Goal: Task Accomplishment & Management: Complete application form

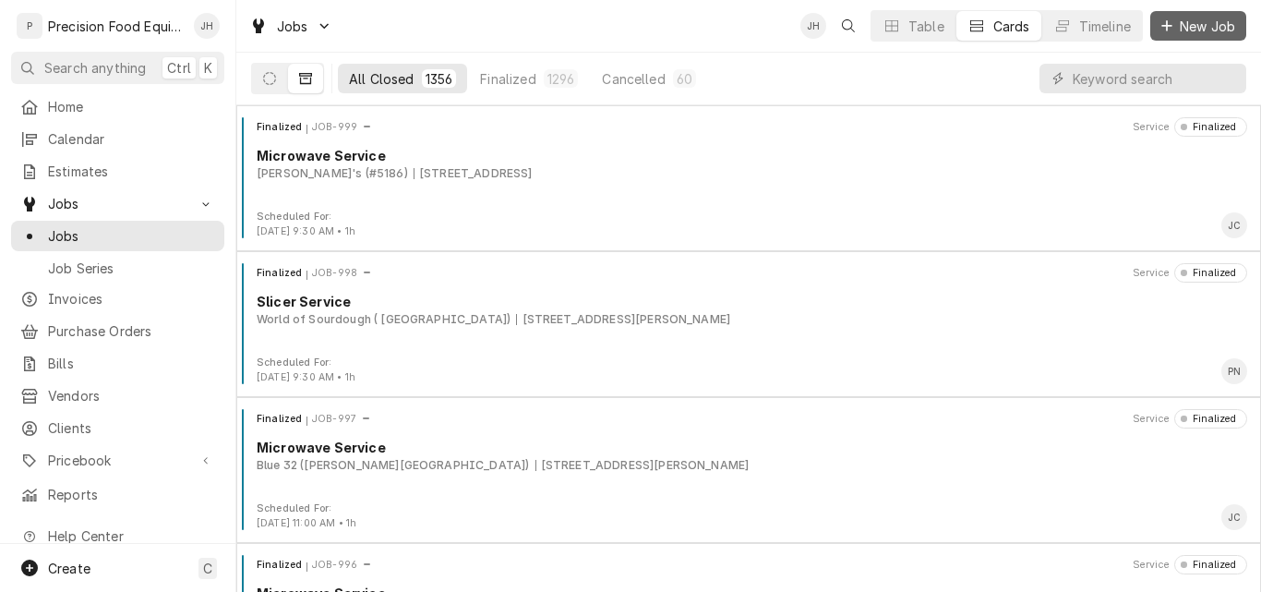
click at [1202, 29] on span "New Job" at bounding box center [1207, 26] width 63 height 19
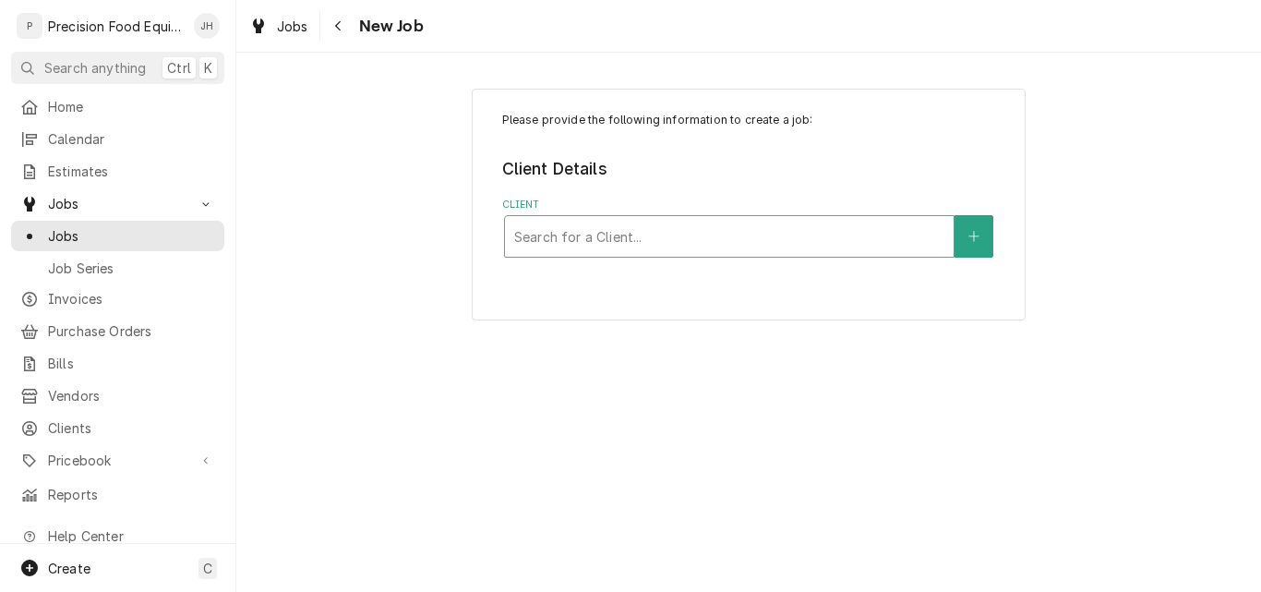
click at [607, 237] on div "Client" at bounding box center [729, 236] width 430 height 33
type input "america"
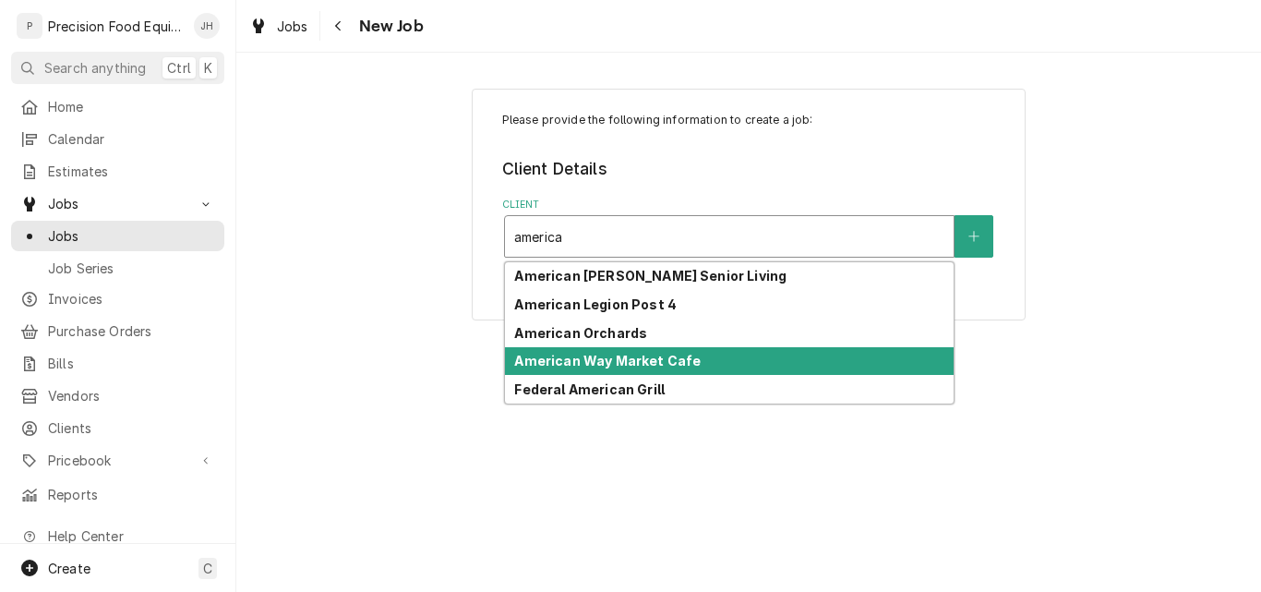
click at [610, 364] on strong "American Way Market Cafe" at bounding box center [607, 361] width 187 height 16
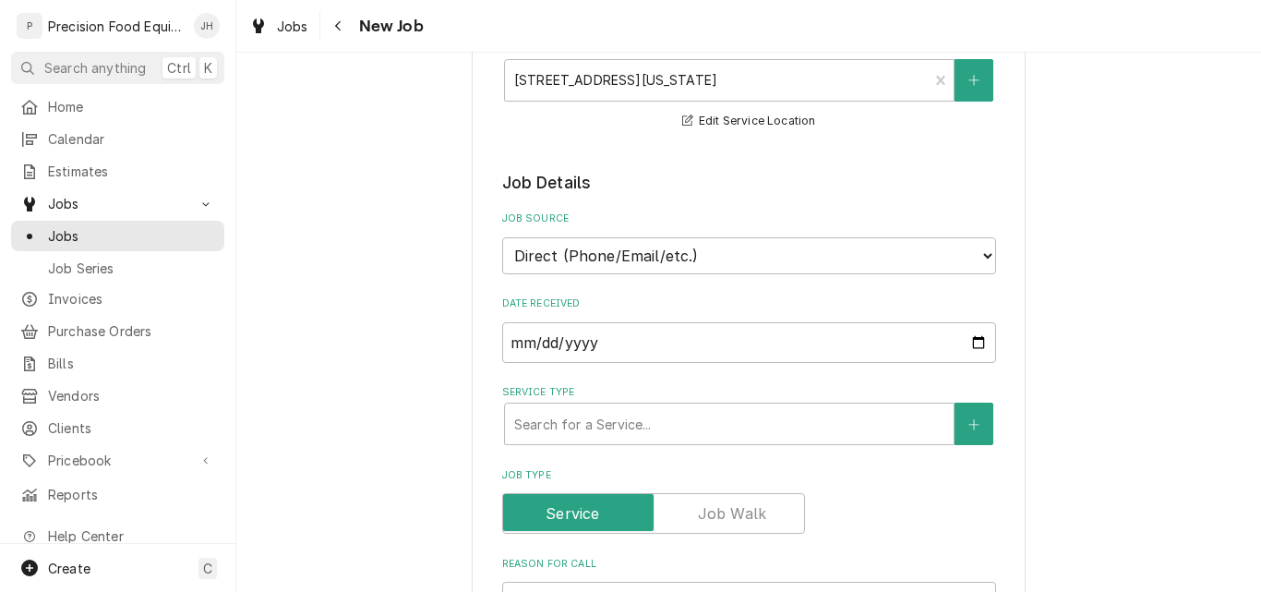
scroll to position [369, 0]
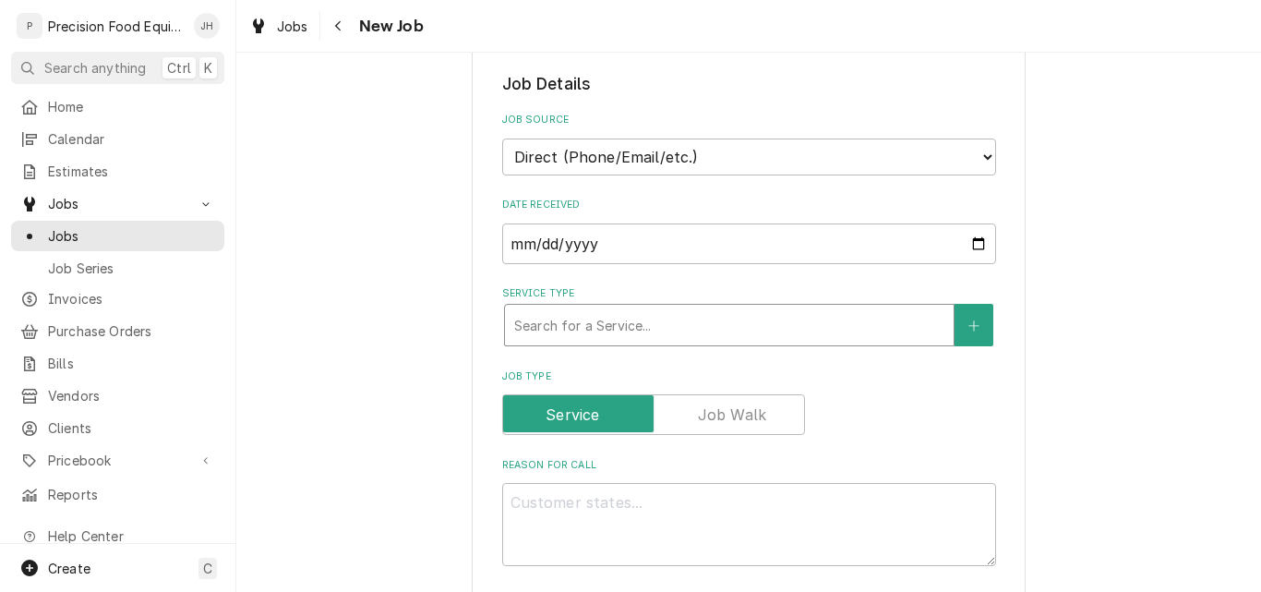
click at [559, 320] on div "Service Type" at bounding box center [729, 324] width 430 height 33
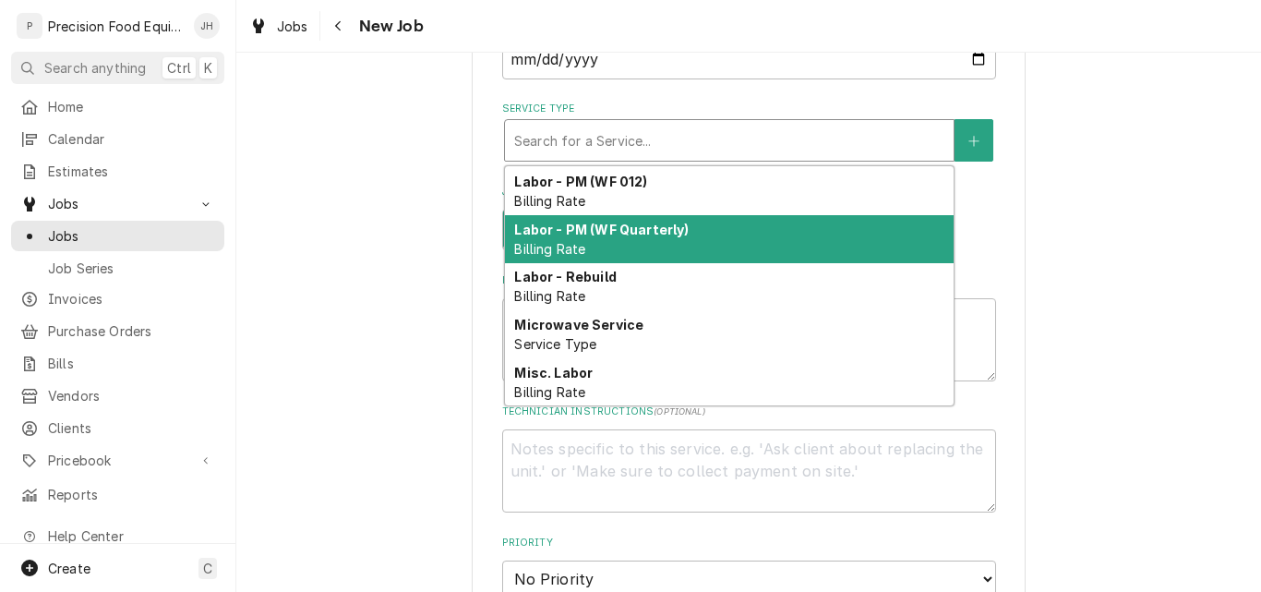
scroll to position [1133, 0]
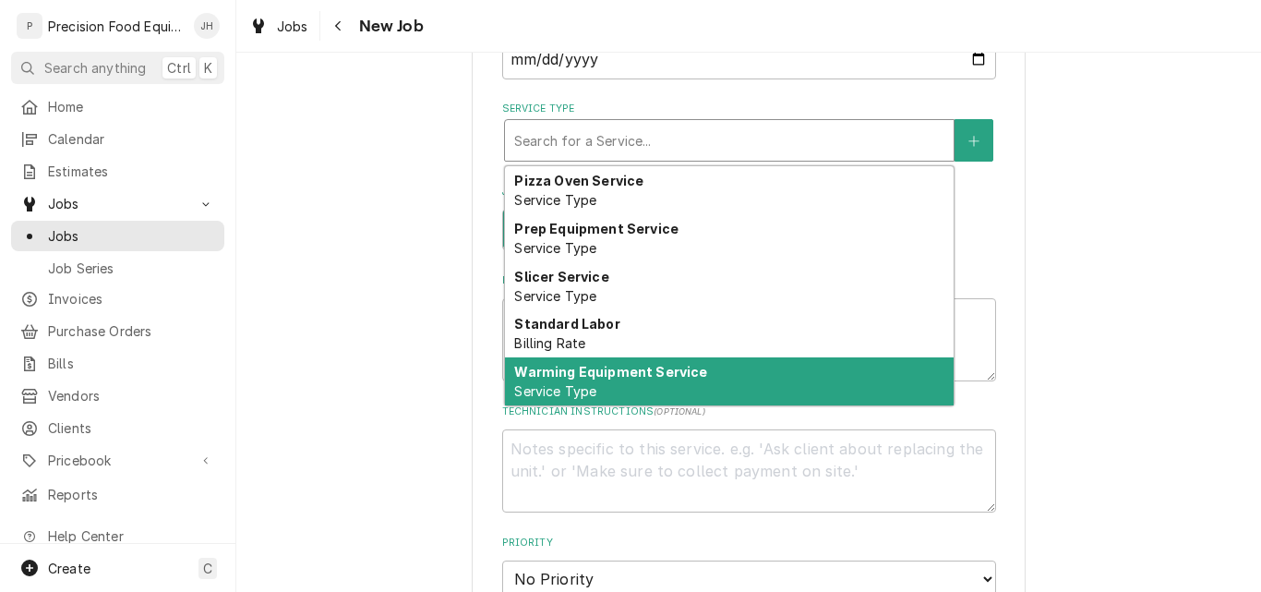
click at [639, 378] on strong "Warming Equipment Service" at bounding box center [610, 372] width 193 height 16
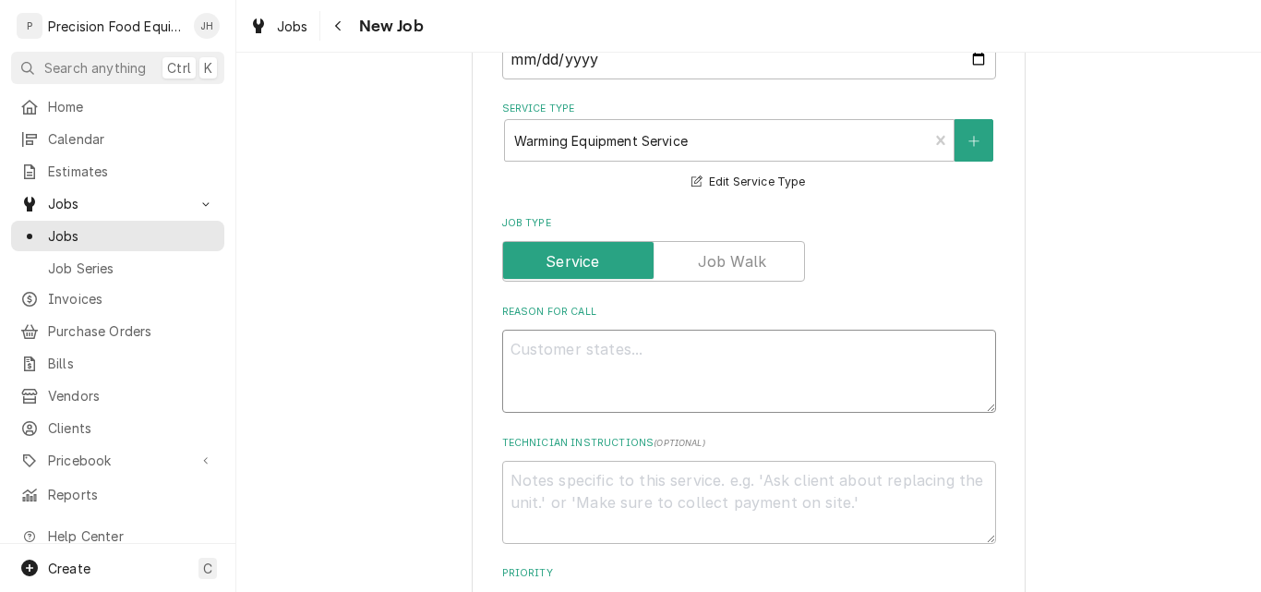
click at [574, 357] on textarea "Reason For Call" at bounding box center [749, 371] width 494 height 83
type textarea "x"
type textarea "M"
type textarea "x"
type textarea "Mi"
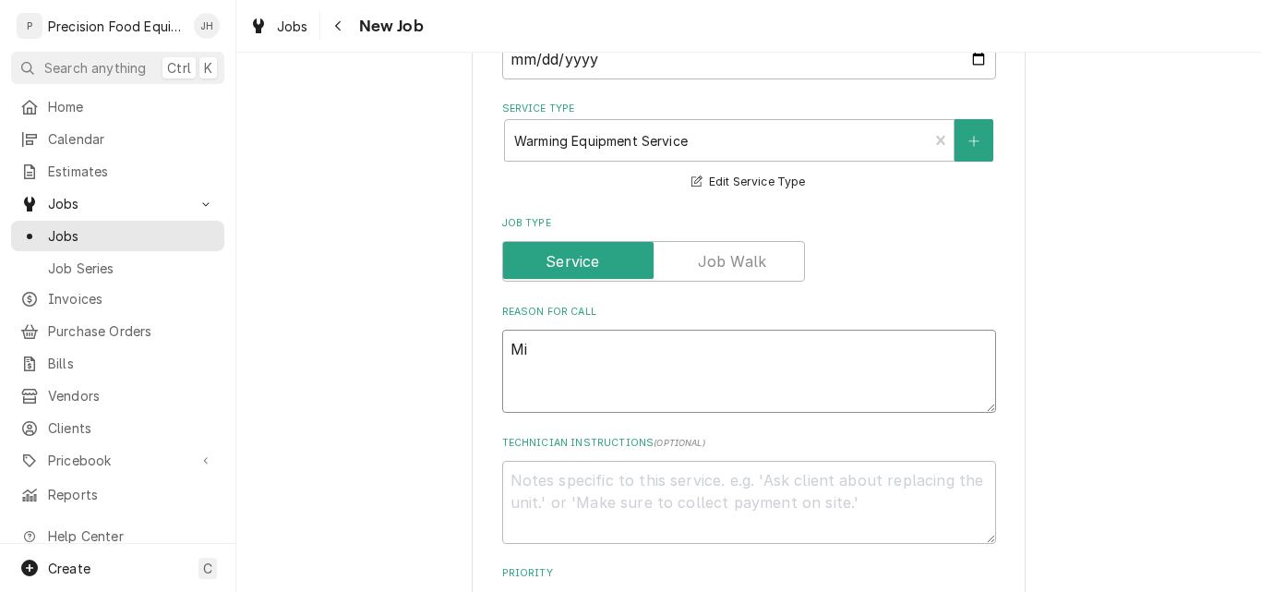
type textarea "x"
type textarea "Mik"
type textarea "x"
type textarea "Mike"
type textarea "x"
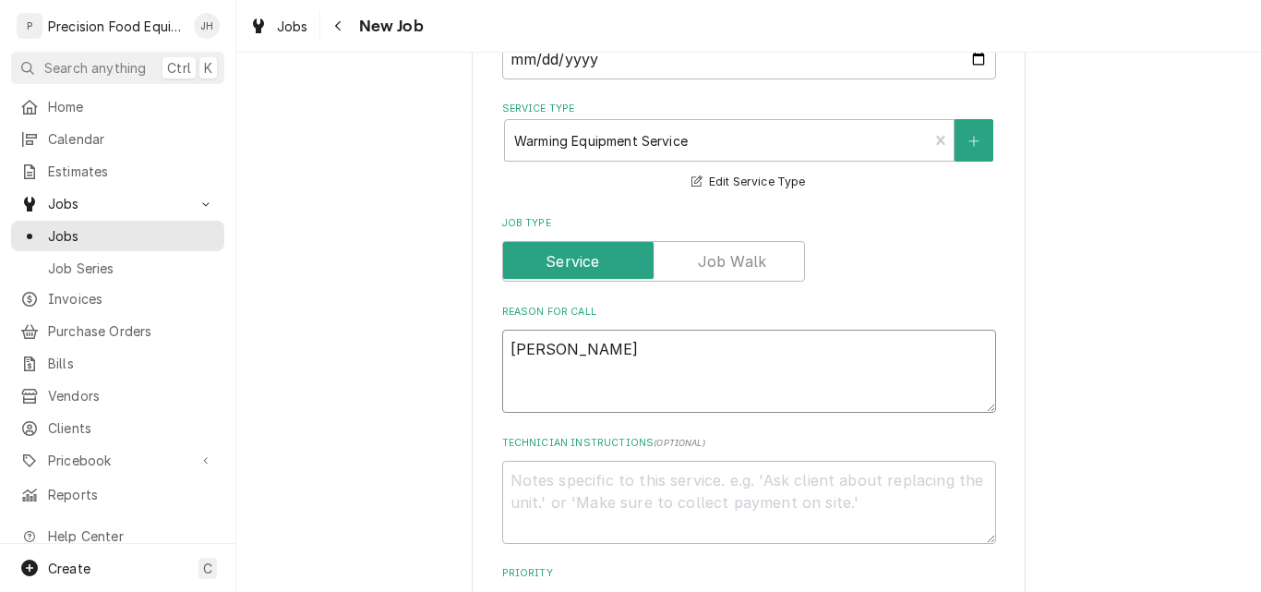
type textarea "Mike"
type textarea "x"
type textarea "Mike c"
type textarea "x"
type textarea "Mike ca"
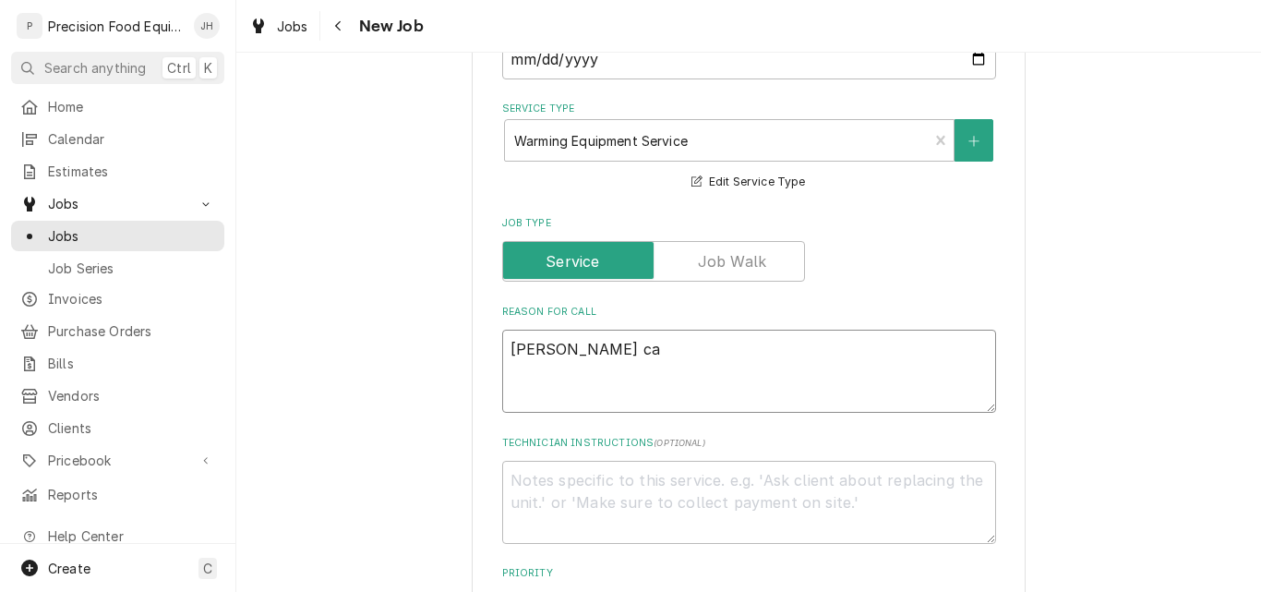
type textarea "x"
type textarea "Mike cal"
type textarea "x"
type textarea "Mike call"
type textarea "x"
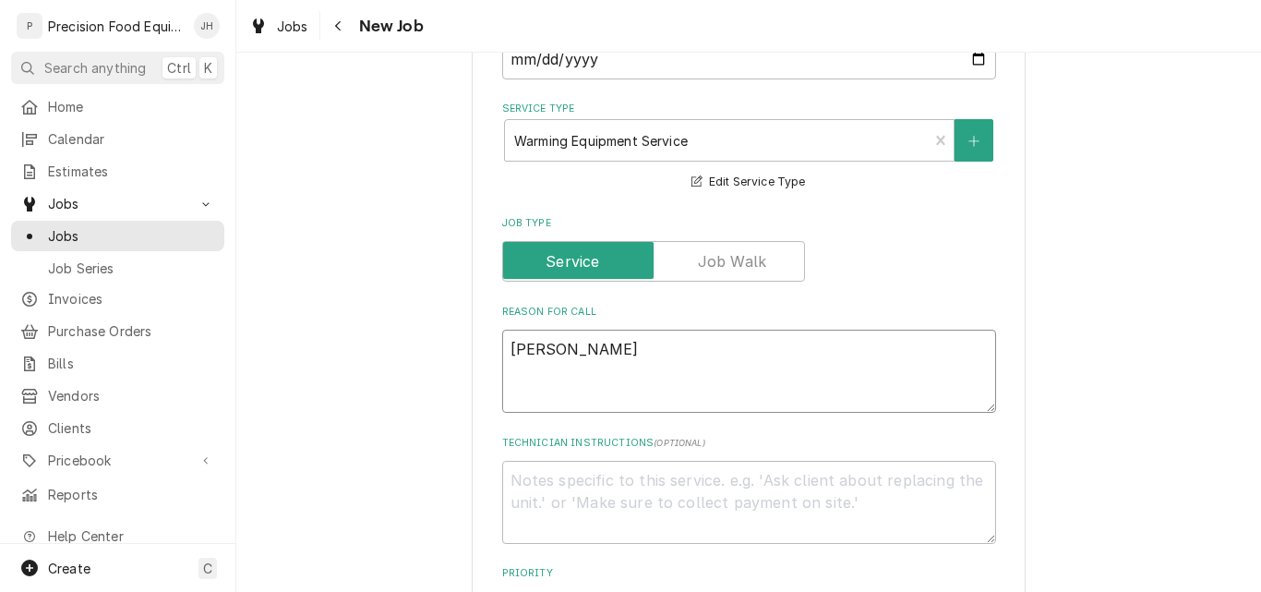
type textarea "Mike calle"
type textarea "x"
type textarea "Mike called"
type textarea "x"
type textarea "Mike called -"
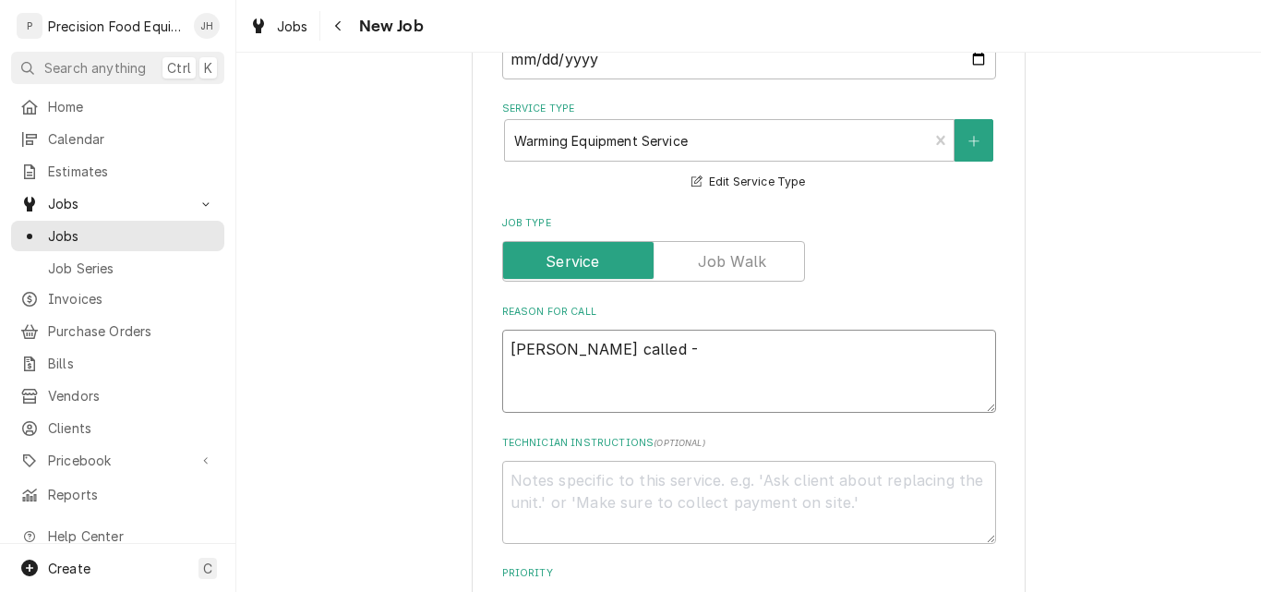
type textarea "x"
type textarea "Mike called -"
type textarea "x"
type textarea "Mike called - H"
type textarea "x"
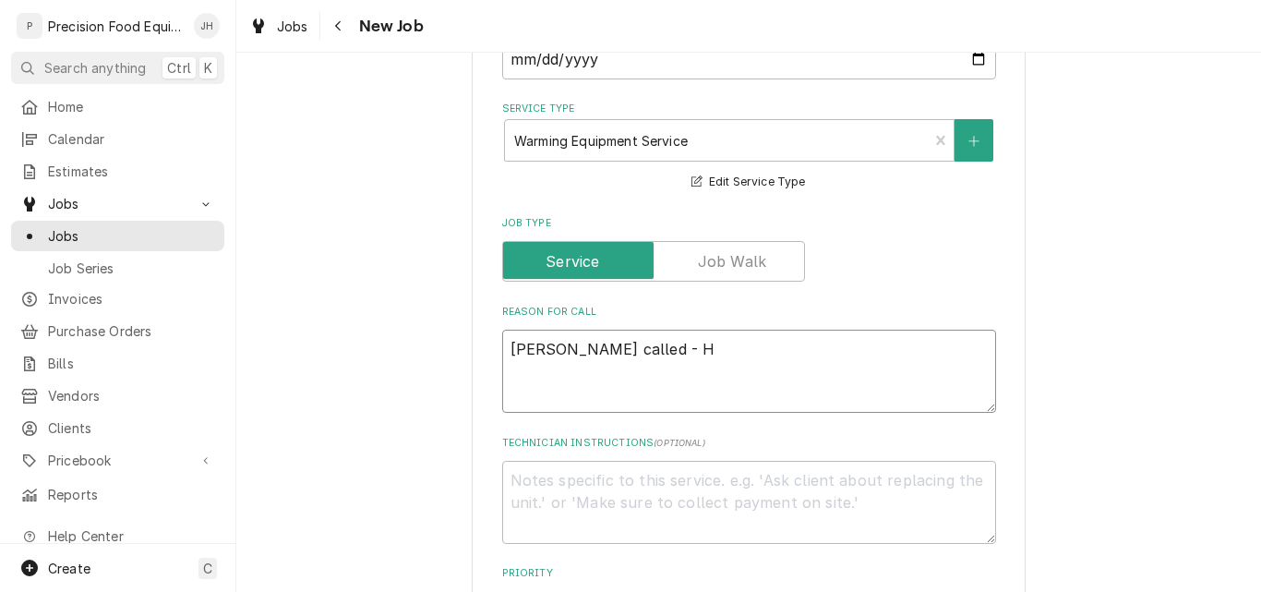
type textarea "Mike called - Ha"
type textarea "x"
type textarea "Mike called - Hat"
type textarea "x"
type textarea "Mike called - Hatc"
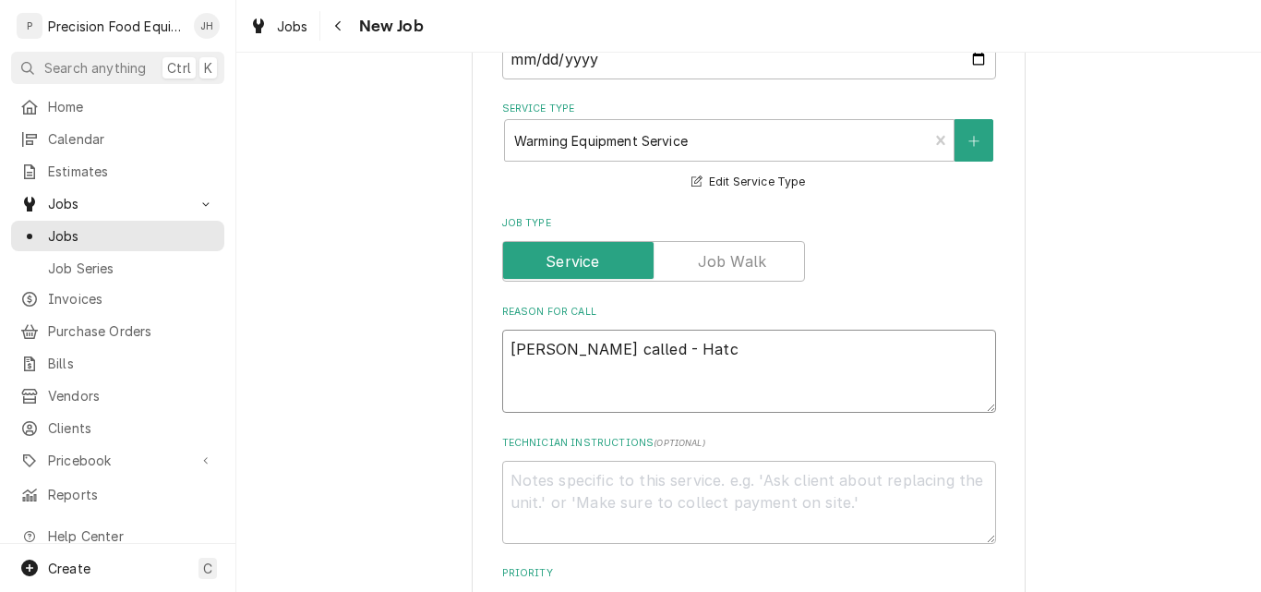
type textarea "x"
type textarea "Mike called - Hatco"
type textarea "x"
type textarea "Mike called - Hatco"
type textarea "x"
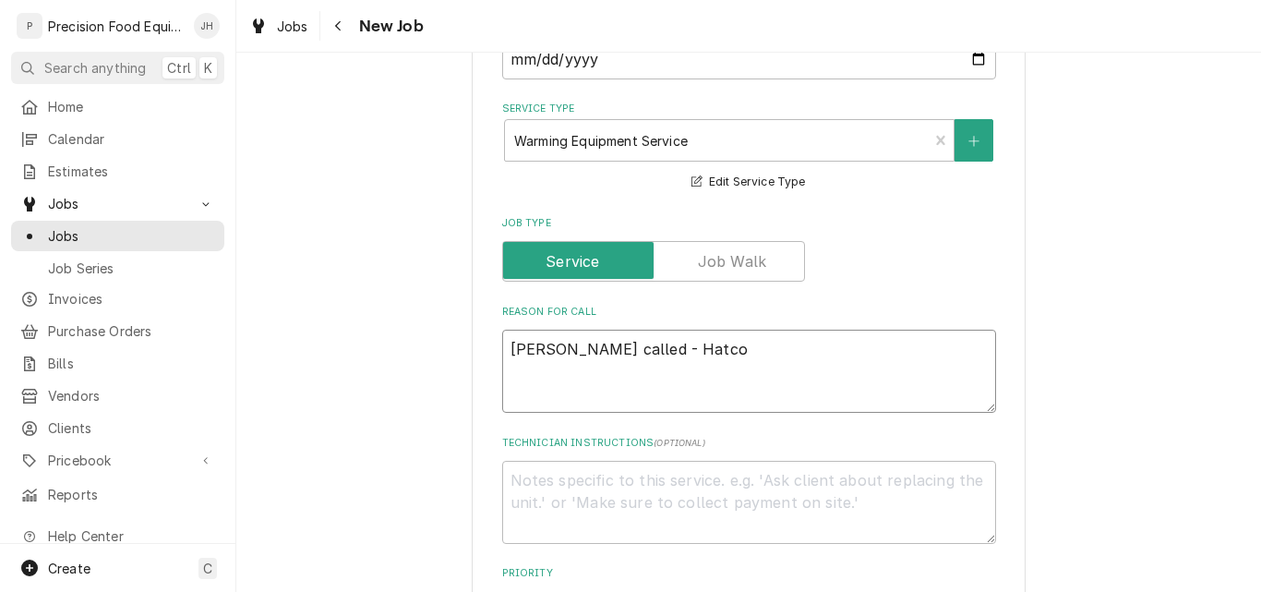
type textarea "Mike called - Hatco"
type textarea "x"
type textarea "Mike called - Hatco F"
type textarea "x"
type textarea "Mike called - Hatco FS"
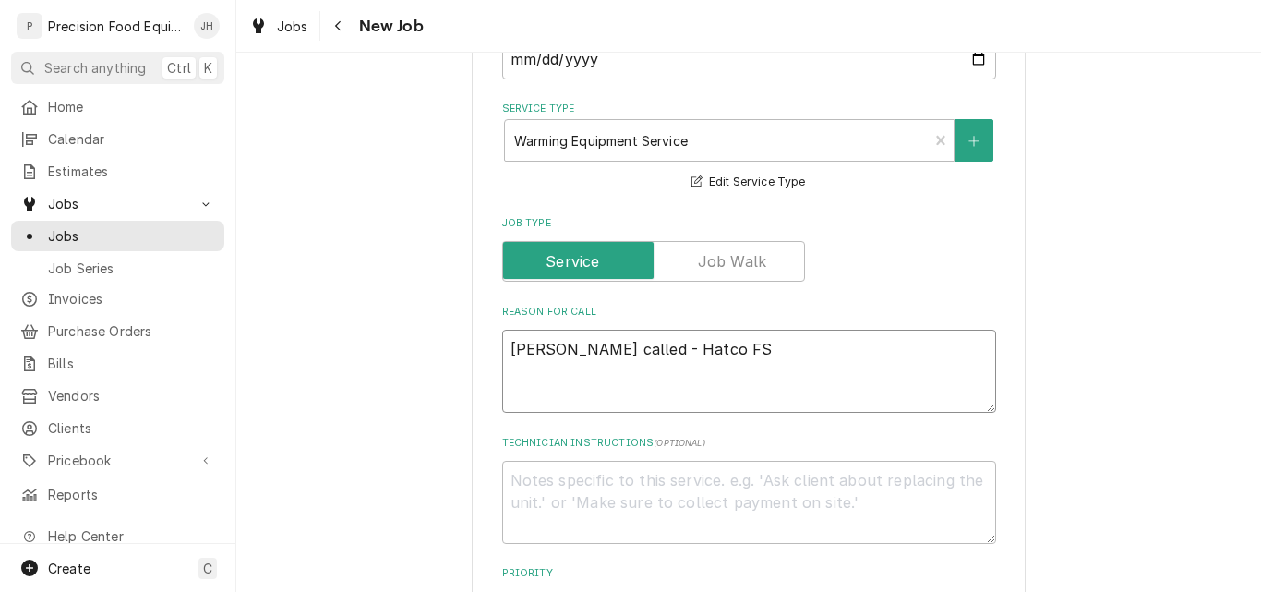
type textarea "x"
type textarea "Mike called - Hatco FSC"
type textarea "x"
type textarea "Mike called - Hatco FSCH"
type textarea "x"
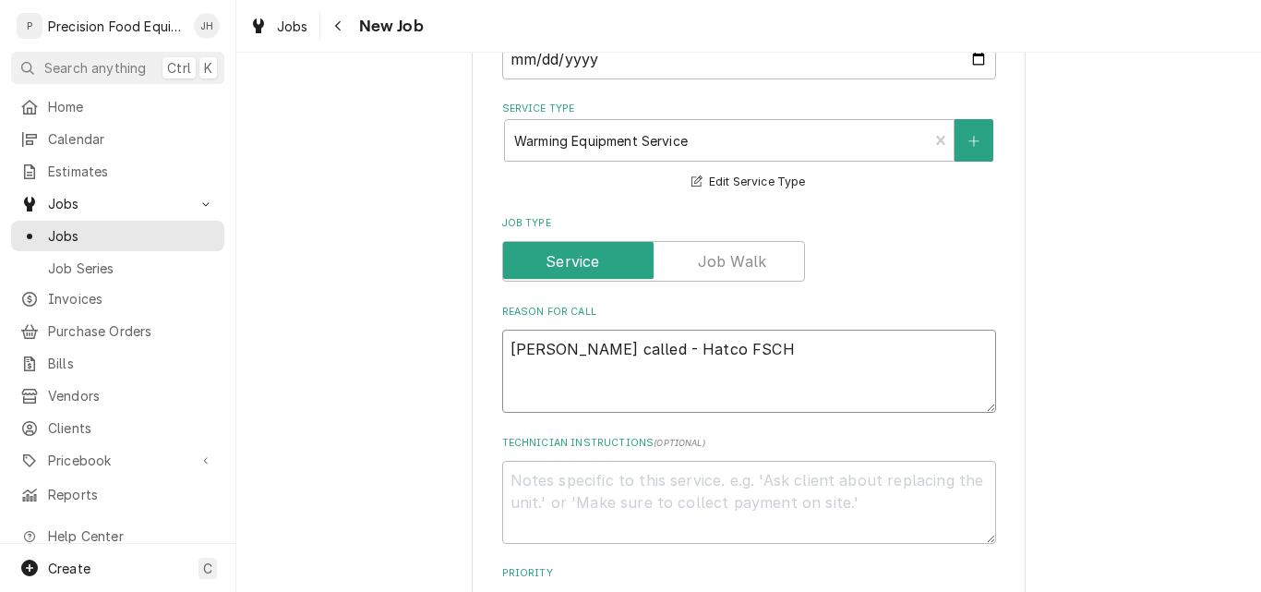
type textarea "Mike called - Hatco FSCH-"
type textarea "x"
type textarea "Mike called - Hatco FSCH-1"
type textarea "x"
type textarea "Mike called - Hatco FSCH-17"
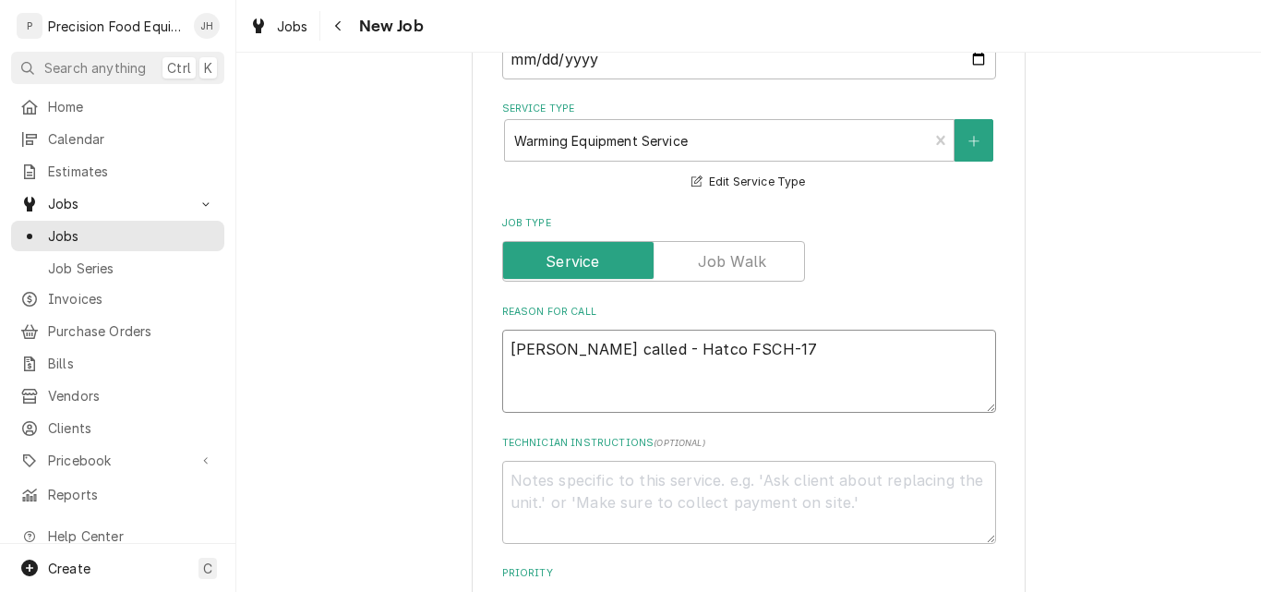
type textarea "x"
type textarea "Mike called - Hatco FSCH-17W"
type textarea "x"
type textarea "Mike called - Hatco FSCH-17W2"
type textarea "x"
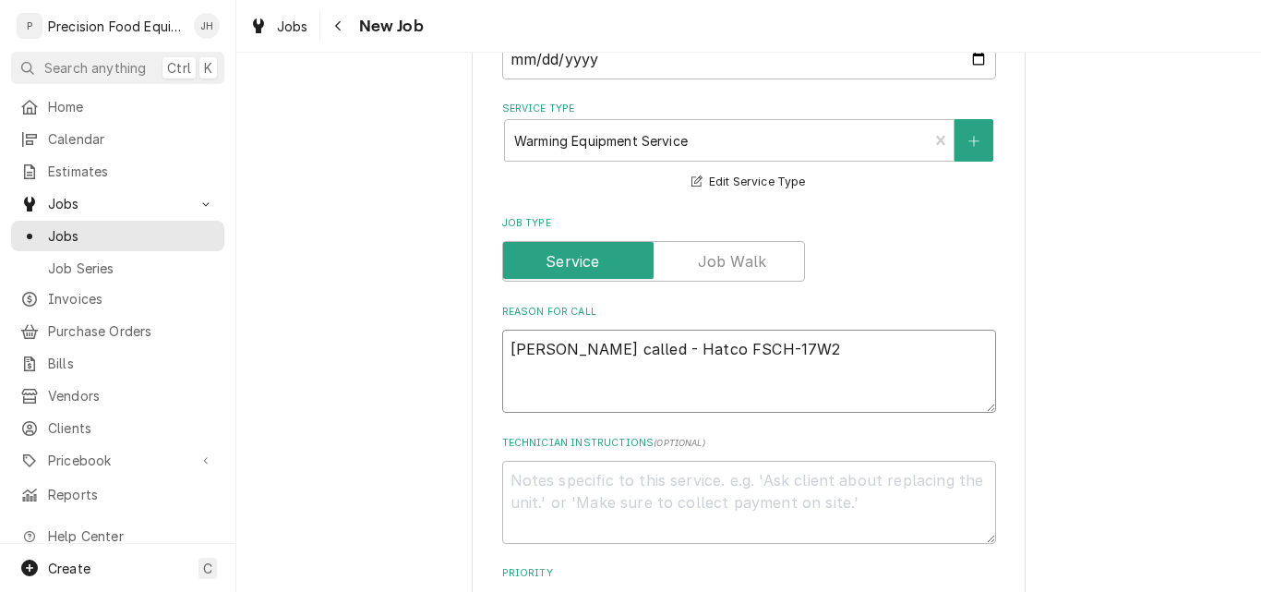
type textarea "Mike called - Hatco FSCH-17W2"
type textarea "x"
type textarea "Mike called - Hatco FSCH-17W2 -"
type textarea "x"
type textarea "Mike called - Hatco FSCH-17W2 -"
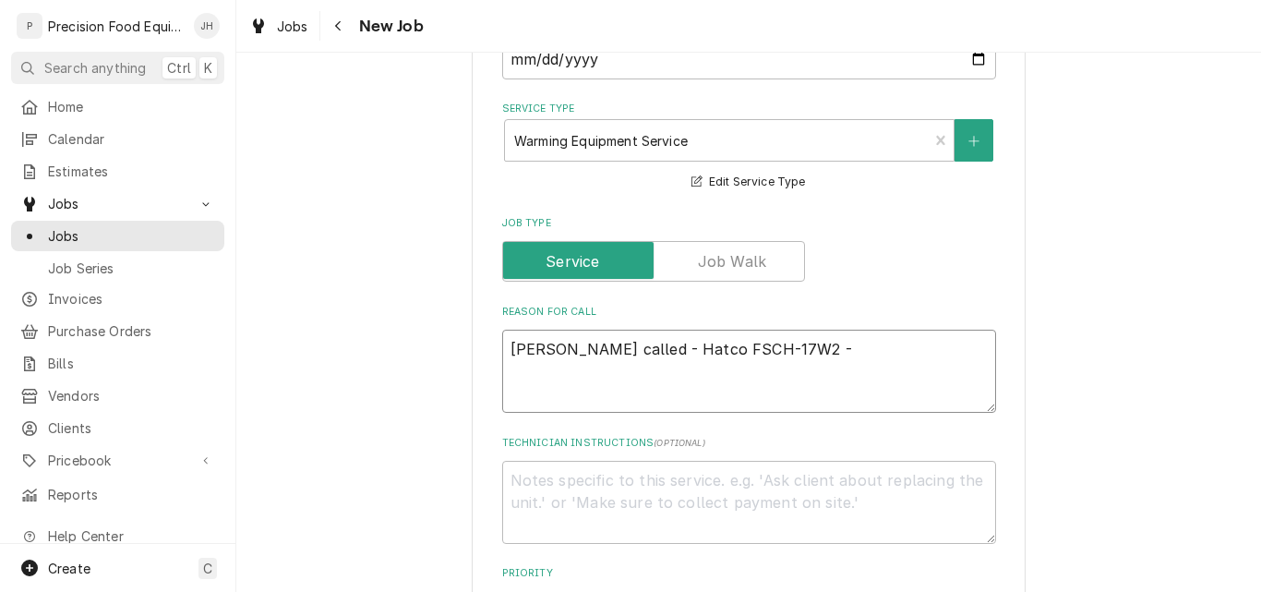
type textarea "x"
type textarea "Mike called - Hatco FSCH-17W2 -"
type textarea "x"
type textarea "Mike called - Hatco FSCH-17W2"
type textarea "x"
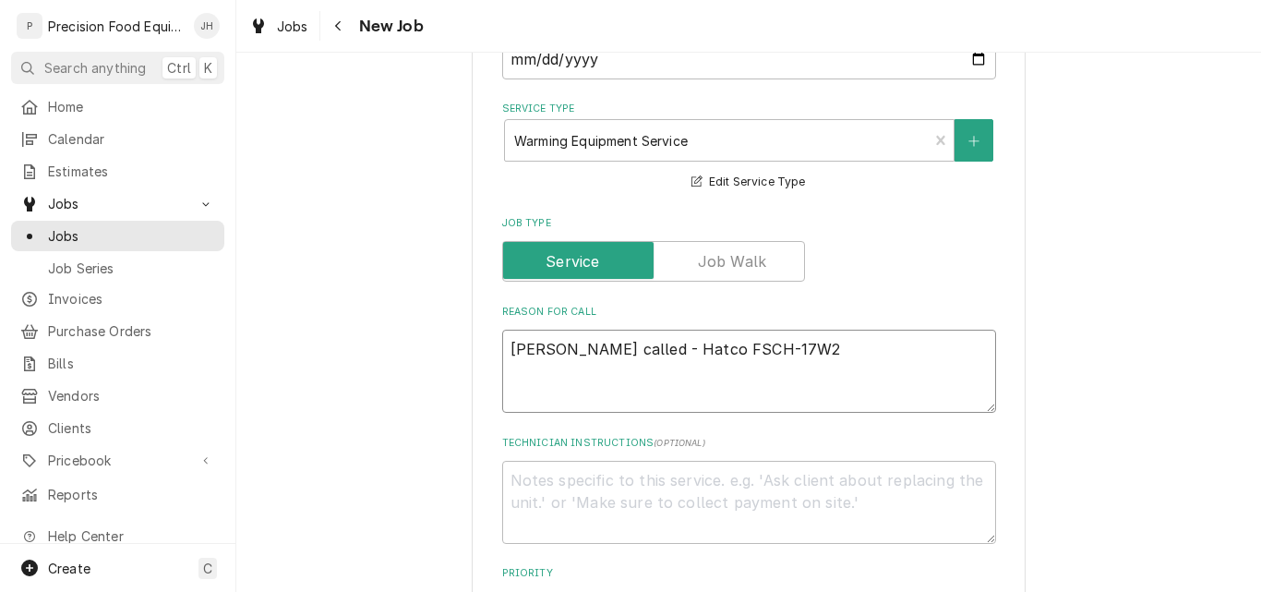
type textarea "Mike called - Hatco FSCH-17W2"
type textarea "x"
type textarea "Mike called - Hatco FSCH-17W2 -"
type textarea "x"
type textarea "Mike called - Hatco FSCH-17W2 -"
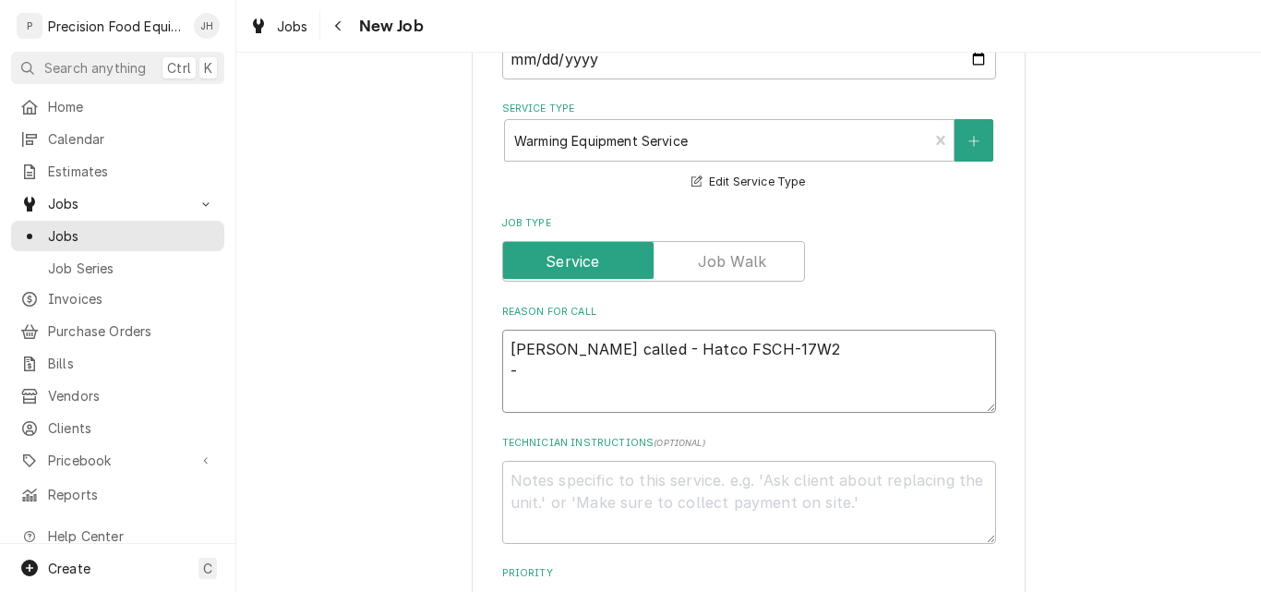
type textarea "x"
type textarea "Mike called - Hatco FSCH-17W2 - w"
type textarea "x"
type textarea "Mike called - Hatco FSCH-17W2 - wa"
type textarea "x"
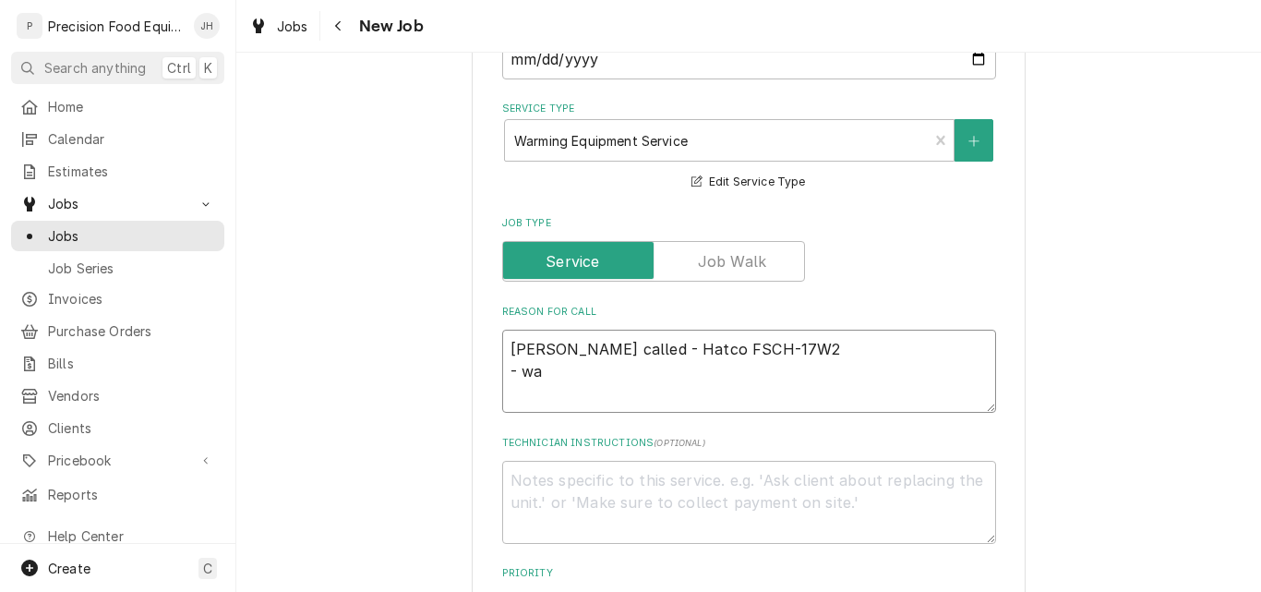
type textarea "Mike called - Hatco FSCH-17W2 - war"
type textarea "x"
type textarea "Mike called - Hatco FSCH-17W2 - warm"
type textarea "x"
type textarea "Mike called - Hatco FSCH-17W2 - warme"
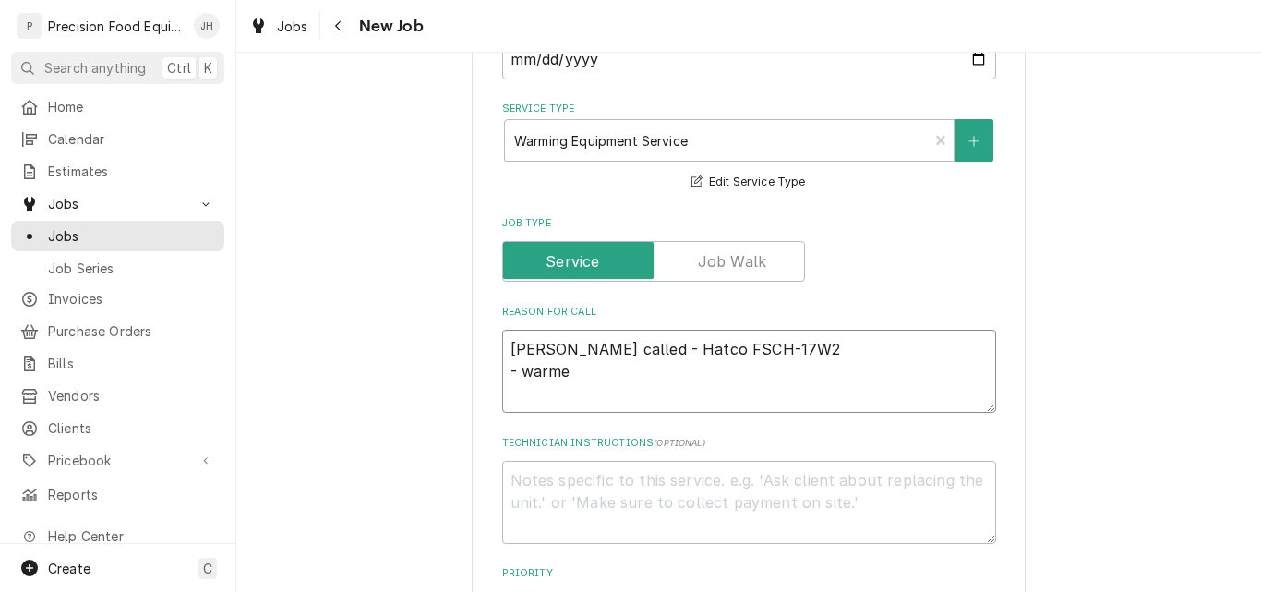
type textarea "x"
type textarea "Mike called - Hatco FSCH-17W2 - warmer"
type textarea "x"
type textarea "Mike called - Hatco FSCH-17W2 - warmer is"
type textarea "x"
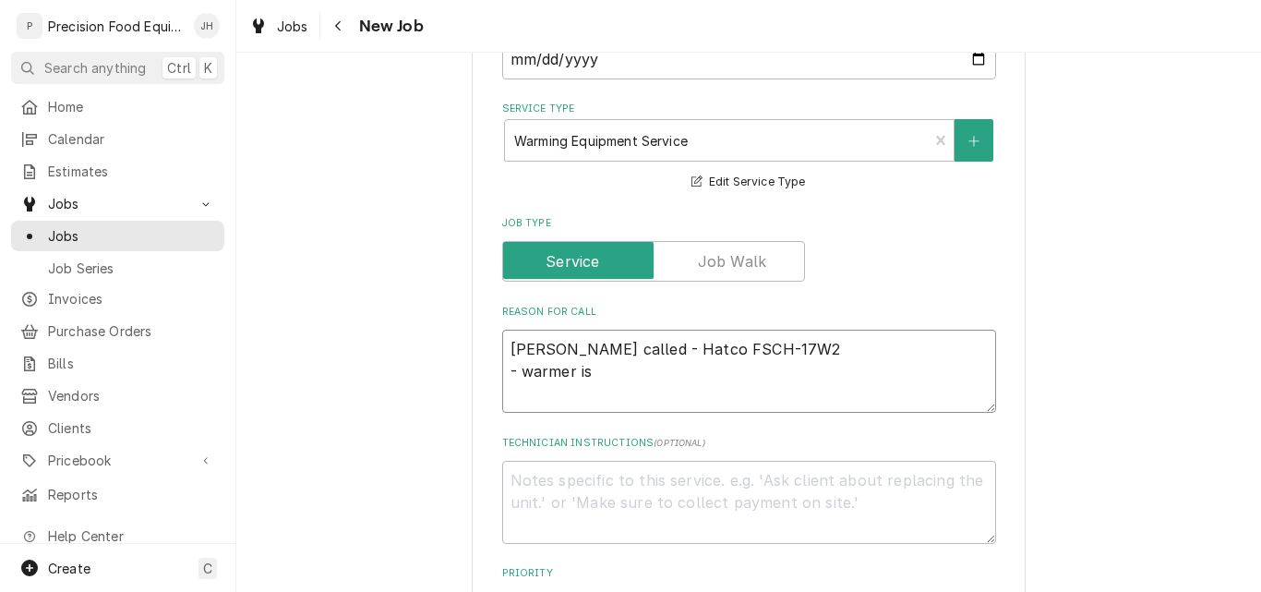
type textarea "Mike called - Hatco FSCH-17W2 - warmer is"
type textarea "x"
type textarea "Mike called - Hatco FSCH-17W2 - warmer is n"
type textarea "x"
type textarea "Mike called - Hatco FSCH-17W2 - warmer is no"
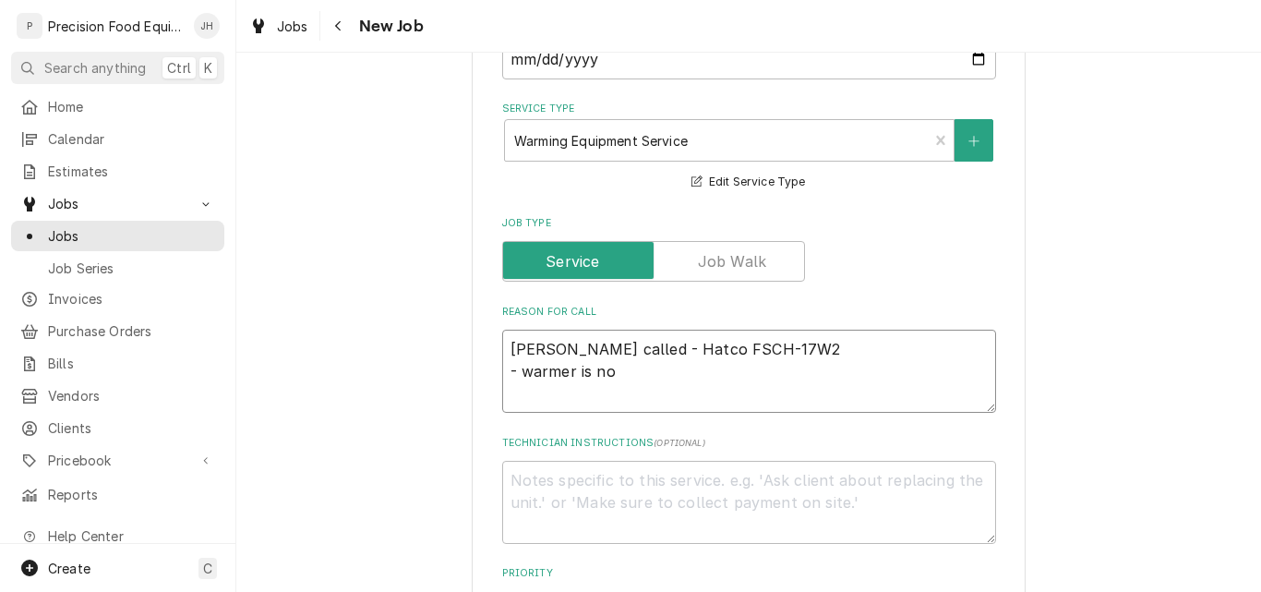
type textarea "x"
type textarea "Mike called - Hatco FSCH-17W2 - warmer is n"
type textarea "x"
type textarea "Mike called - Hatco FSCH-17W2 - warmer is"
type textarea "x"
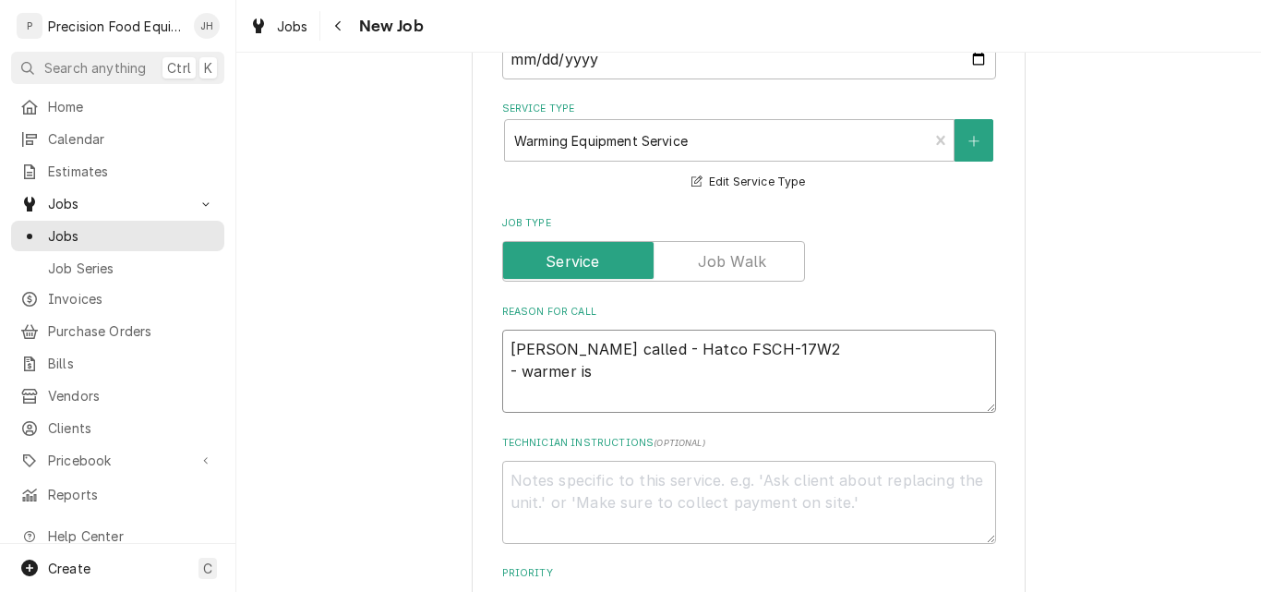
type textarea "Mike called - Hatco FSCH-17W2 - warmer is"
type textarea "x"
type textarea "Mike called - Hatco FSCH-17W2 - warmer i"
type textarea "x"
type textarea "Mike called - Hatco FSCH-17W2 - warmer"
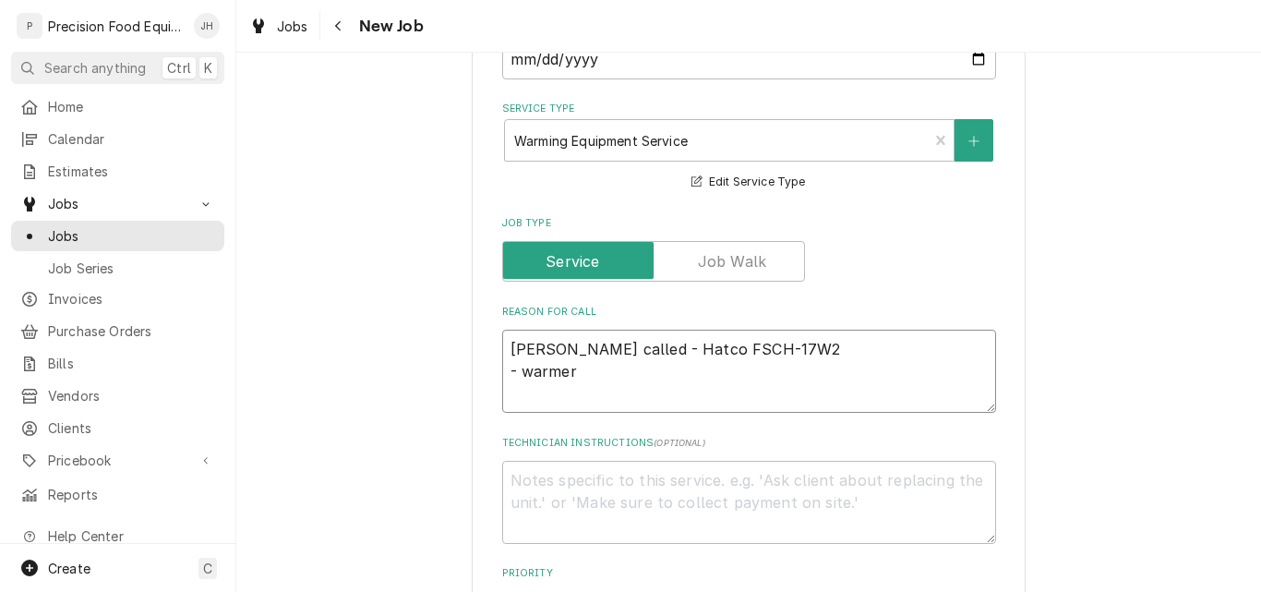
type textarea "x"
type textarea "Mike called - Hatco FSCH-17W2 - warmer i"
type textarea "x"
type textarea "Mike called - Hatco FSCH-17W2 - warmer is"
type textarea "x"
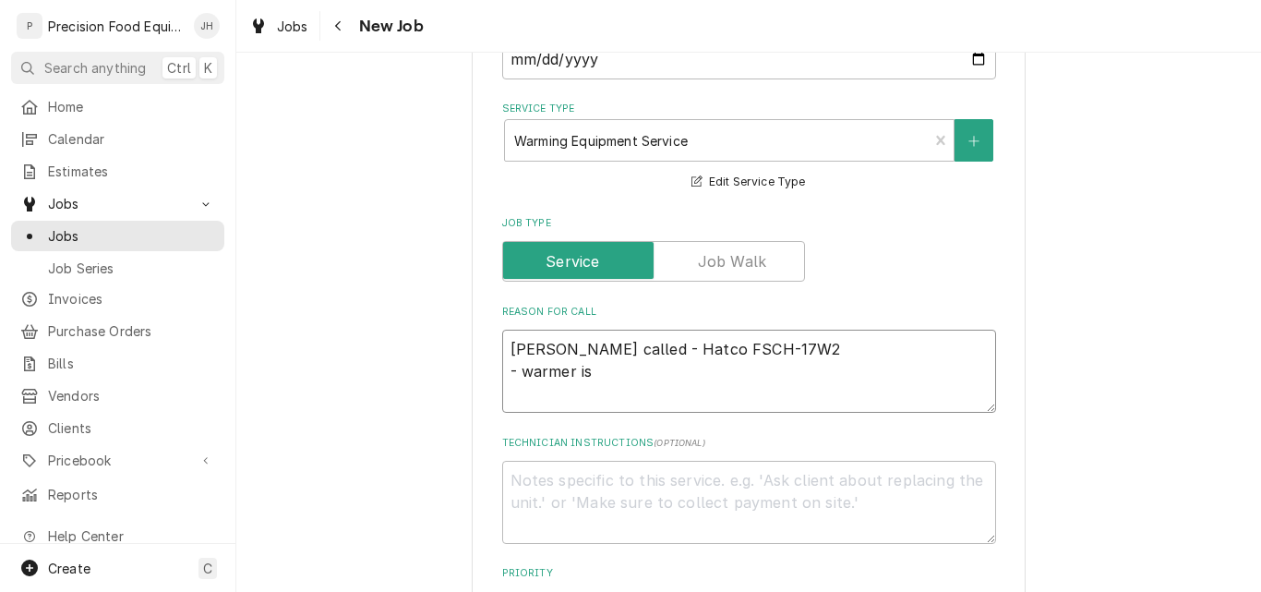
type textarea "Mike called - Hatco FSCH-17W2 - warmer is"
type textarea "x"
type textarea "Mike called - Hatco FSCH-17W2 - warmer is n"
type textarea "x"
type textarea "Mike called - Hatco FSCH-17W2 - warmer is no"
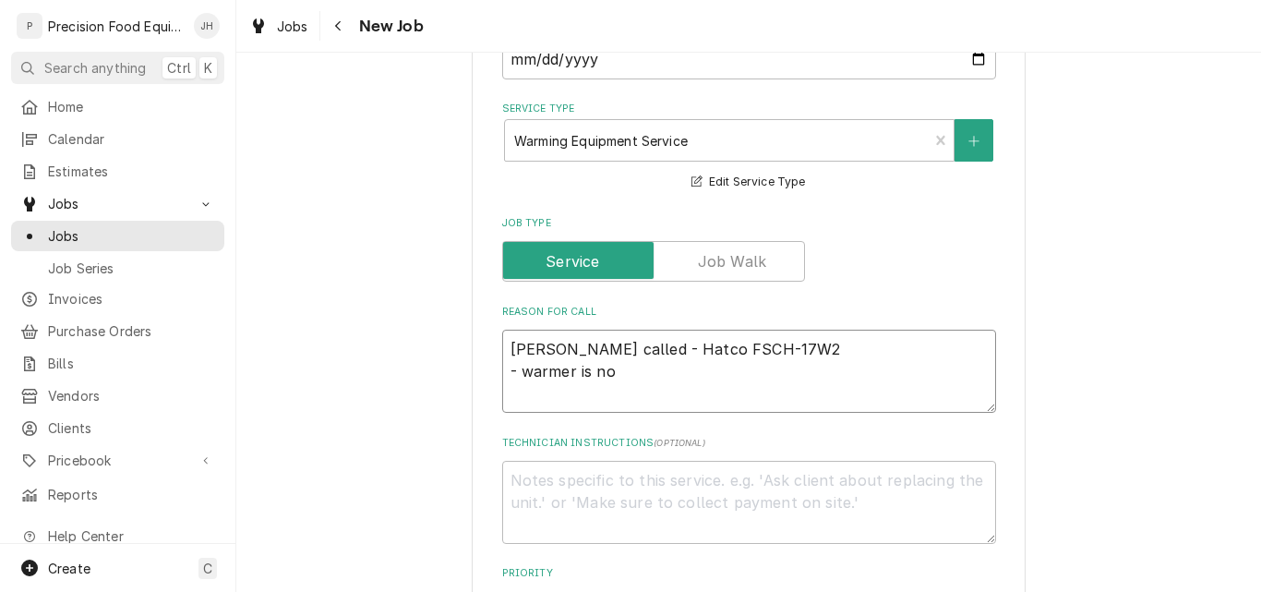
type textarea "x"
type textarea "Mike called - Hatco FSCH-17W2 - warmer is not"
type textarea "x"
type textarea "Mike called - Hatco FSCH-17W2 - warmer is not"
type textarea "x"
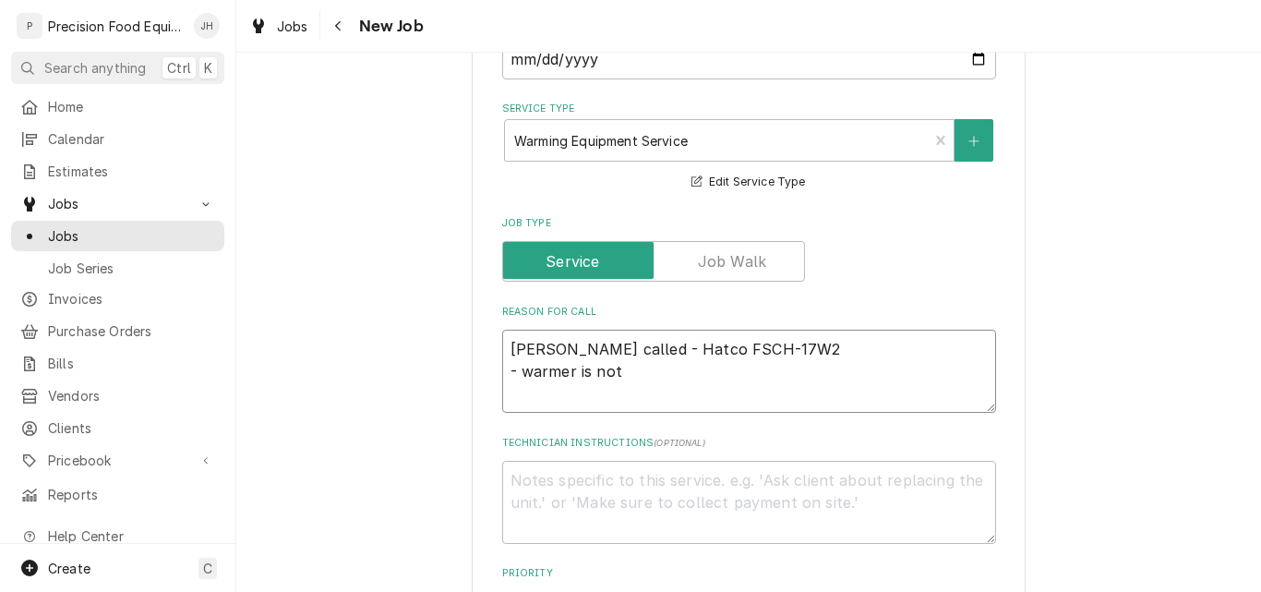
type textarea "Mike called - Hatco FSCH-17W2 - warmer is not h"
type textarea "x"
type textarea "Mike called - Hatco FSCH-17W2 - warmer is not he"
type textarea "x"
type textarea "Mike called - Hatco FSCH-17W2 - warmer is not hea"
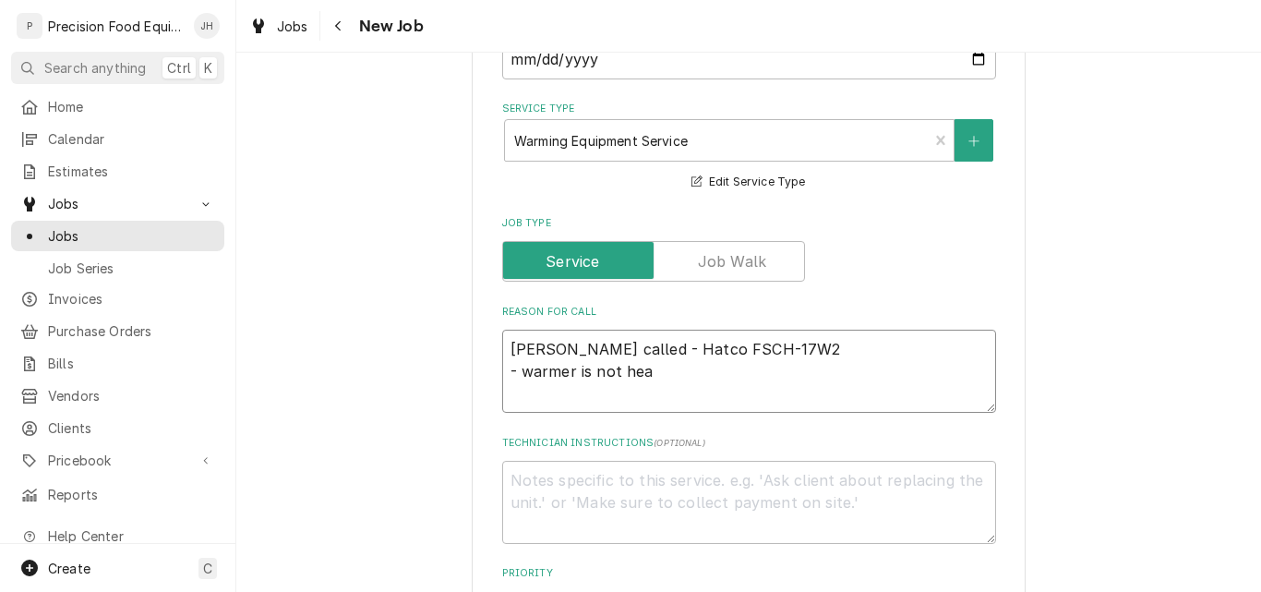
type textarea "x"
type textarea "Mike called - Hatco FSCH-17W2 - warmer is not heat"
type textarea "x"
type textarea "Mike called - Hatco FSCH-17W2 - warmer is not heati"
type textarea "x"
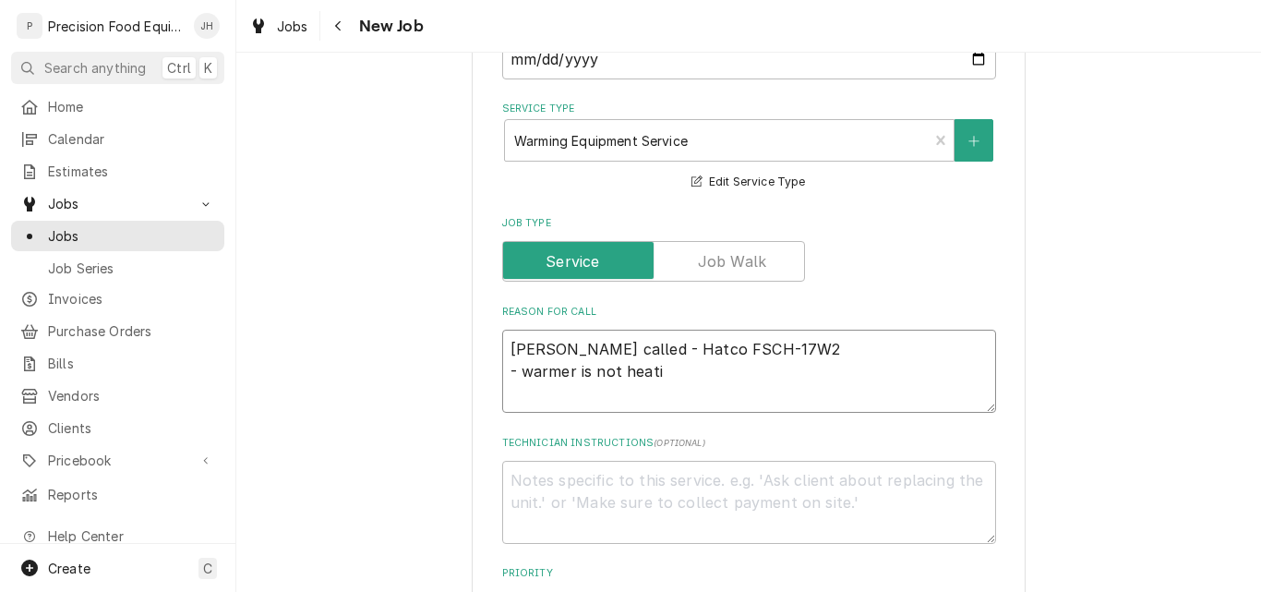
type textarea "Mike called - Hatco FSCH-17W2 - warmer is not heatin"
type textarea "x"
type textarea "Mike called - Hatco FSCH-17W2 - warmer is not heating"
type textarea "x"
type textarea "Mike called - Hatco FSCH-17W2 - warmer is not heating"
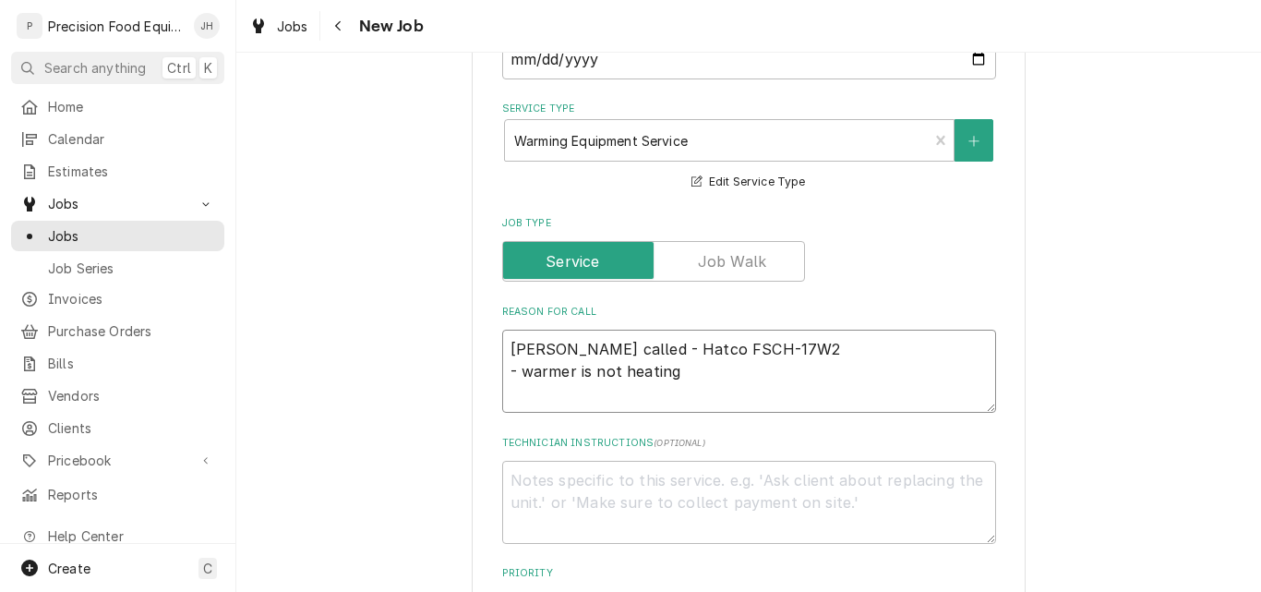
type textarea "x"
type textarea "Mike called - Hatco FSCH-17W2 - warmer is not heating a"
type textarea "x"
type textarea "Mike called - Hatco FSCH-17W2 - warmer is not heating at"
type textarea "x"
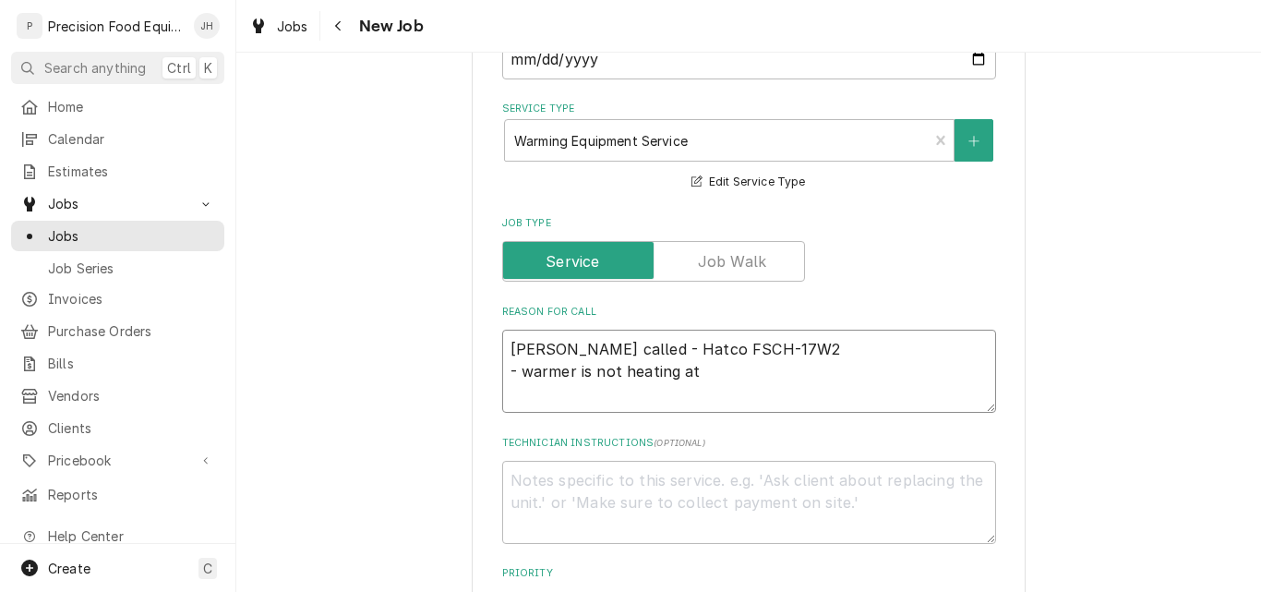
type textarea "Mike called - Hatco FSCH-17W2 - warmer is not heating at"
type textarea "x"
type textarea "Mike called - Hatco FSCH-17W2 - warmer is not heating at a"
type textarea "x"
type textarea "Mike called - Hatco FSCH-17W2 - warmer is not heating at al"
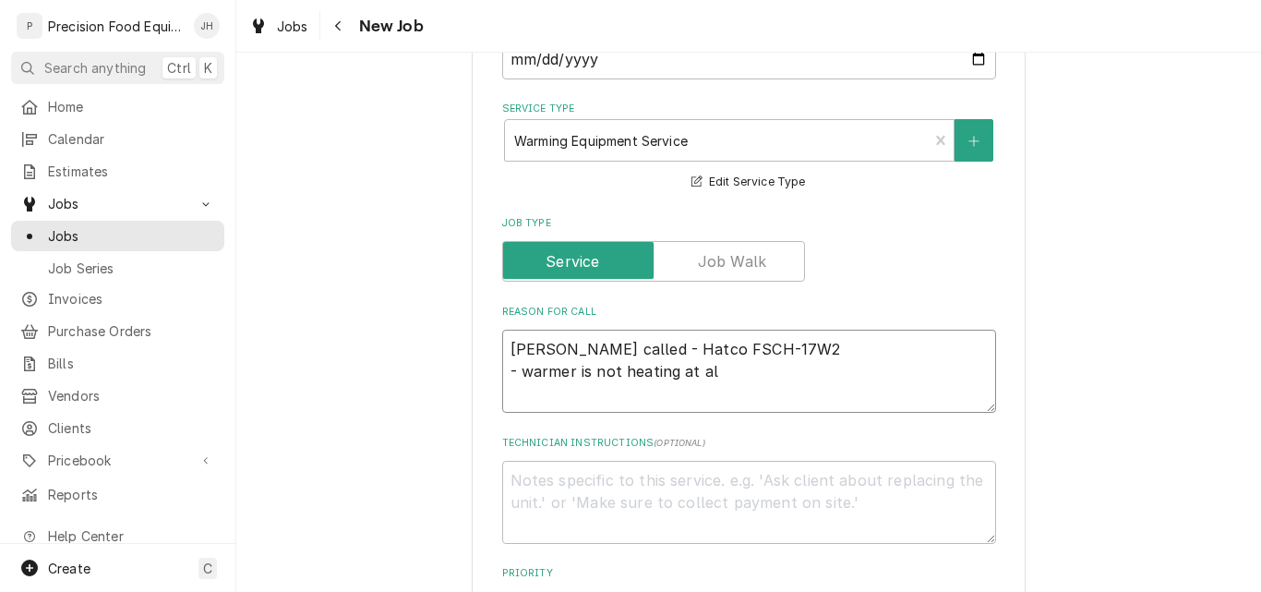
type textarea "x"
type textarea "Mike called - Hatco FSCH-17W2 - warmer is not heating at all"
type textarea "x"
type textarea "Mike called - Hatco FSCH-17W2 - warmer is not heating at all."
type textarea "x"
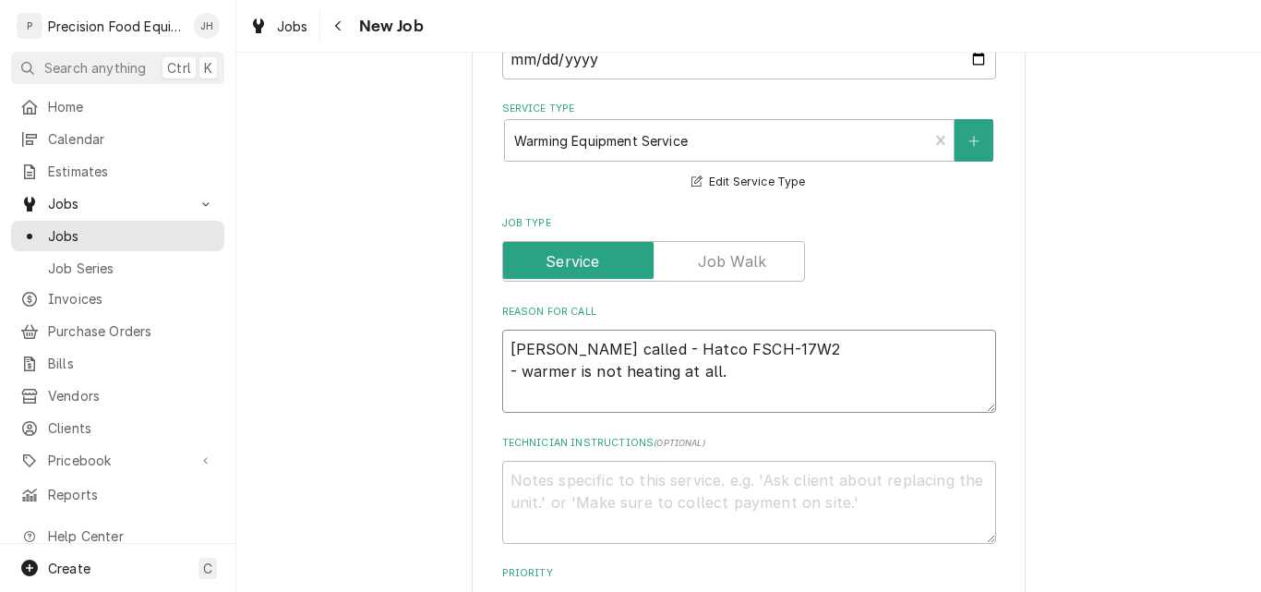
type textarea "Mike called - Hatco FSCH-17W2 - warmer is not heating at all."
type textarea "x"
type textarea "Mike called - Hatco FSCH-17W2 - warmer is not heating at all. P"
type textarea "x"
type textarea "Mike called - Hatco FSCH-17W2 - warmer is not heating at all. Pa"
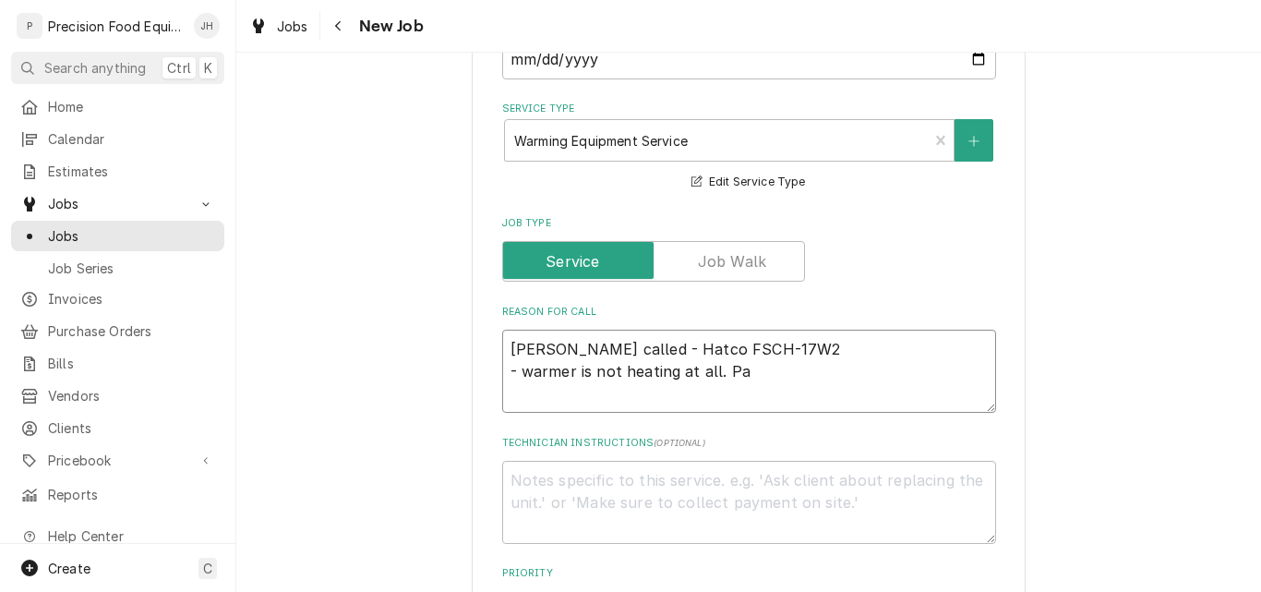
type textarea "x"
type textarea "Mike called - Hatco FSCH-17W2 - warmer is not heating at all. P"
type textarea "x"
type textarea "Mike called - Hatco FSCH-17W2 - warmer is not heating at all. Po"
type textarea "x"
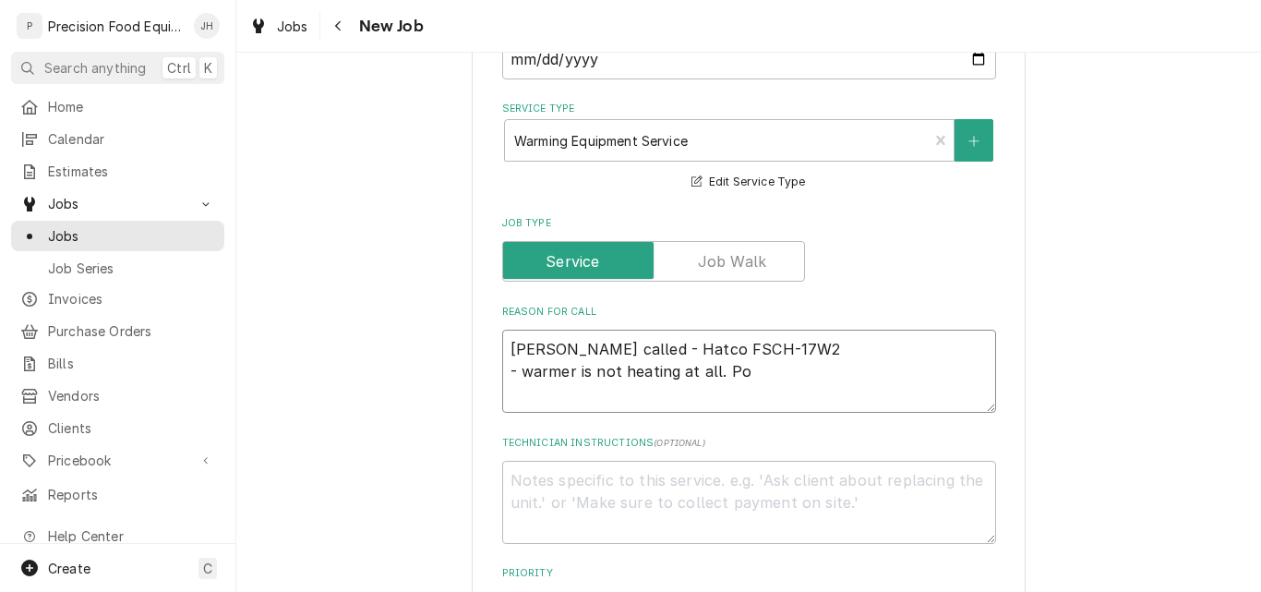
type textarea "Mike called - Hatco FSCH-17W2 - warmer is not heating at all. Pos"
type textarea "x"
type textarea "Mike called - Hatco FSCH-17W2 - warmer is not heating at all. Poss"
type textarea "x"
type textarea "Mike called - Hatco FSCH-17W2 - warmer is not heating at all. Possi"
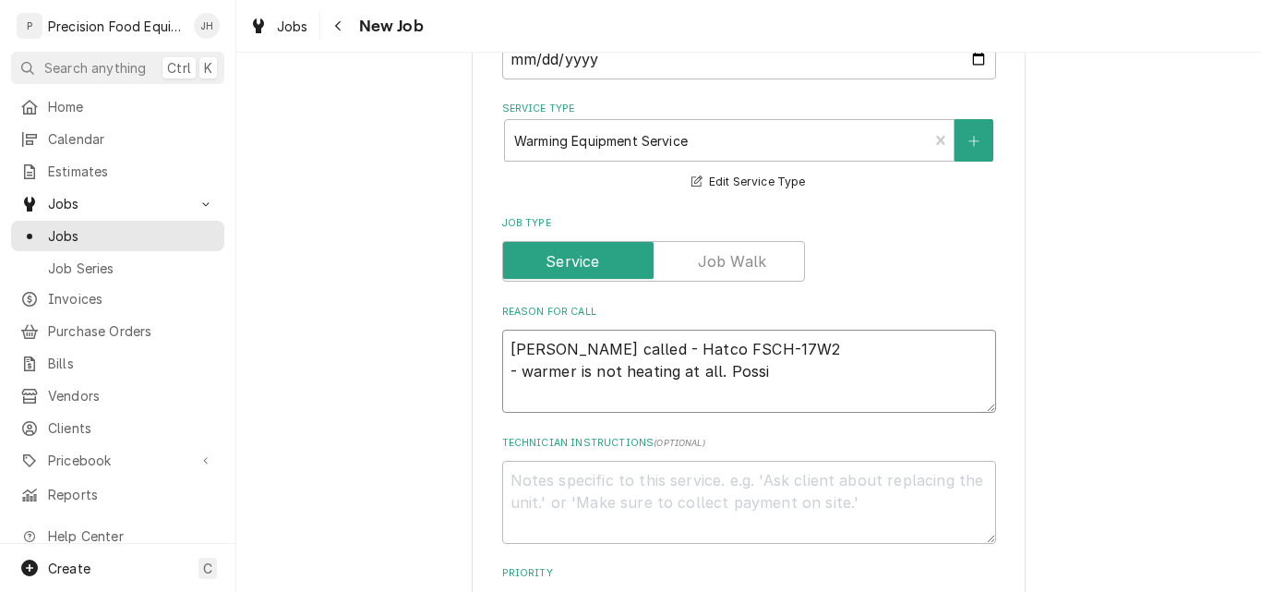
type textarea "x"
type textarea "Mike called - Hatco FSCH-17W2 - warmer is not heating at all. Possib"
type textarea "x"
type textarea "Mike called - Hatco FSCH-17W2 - warmer is not heating at all. Possibl"
type textarea "x"
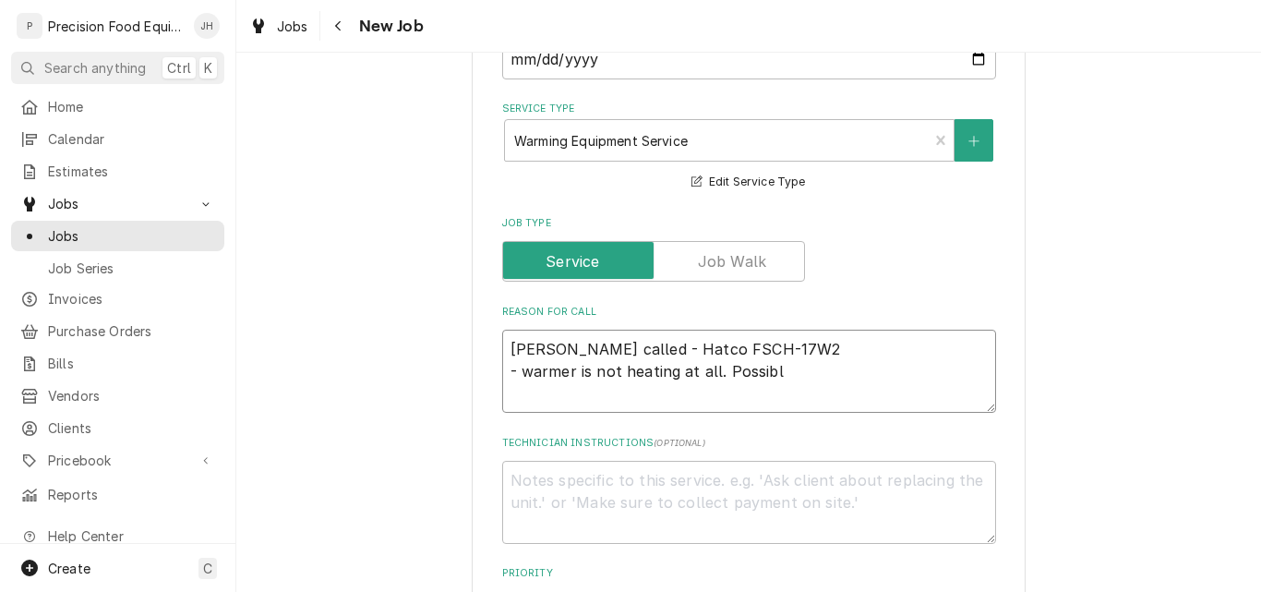
type textarea "Mike called - Hatco FSCH-17W2 - warmer is not heating at all. Possible"
type textarea "x"
type textarea "Mike called - Hatco FSCH-17W2 - warmer is not heating at all. Possible"
type textarea "x"
type textarea "Mike called - Hatco FSCH-17W2 - warmer is not heating at all. Possible t"
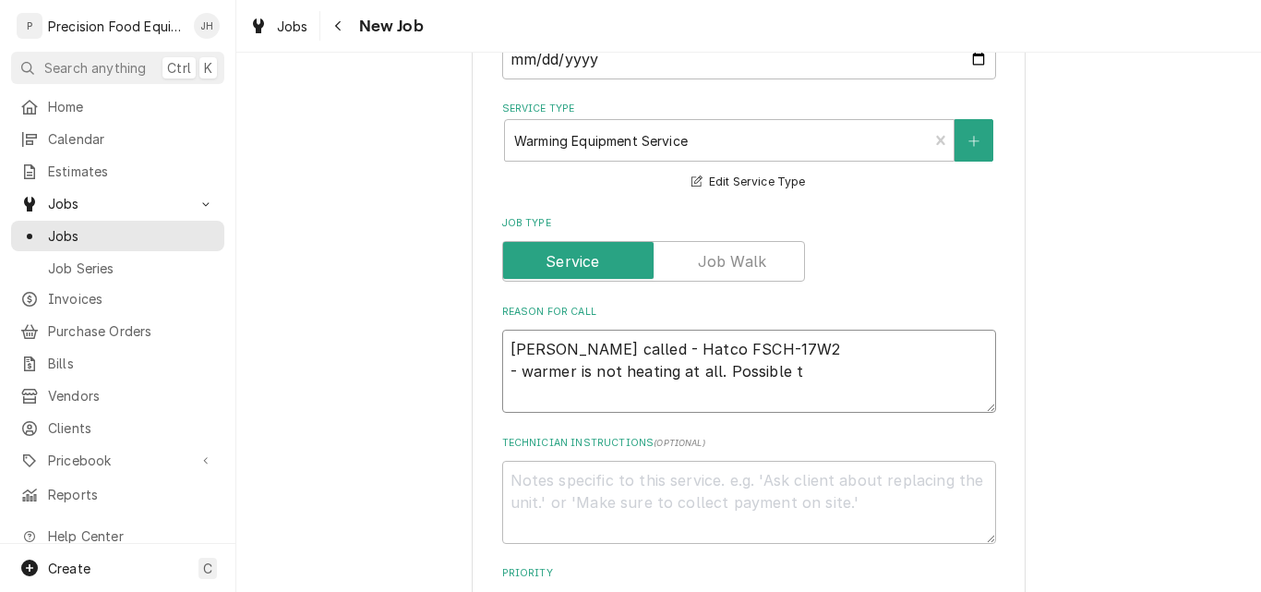
type textarea "x"
type textarea "Mike called - Hatco FSCH-17W2 - warmer is not heating at all. Possible th"
type textarea "x"
type textarea "Mike called - Hatco FSCH-17W2 - warmer is not heating at all. Possible the"
type textarea "x"
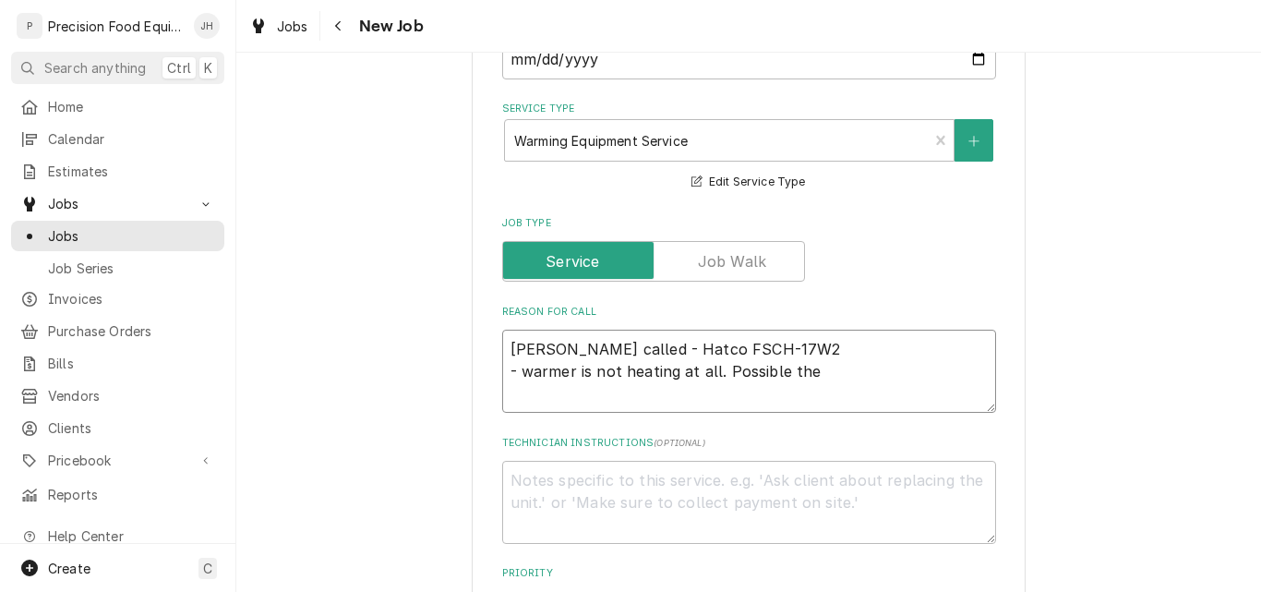
type textarea "Mike called - Hatco FSCH-17W2 - warmer is not heating at all. Possible ther"
type textarea "x"
type textarea "Mike called - Hatco FSCH-17W2 - warmer is not heating at all. Possible therm"
type textarea "x"
type textarea "Mike called - Hatco FSCH-17W2 - warmer is not heating at all. Possible thermo"
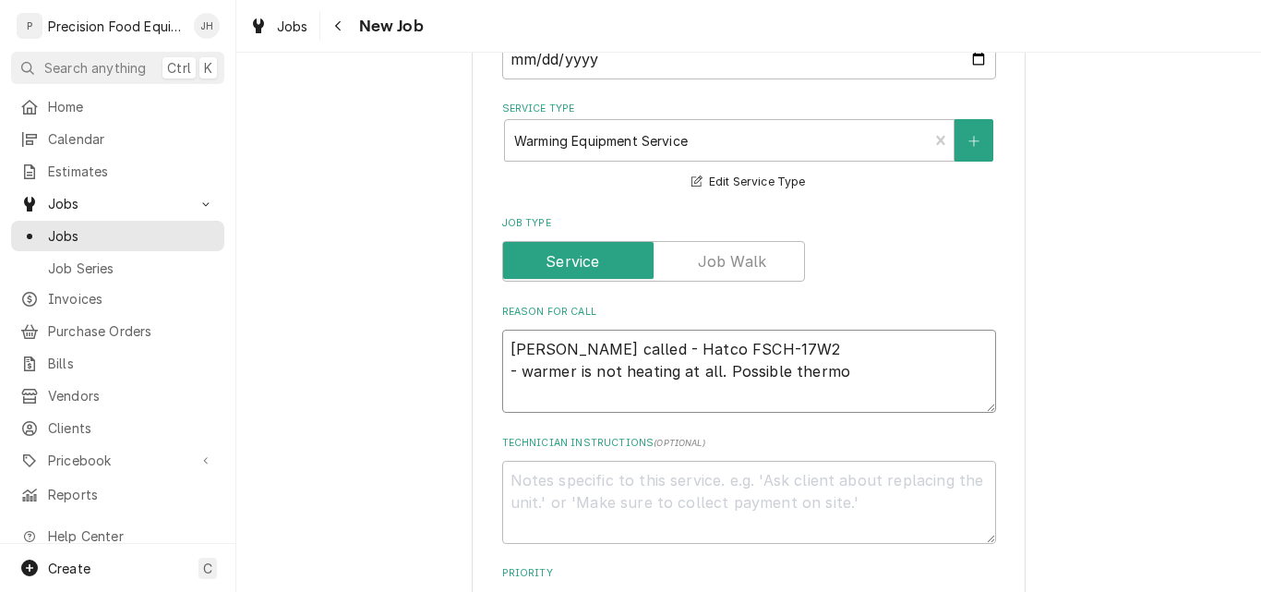
type textarea "x"
type textarea "Mike called - Hatco FSCH-17W2 - warmer is not heating at all. Possible thermos"
type textarea "x"
type textarea "Mike called - Hatco FSCH-17W2 - warmer is not heating at all. Possible thermost"
type textarea "x"
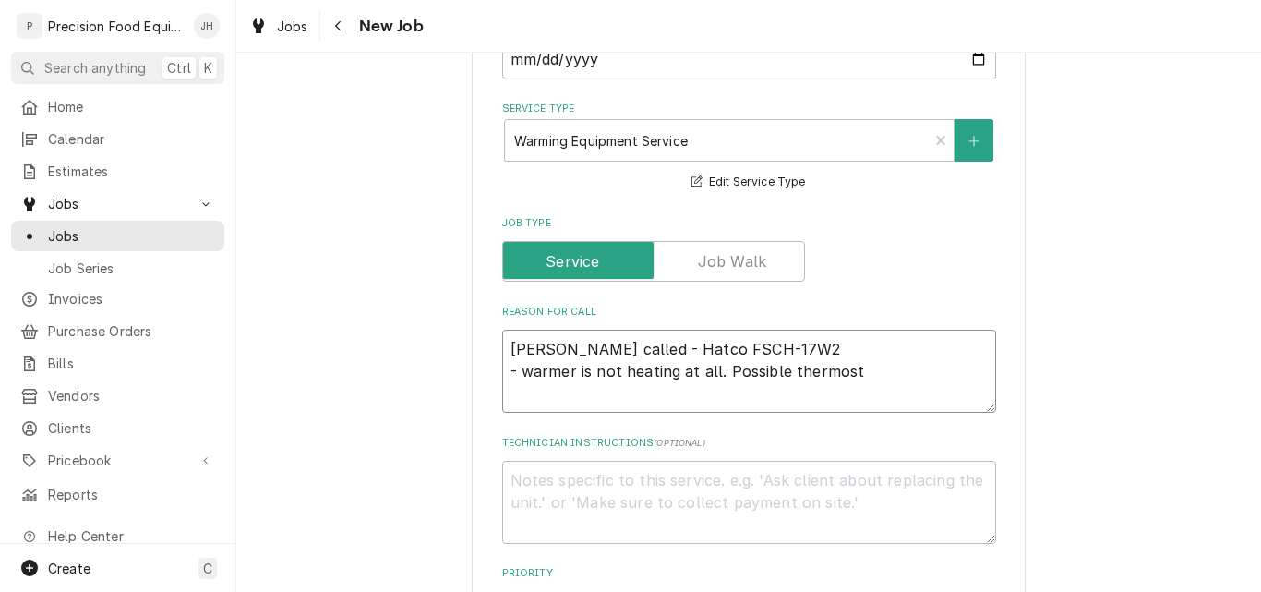
type textarea "Mike called - Hatco FSCH-17W2 - warmer is not heating at all. Possible thermosta"
type textarea "x"
type textarea "Mike called - Hatco FSCH-17W2 - warmer is not heating at all. Possible thermost…"
type textarea "x"
type textarea "Mike called - Hatco FSCH-17W2 - warmer is not heating at all. Possible thermost…"
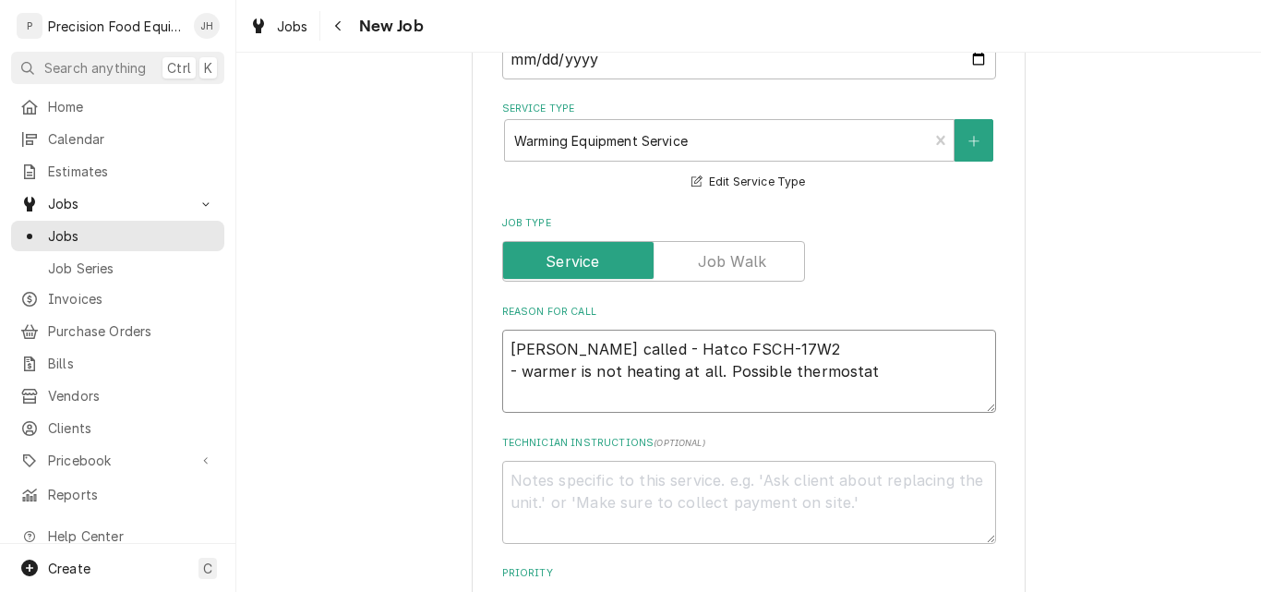
type textarea "x"
type textarea "Mike called - Hatco FSCH-17W2 - warmer is not heating at all. Possible thermost…"
type textarea "x"
type textarea "Mike called - Hatco FSCH-17W2 - warmer is not heating at all. Possible thermost…"
click at [521, 371] on textarea "Mike called - Hatco FSCH-17W2 - warmer is not heating at all. Possible thermost…" at bounding box center [749, 371] width 494 height 83
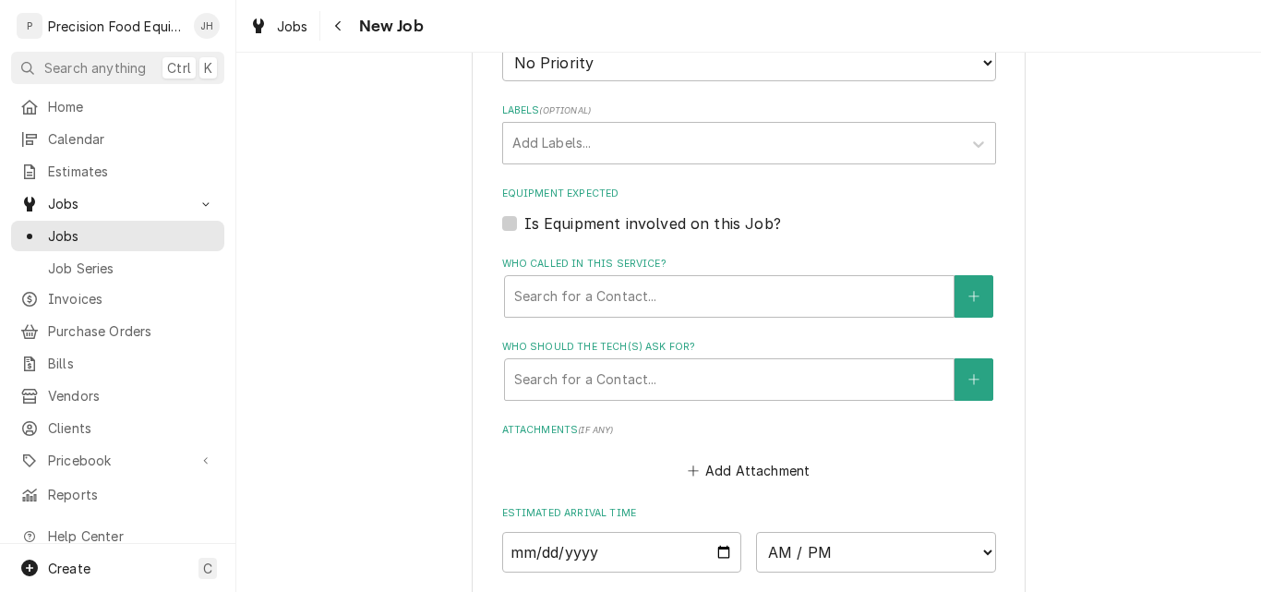
scroll to position [1108, 0]
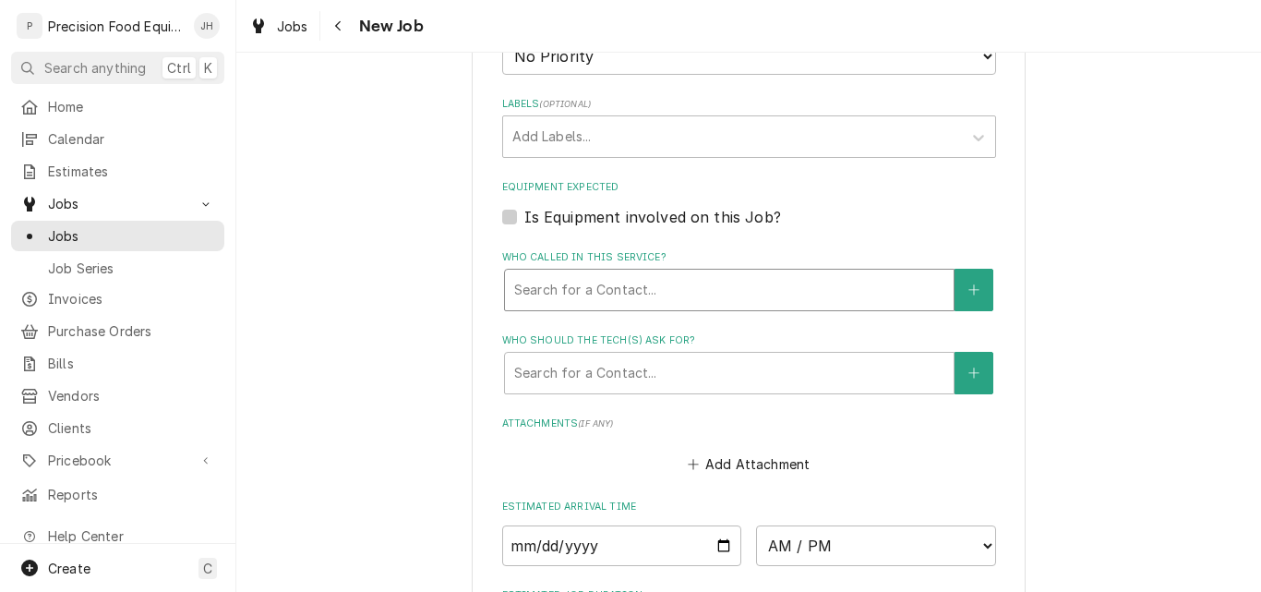
click at [614, 295] on div "Who called in this service?" at bounding box center [729, 289] width 430 height 33
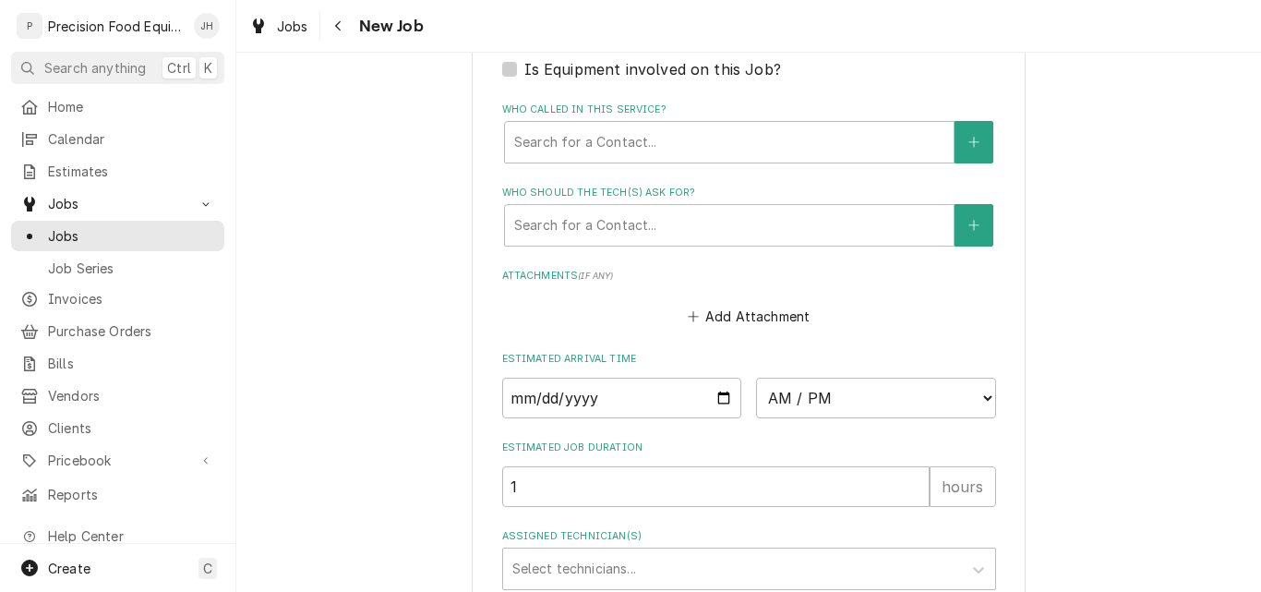
scroll to position [1293, 0]
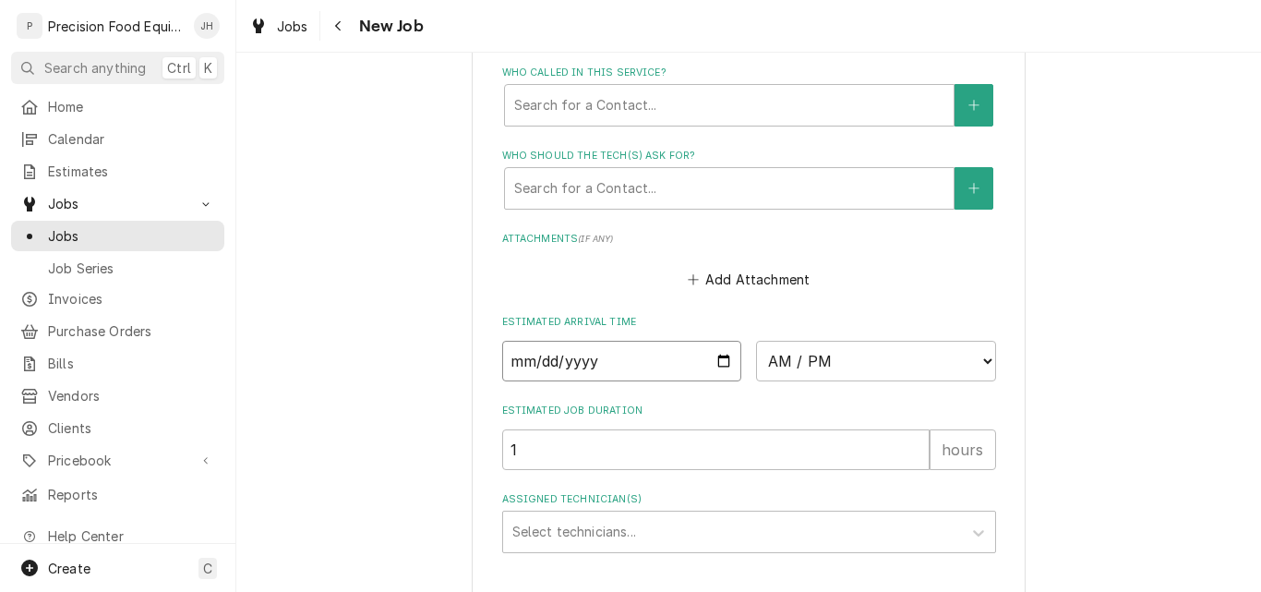
click at [721, 359] on input "Date" at bounding box center [622, 361] width 240 height 41
click at [864, 364] on select "AM / PM 6:00 AM 6:15 AM 6:30 AM 6:45 AM 7:00 AM 7:15 AM 7:30 AM 7:45 AM 8:00 AM…" at bounding box center [876, 361] width 240 height 41
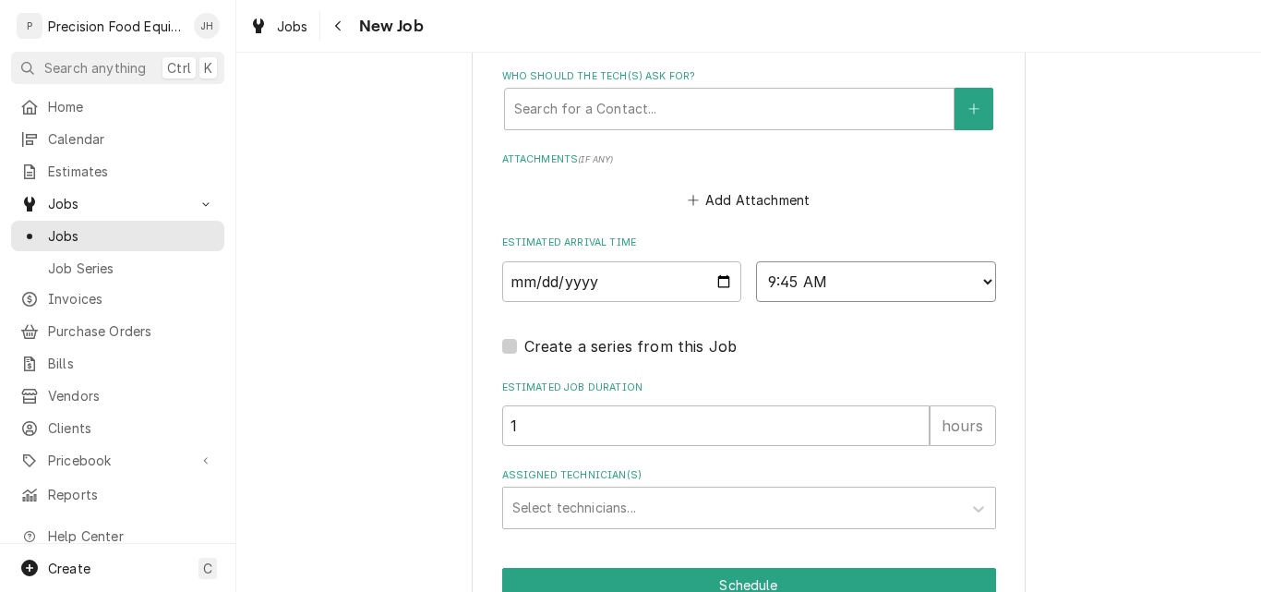
scroll to position [1469, 0]
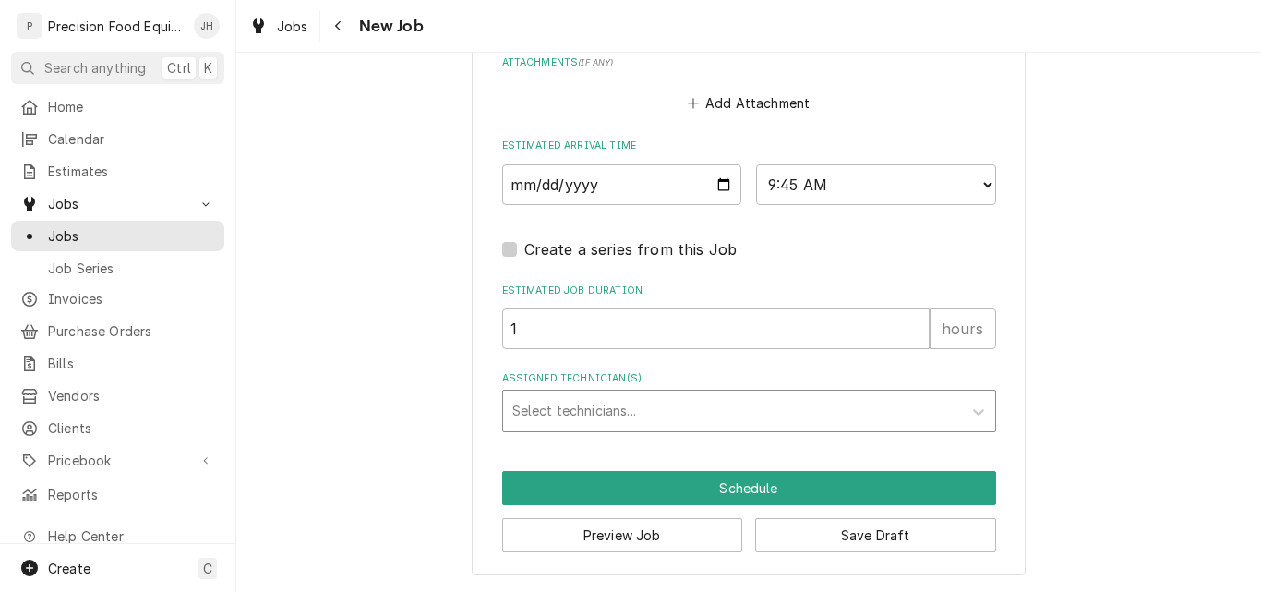
click at [605, 408] on div "Assigned Technician(s)" at bounding box center [732, 410] width 440 height 33
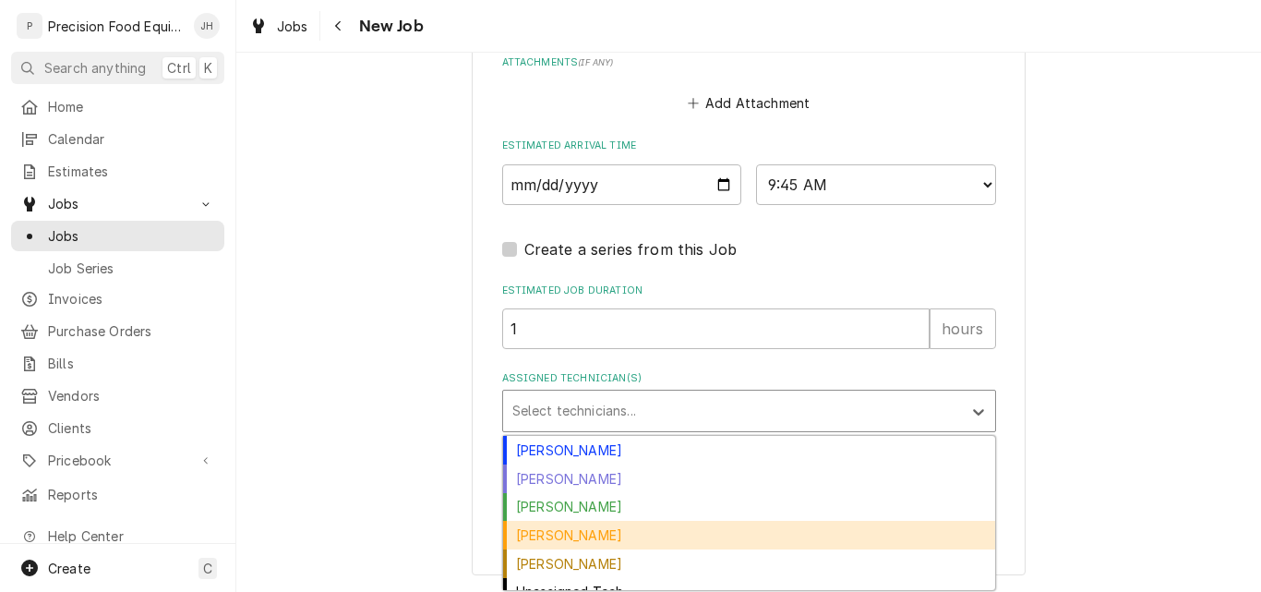
click at [564, 536] on div "Mike Caster" at bounding box center [749, 535] width 492 height 29
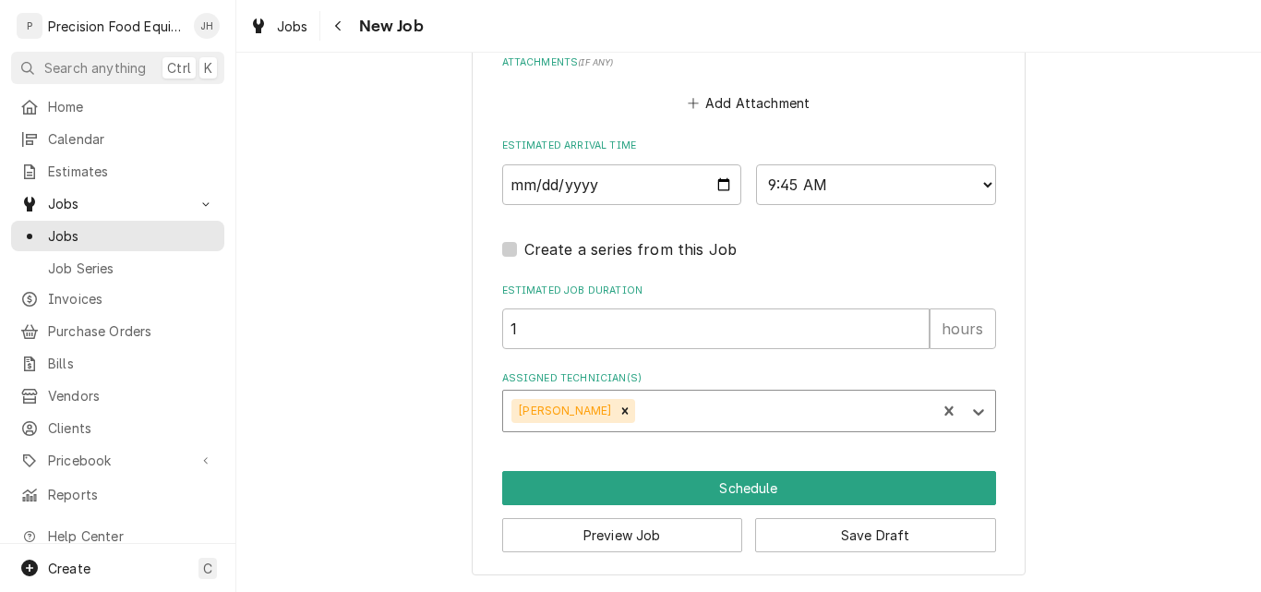
click at [639, 406] on div "Assigned Technician(s)" at bounding box center [783, 410] width 288 height 33
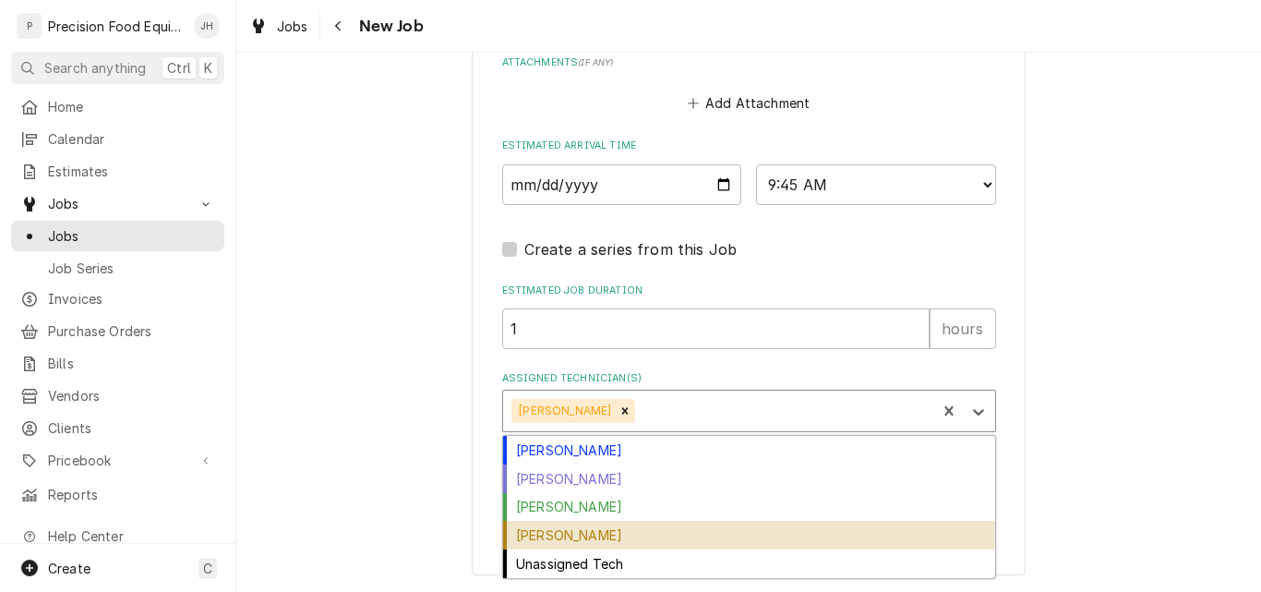
click at [593, 538] on div "Pete Nielson" at bounding box center [749, 535] width 492 height 29
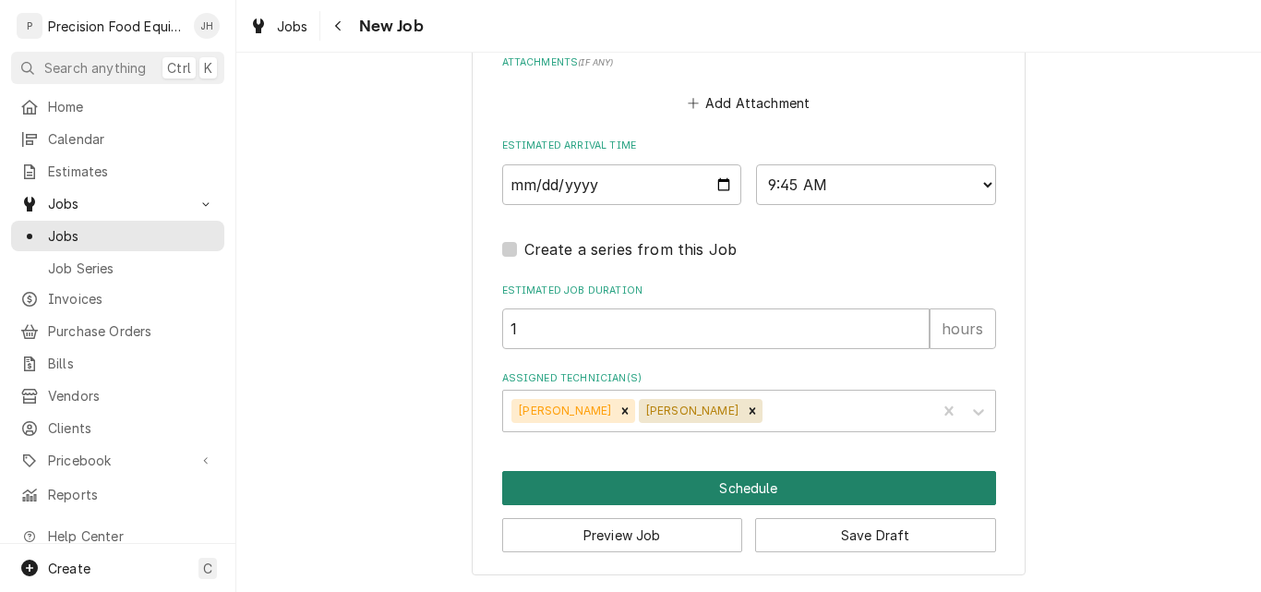
click at [741, 489] on button "Schedule" at bounding box center [749, 488] width 494 height 34
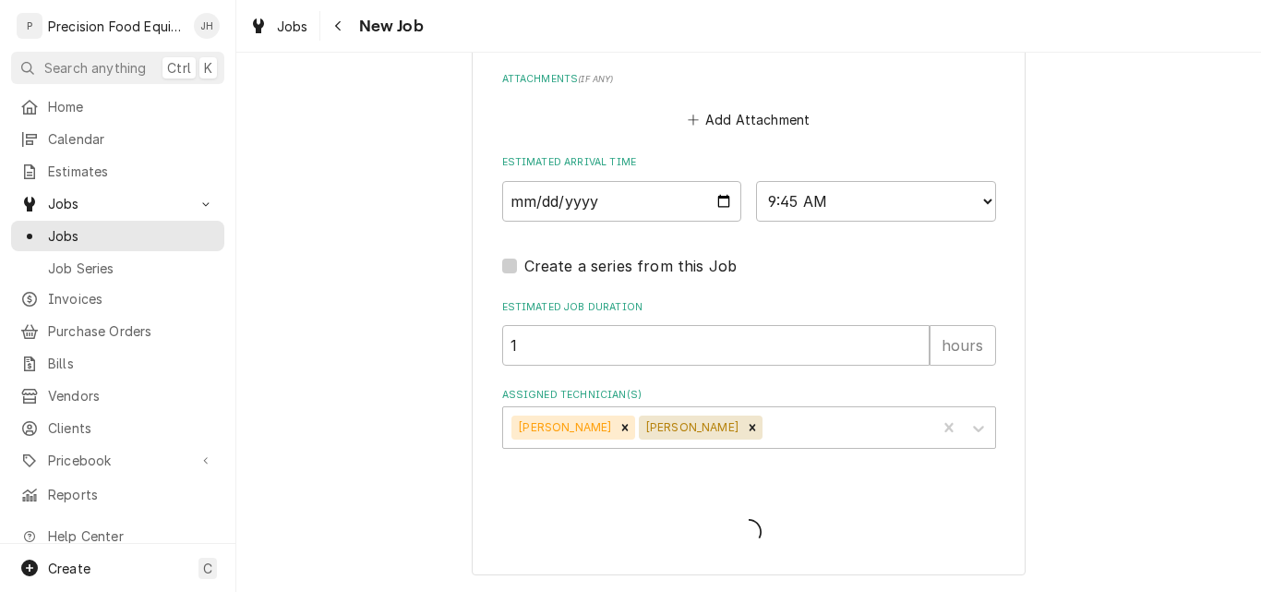
scroll to position [1452, 0]
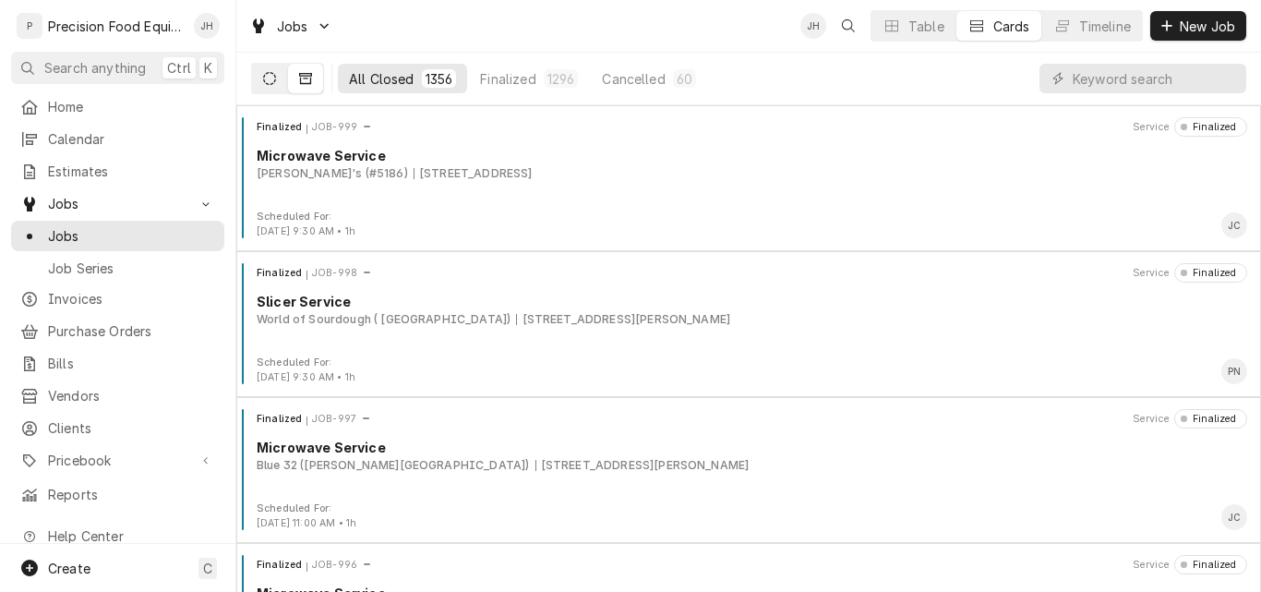
click at [264, 79] on icon "Dynamic Content Wrapper" at bounding box center [269, 78] width 13 height 13
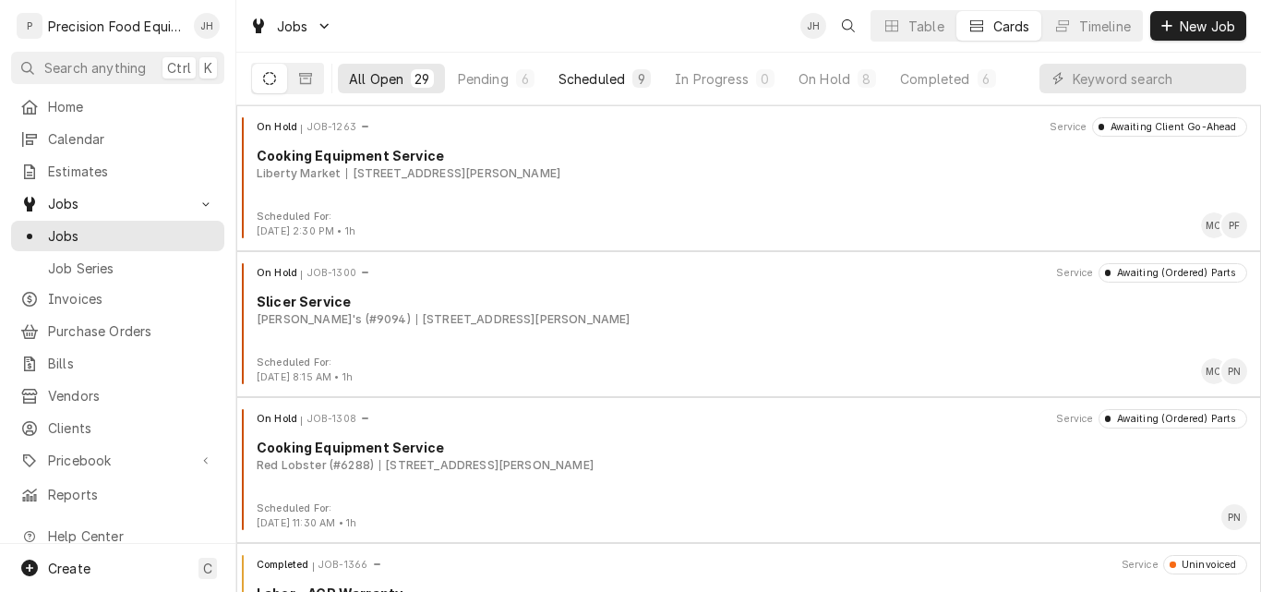
click at [601, 80] on div "Scheduled" at bounding box center [592, 78] width 66 height 19
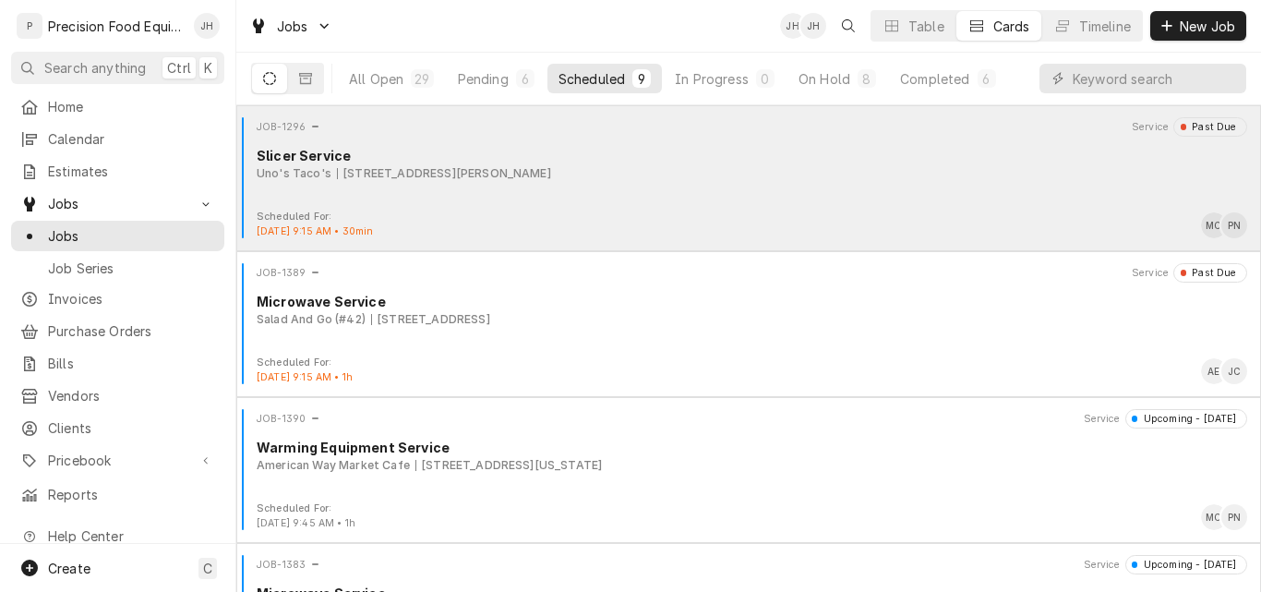
click at [837, 162] on div "Slicer Service" at bounding box center [752, 155] width 991 height 19
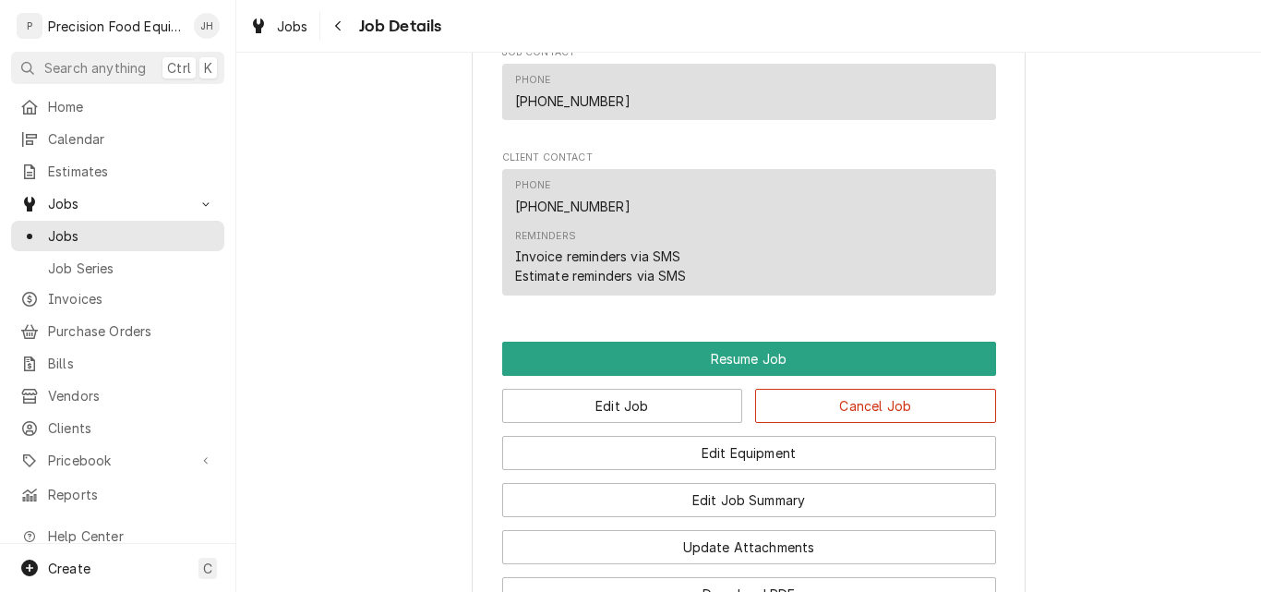
scroll to position [1847, 0]
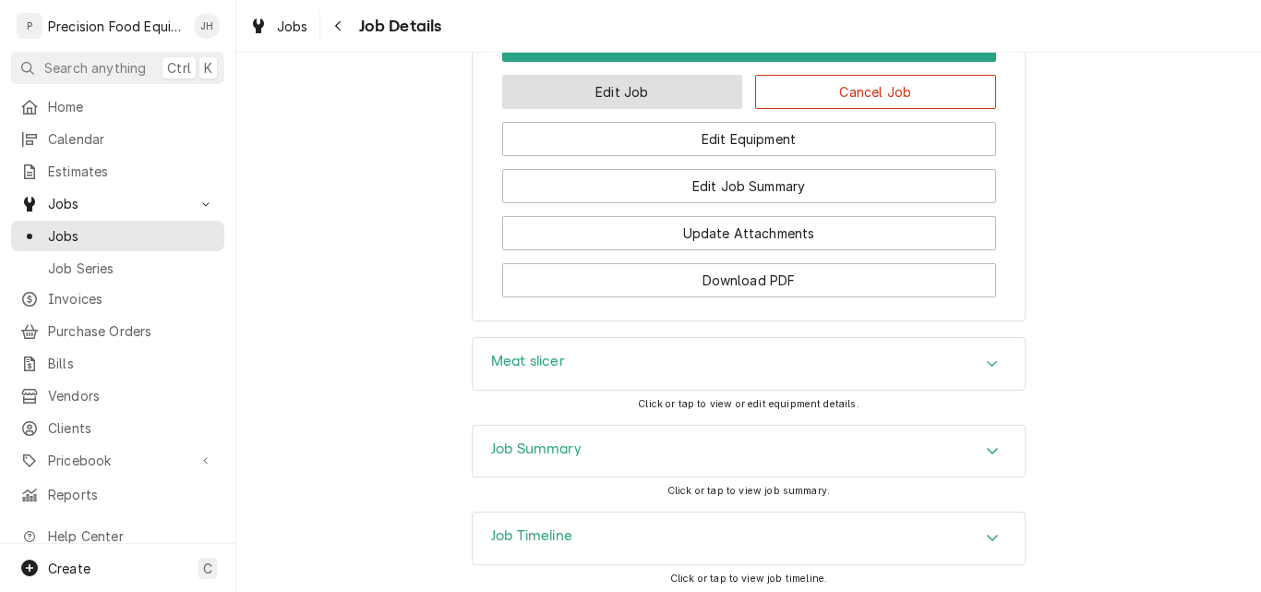
click at [677, 109] on button "Edit Job" at bounding box center [622, 92] width 241 height 34
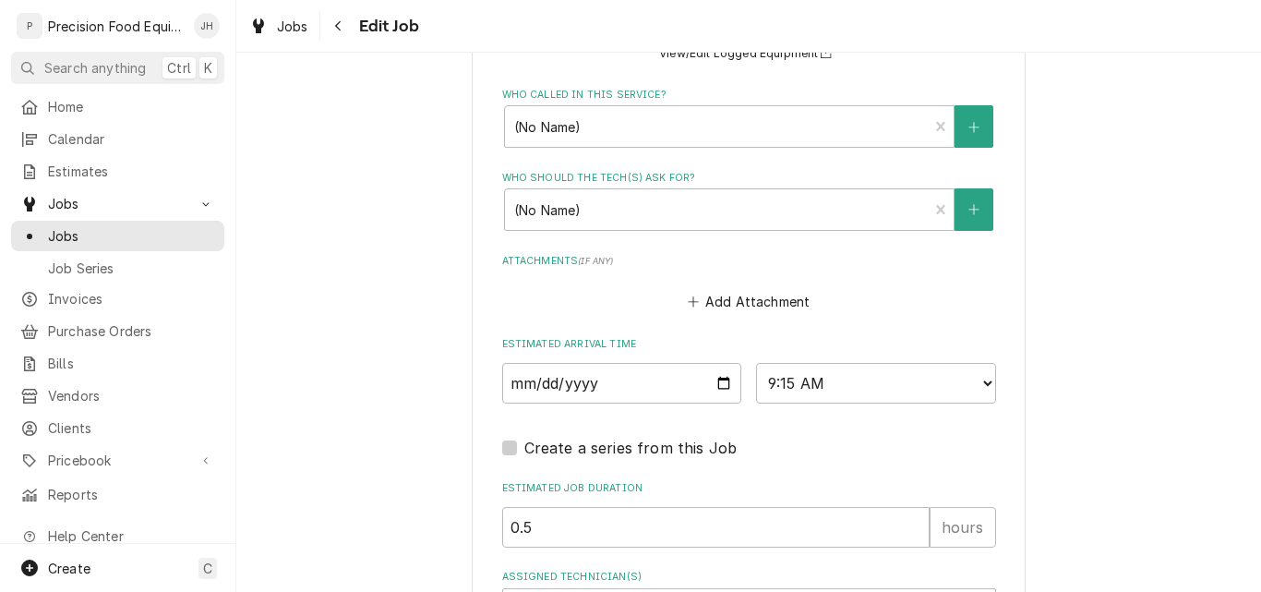
scroll to position [1444, 0]
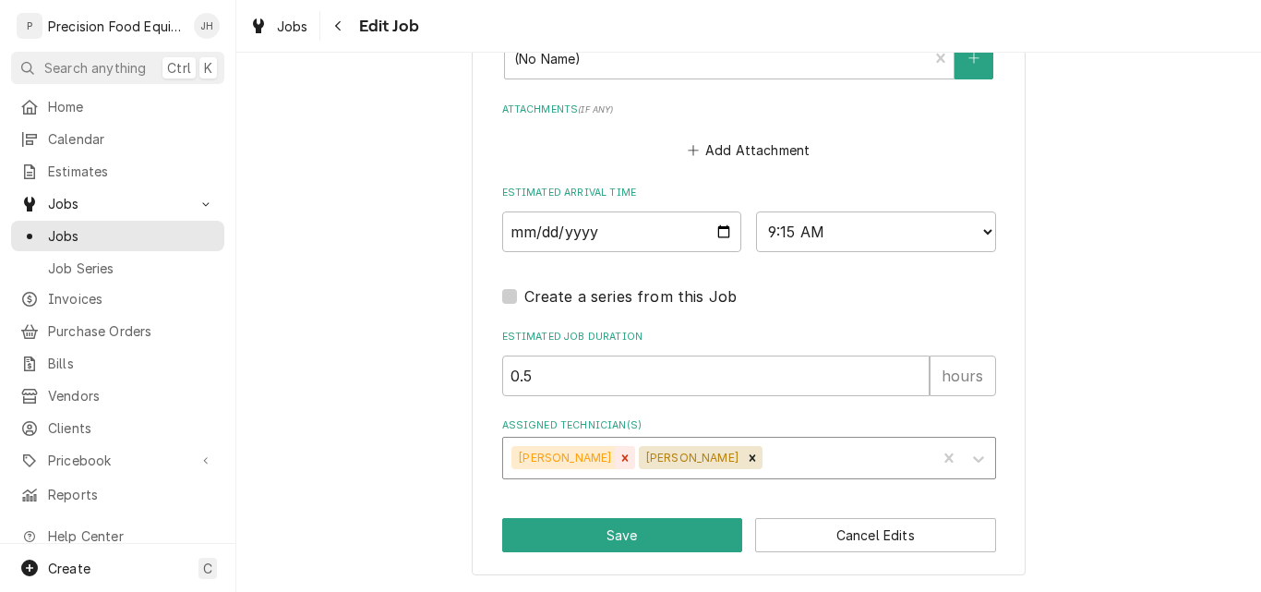
click at [622, 459] on icon "Remove Mike Caster" at bounding box center [625, 457] width 6 height 6
click at [619, 459] on icon "Remove Pete Nielson" at bounding box center [625, 458] width 13 height 13
click at [591, 459] on div "Assigned Technician(s)" at bounding box center [732, 457] width 440 height 33
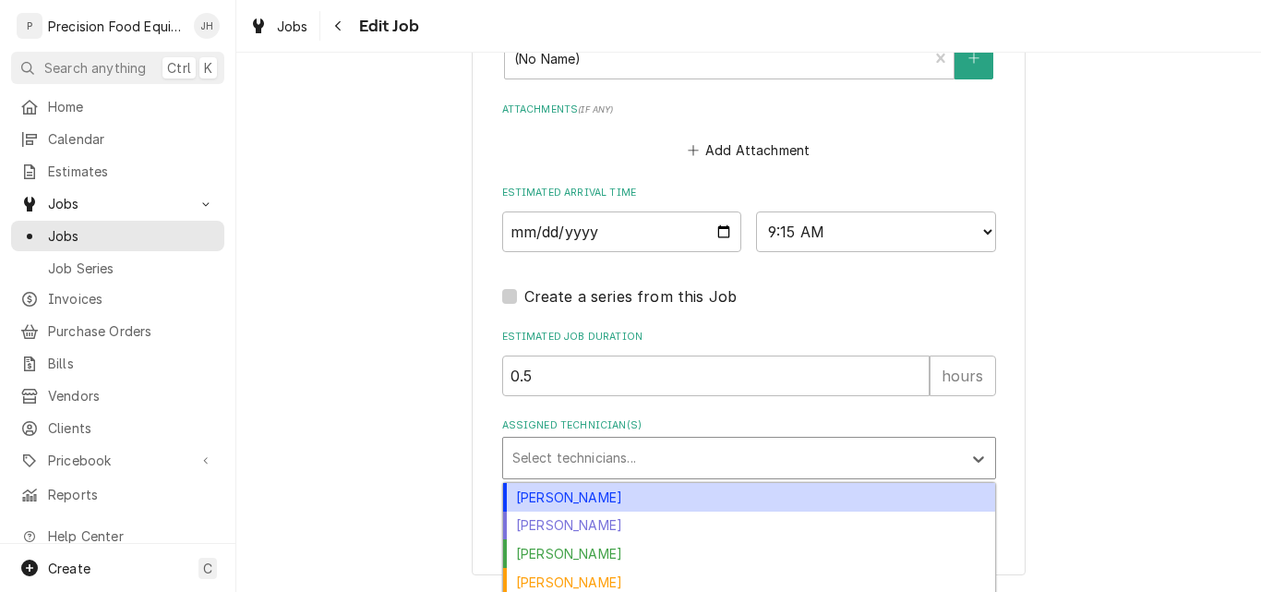
scroll to position [1506, 0]
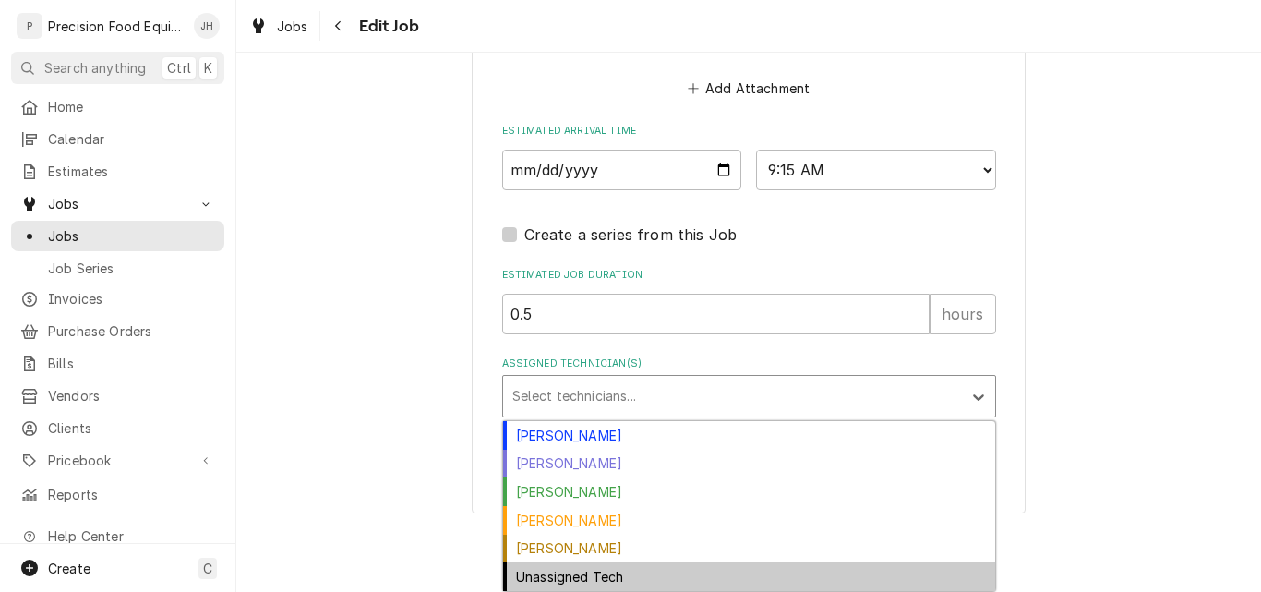
click at [572, 582] on div "Unassigned Tech" at bounding box center [749, 576] width 492 height 29
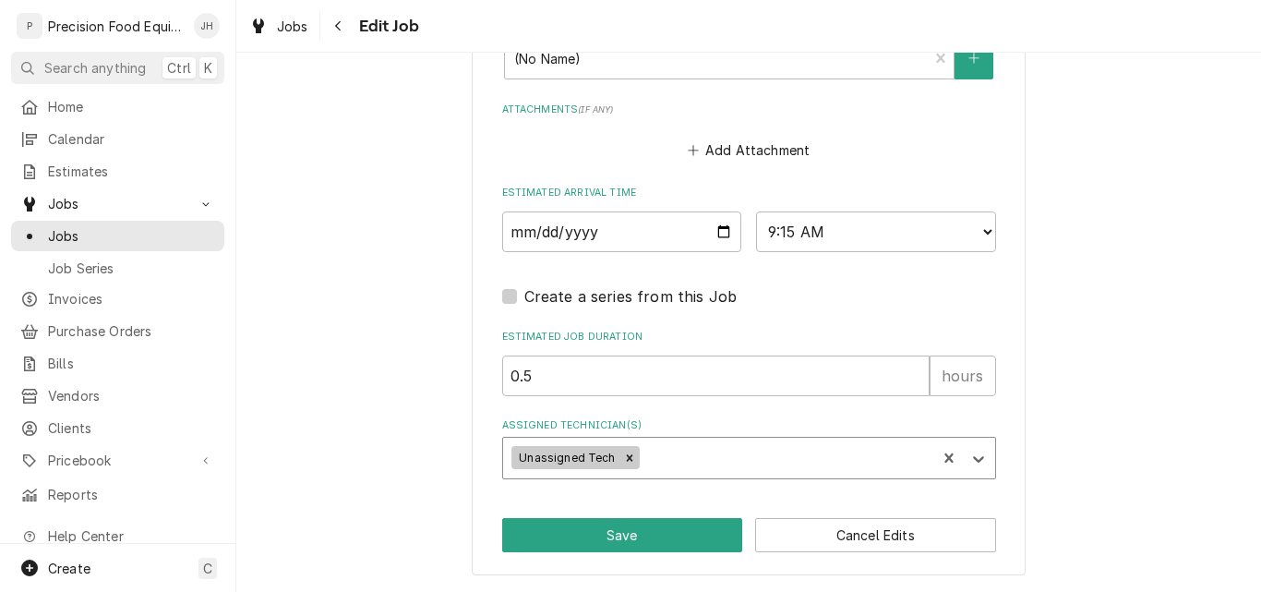
scroll to position [1444, 0]
type textarea "x"
click at [714, 236] on input "2025-08-22" at bounding box center [622, 231] width 240 height 41
type input "2025-08-25"
click at [601, 535] on button "Save" at bounding box center [622, 535] width 241 height 34
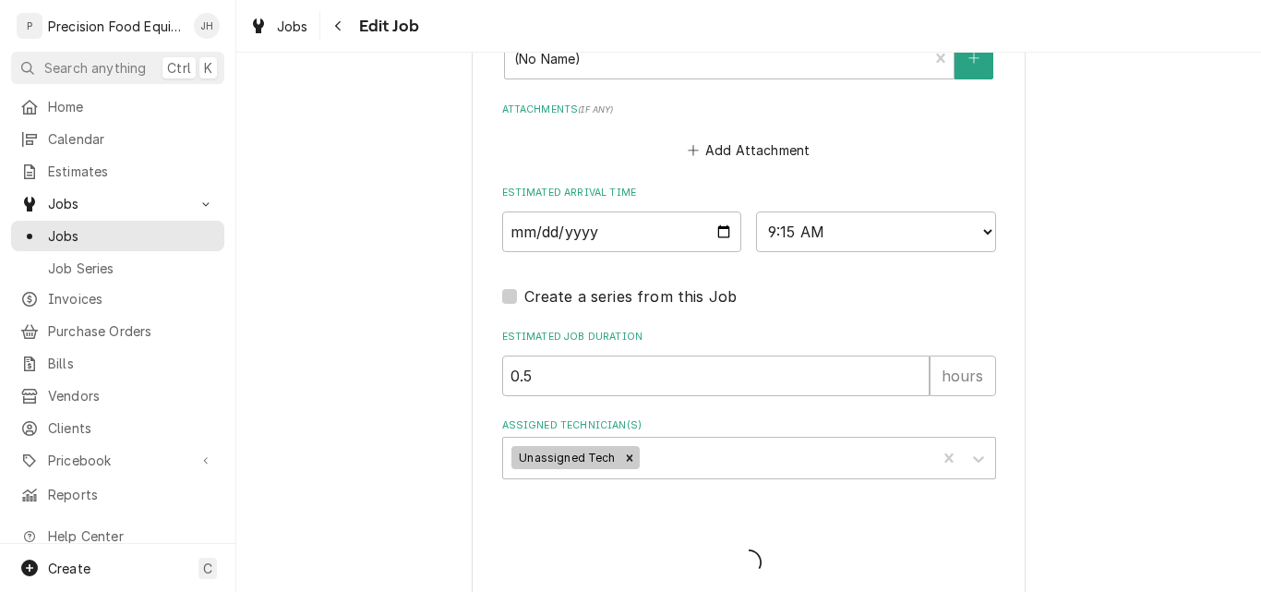
type textarea "x"
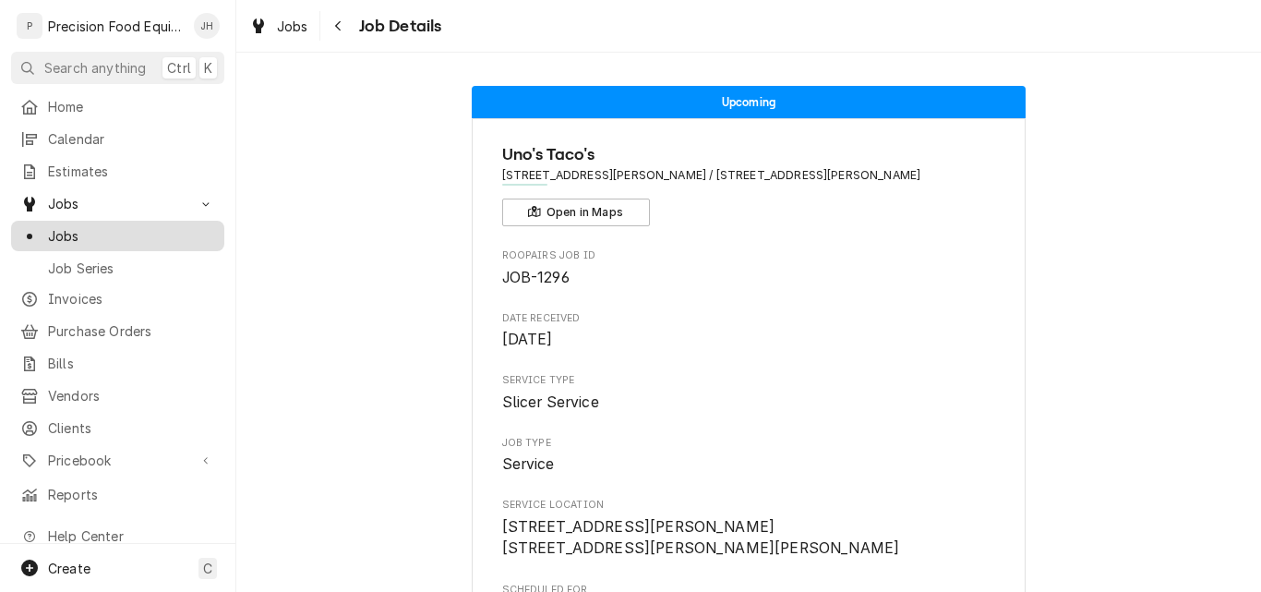
click at [57, 226] on span "Jobs" at bounding box center [131, 235] width 167 height 19
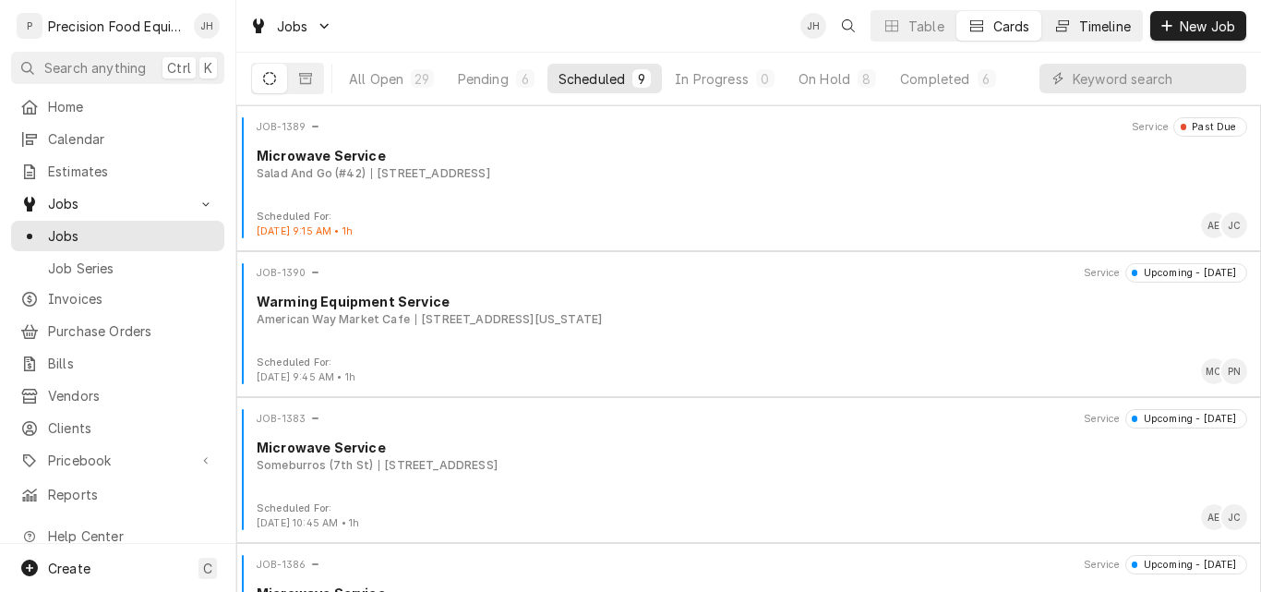
click at [1083, 29] on div "Timeline" at bounding box center [1105, 26] width 52 height 19
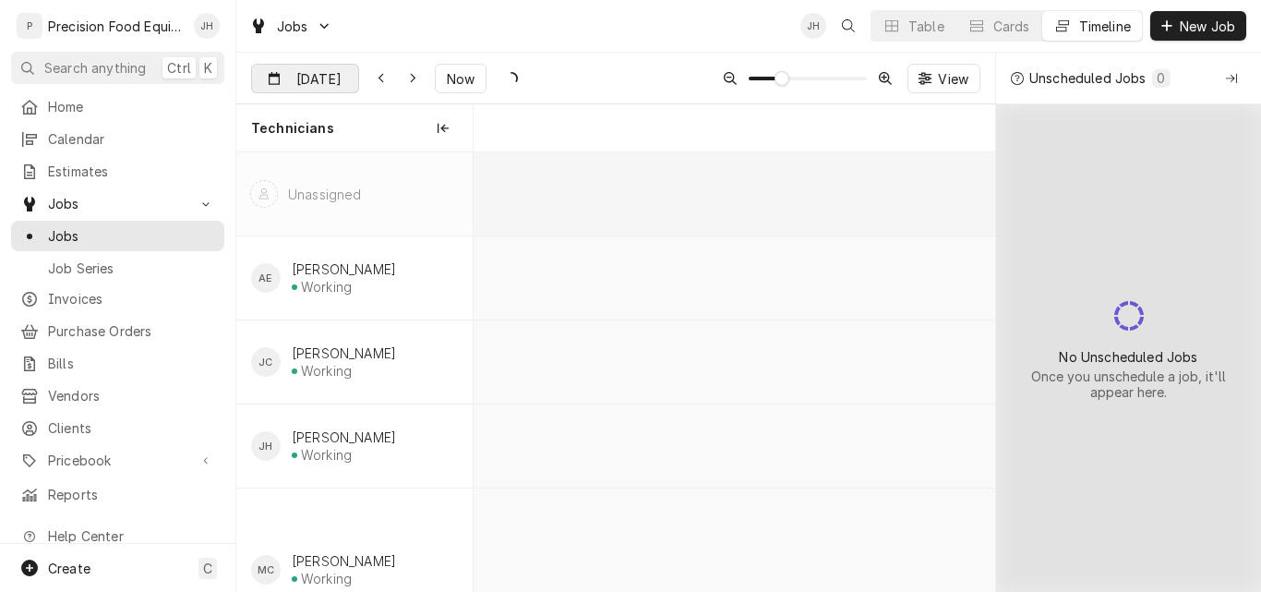
scroll to position [0, 10352]
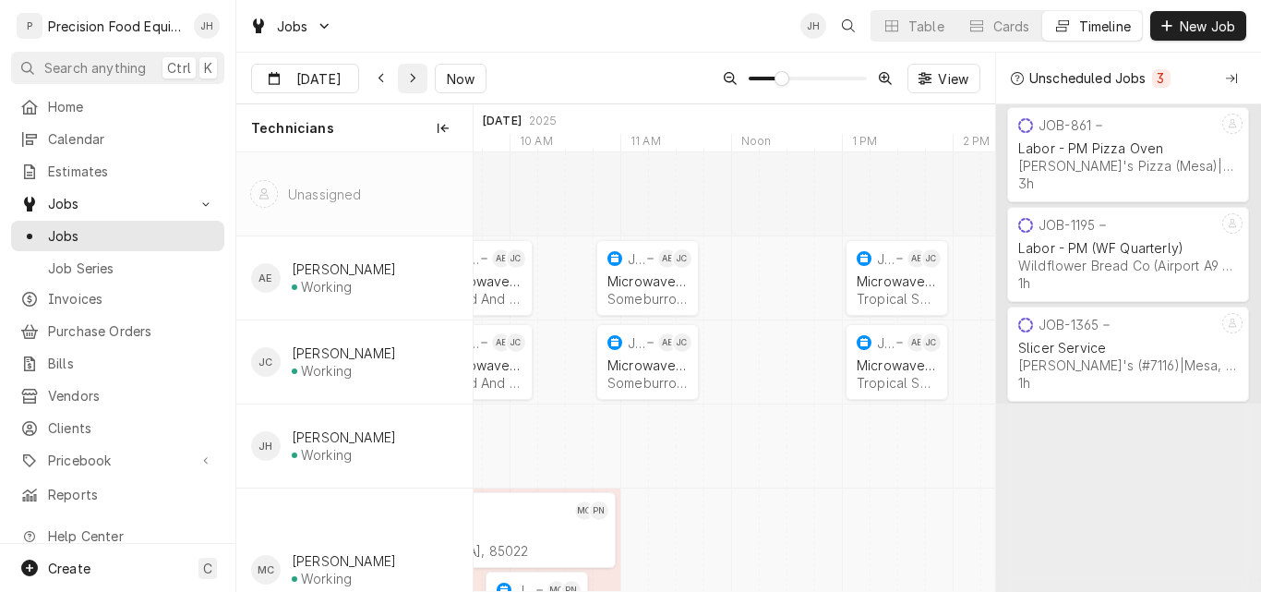
click at [410, 79] on icon "Dynamic Content Wrapper" at bounding box center [413, 78] width 8 height 13
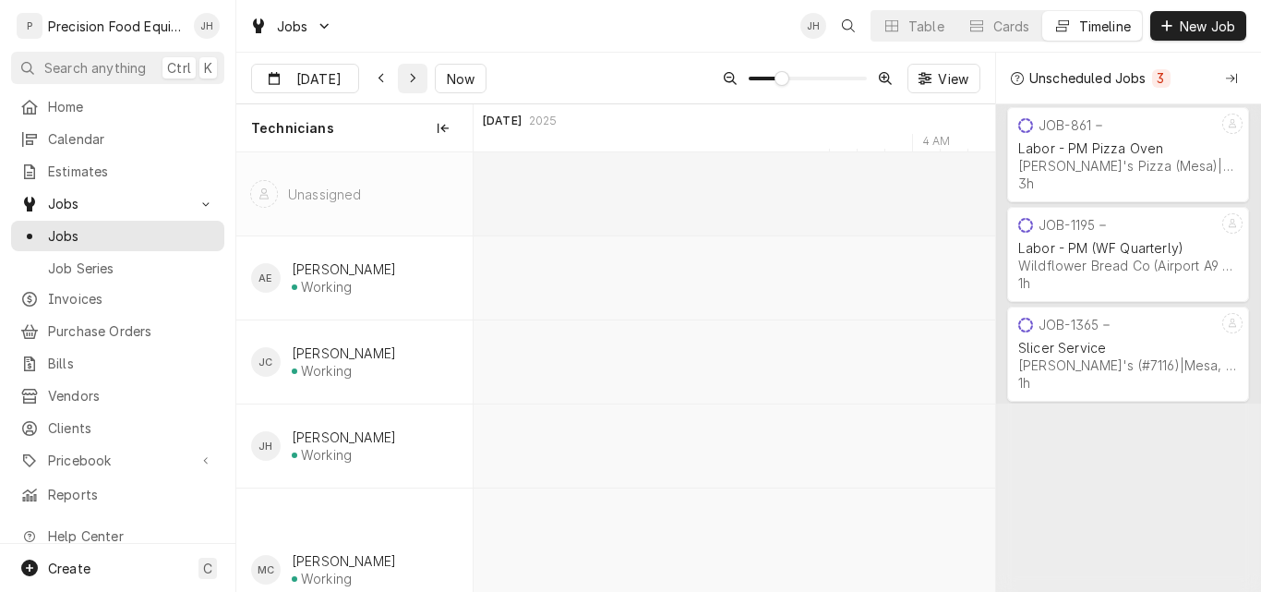
scroll to position [0, 12588]
click at [410, 79] on icon "Dynamic Content Wrapper" at bounding box center [413, 78] width 8 height 13
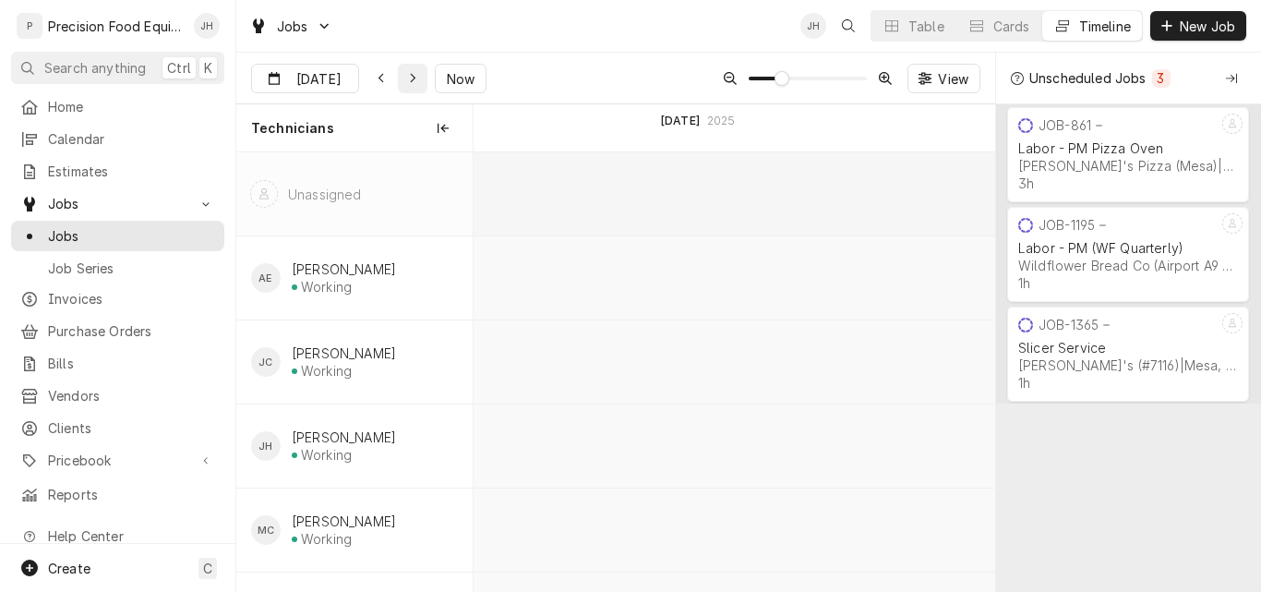
scroll to position [0, 15247]
click at [410, 79] on icon "Dynamic Content Wrapper" at bounding box center [413, 78] width 8 height 13
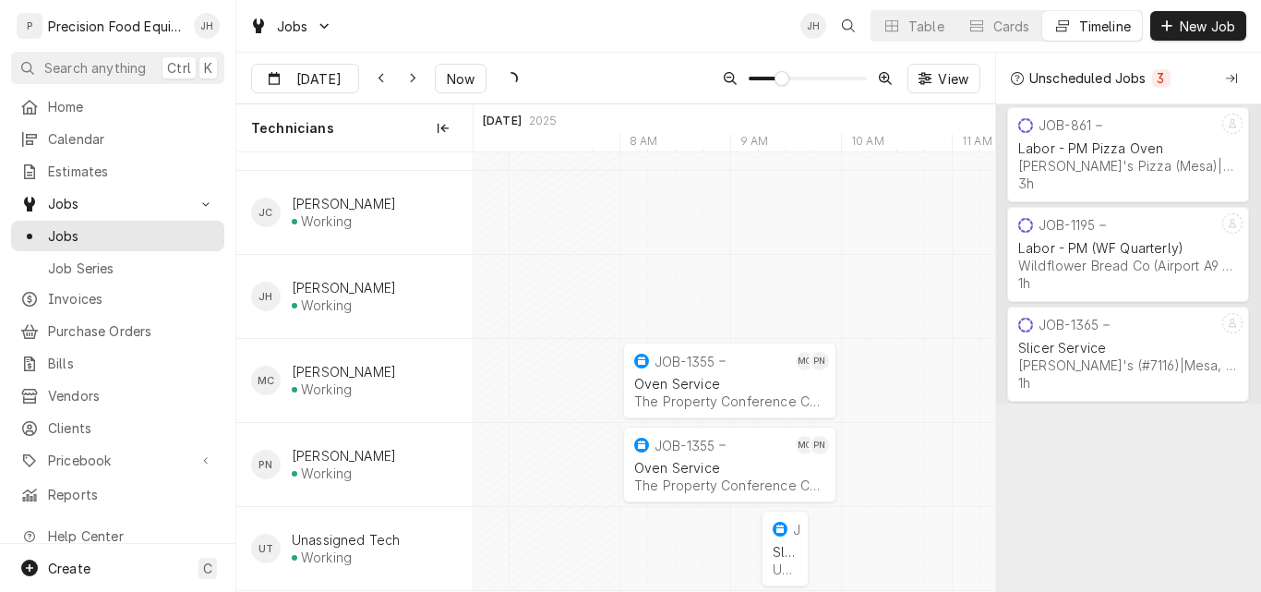
scroll to position [0, 0]
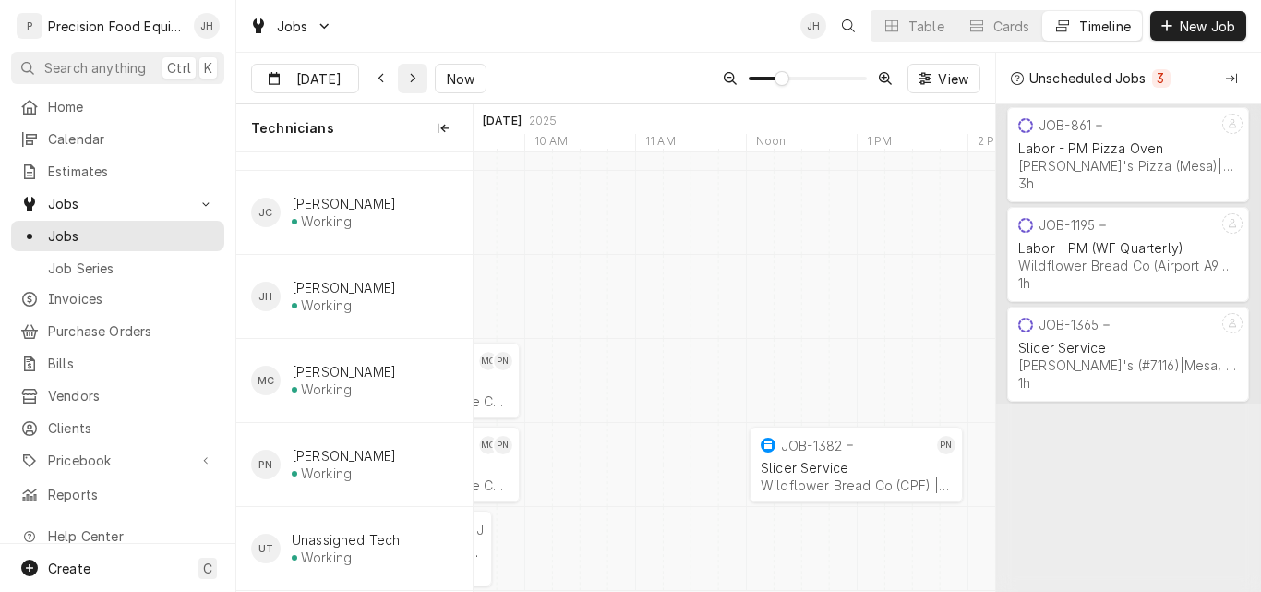
click at [409, 80] on icon "Dynamic Content Wrapper" at bounding box center [413, 78] width 8 height 13
type input "Aug 26"
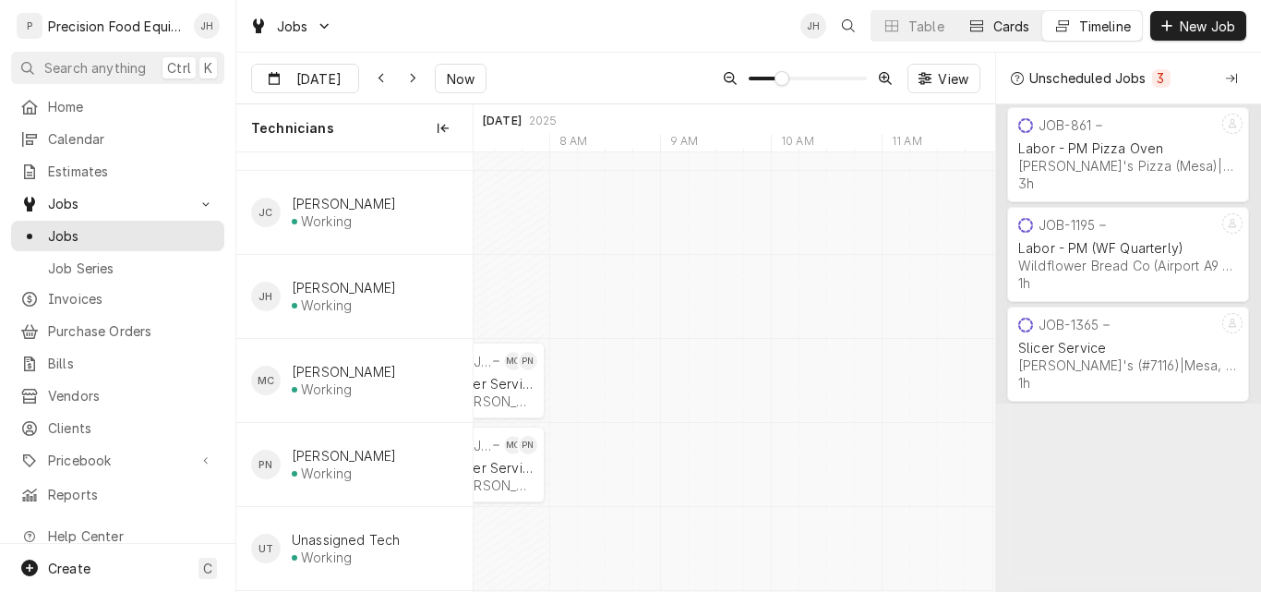
click at [1019, 26] on div "Cards" at bounding box center [1012, 26] width 37 height 19
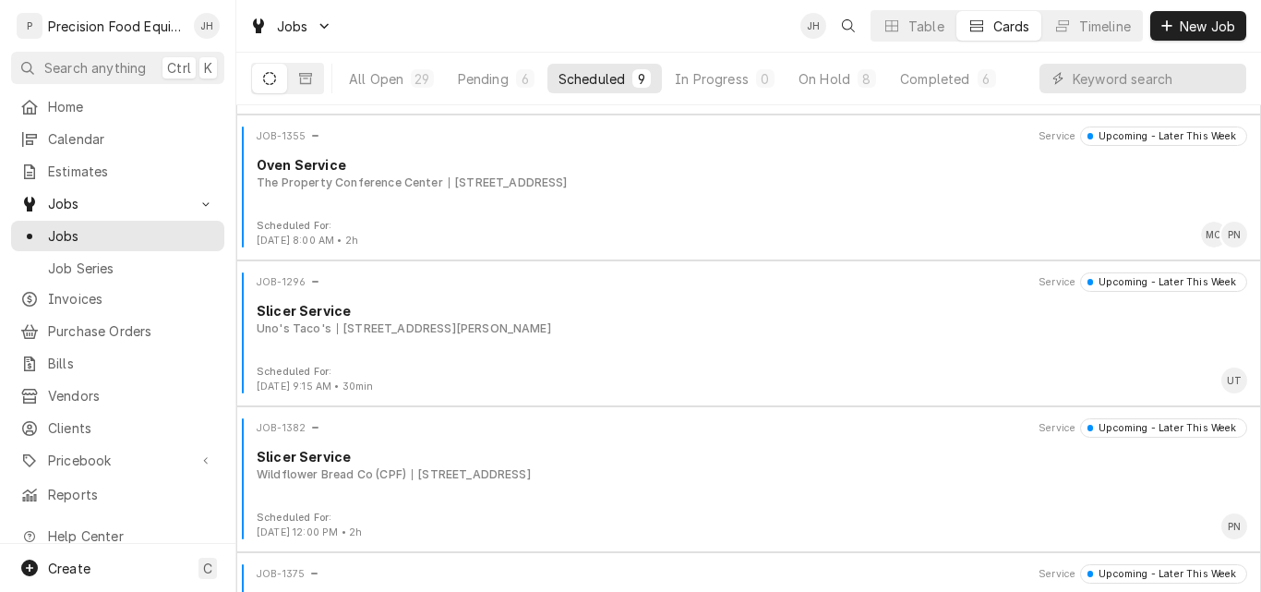
scroll to position [739, 0]
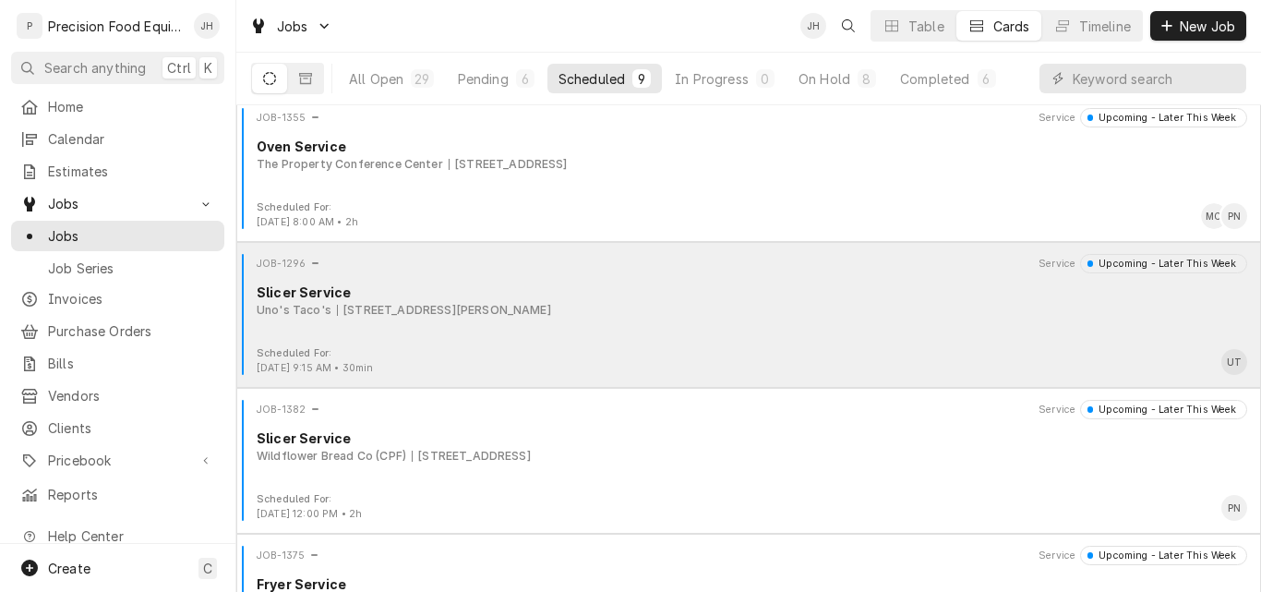
click at [657, 322] on div "JOB-1296 Service Upcoming - Later This Week Slicer Service Uno's Taco's 1859 S …" at bounding box center [749, 300] width 1010 height 92
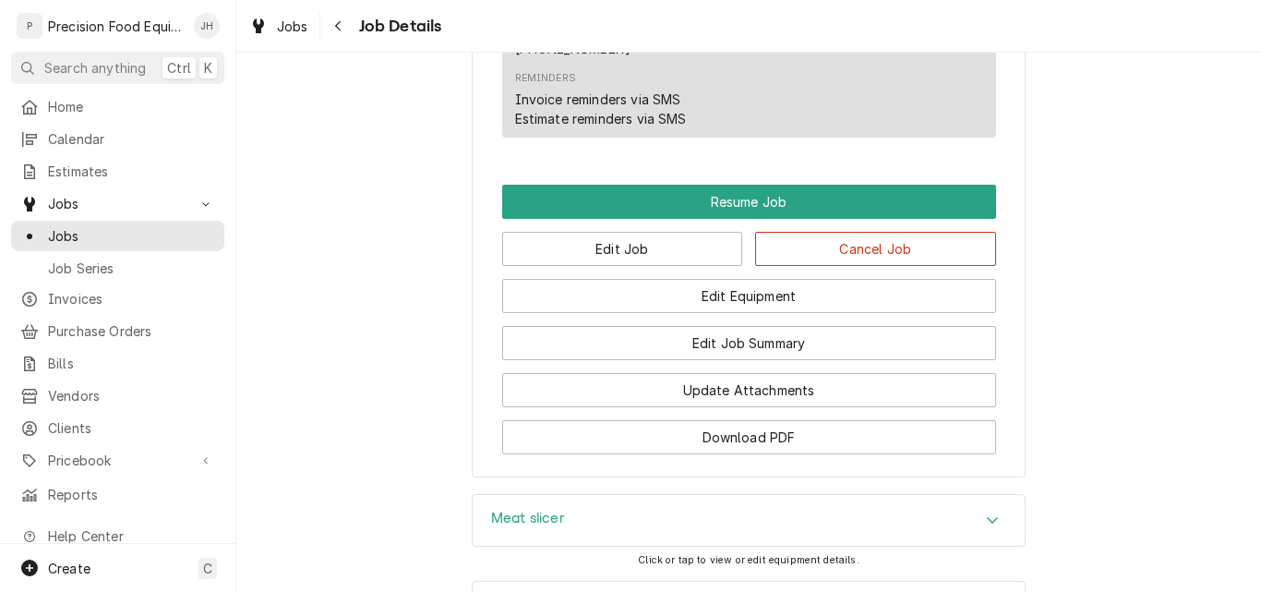
scroll to position [1664, 0]
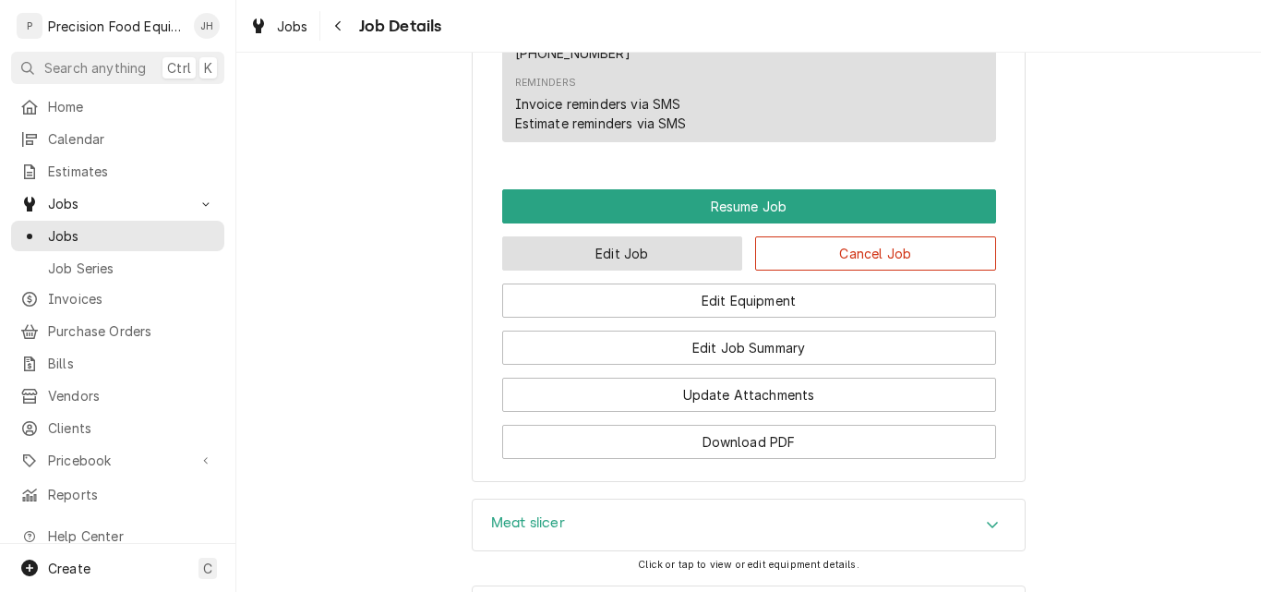
click at [662, 269] on button "Edit Job" at bounding box center [622, 253] width 241 height 34
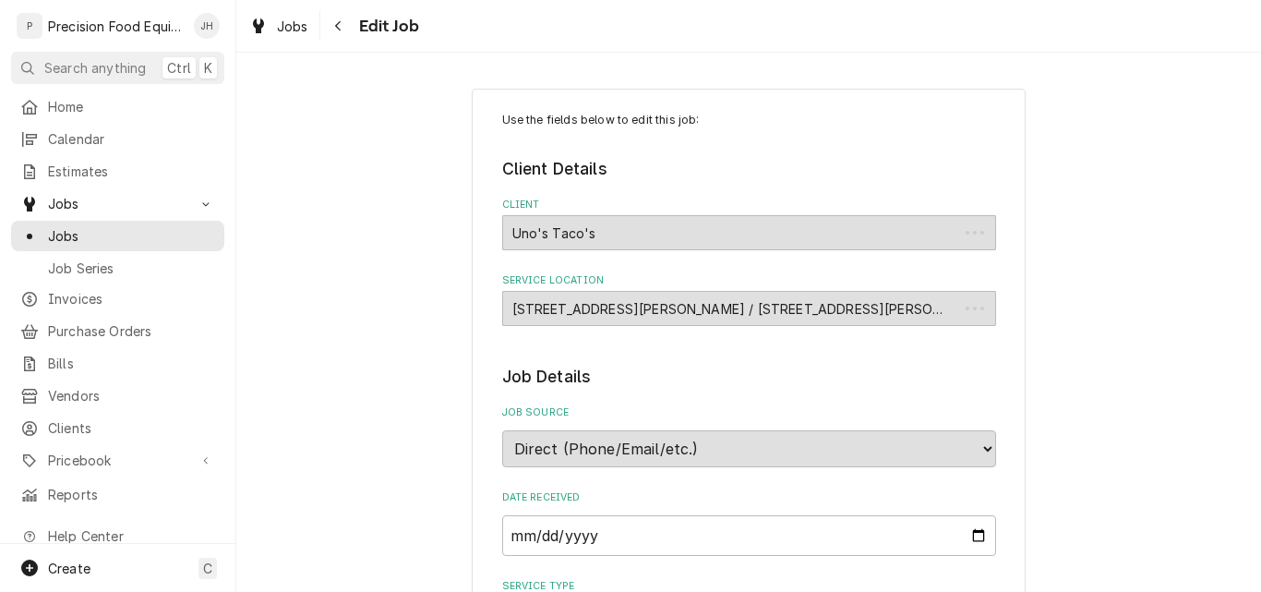
type textarea "x"
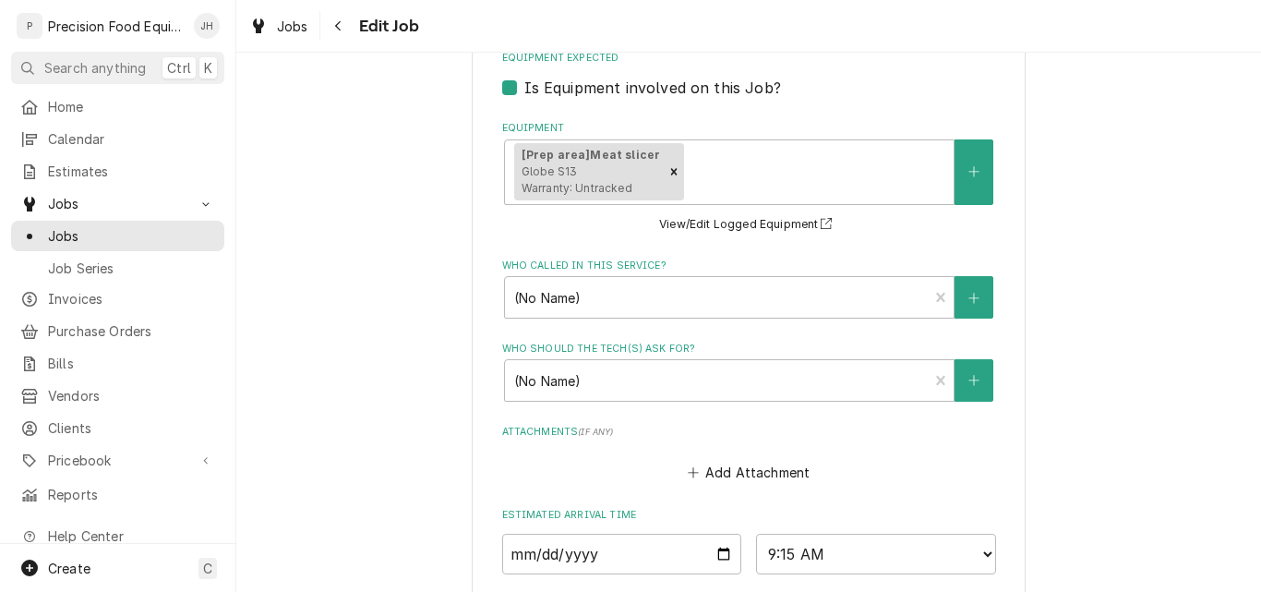
scroll to position [1385, 0]
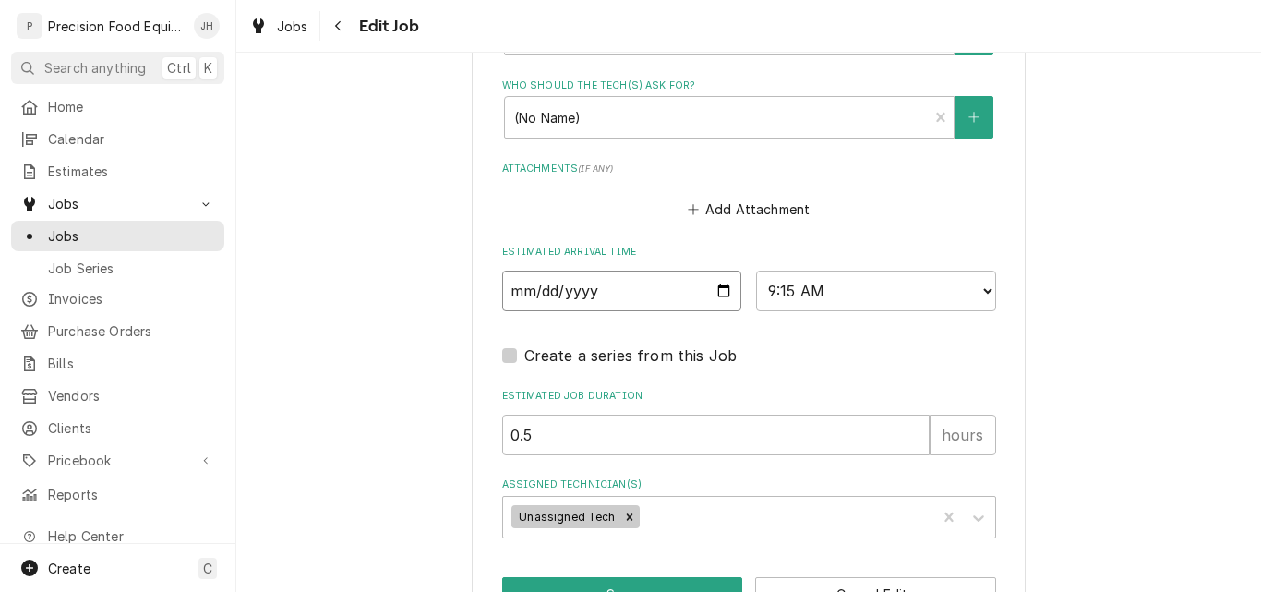
click at [672, 299] on input "[DATE]" at bounding box center [622, 291] width 240 height 41
click at [713, 287] on input "[DATE]" at bounding box center [622, 291] width 240 height 41
type input "[DATE]"
type textarea "x"
click at [808, 293] on select "AM / PM 6:00 AM 6:15 AM 6:30 AM 6:45 AM 7:00 AM 7:15 AM 7:30 AM 7:45 AM 8:00 AM…" at bounding box center [876, 291] width 240 height 41
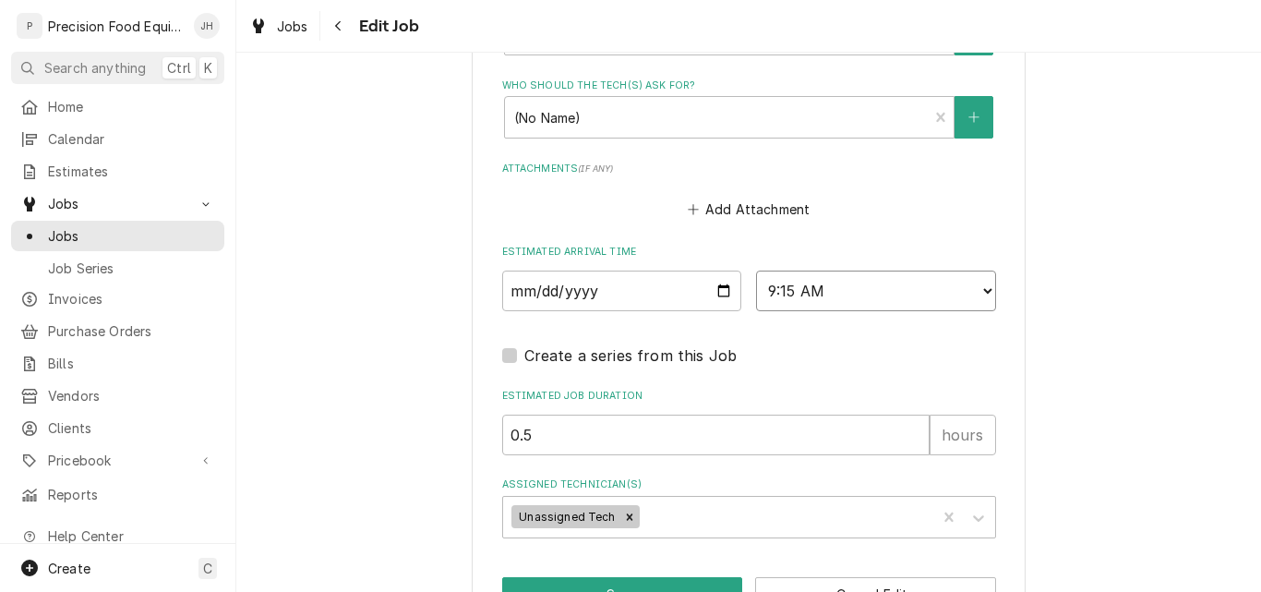
select select "08:45:00"
click at [756, 271] on select "AM / PM 6:00 AM 6:15 AM 6:30 AM 6:45 AM 7:00 AM 7:15 AM 7:30 AM 7:45 AM 8:00 AM…" at bounding box center [876, 291] width 240 height 41
click at [623, 514] on icon "Remove Unassigned Tech" at bounding box center [629, 517] width 13 height 13
click at [601, 513] on div "Assigned Technician(s)" at bounding box center [732, 516] width 440 height 33
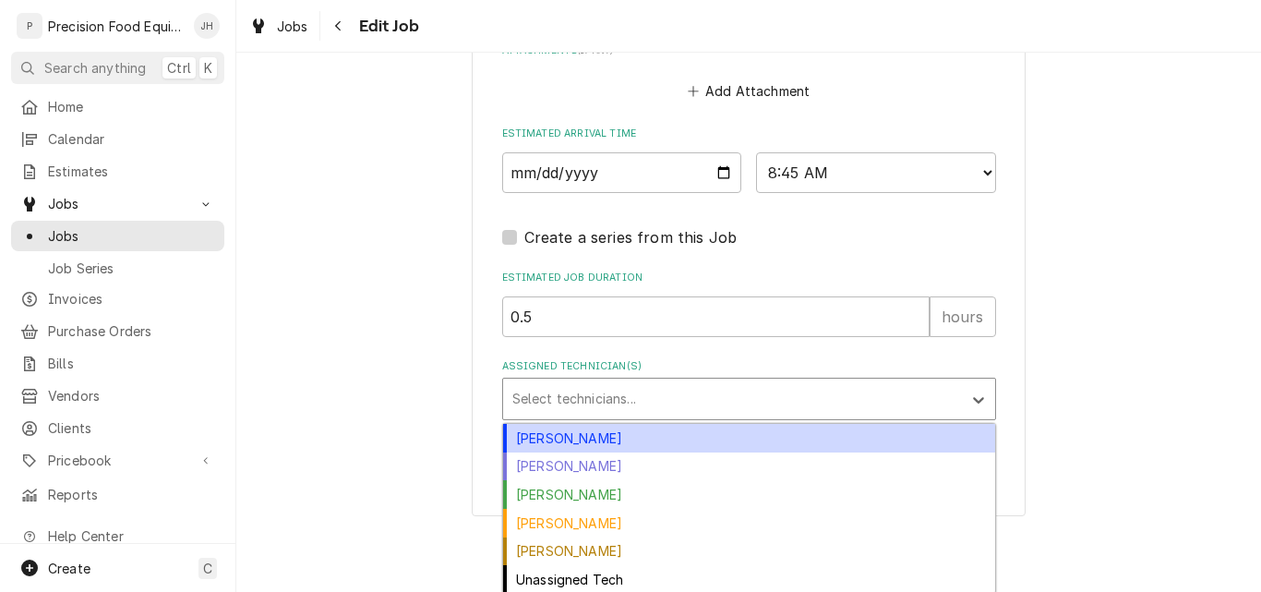
scroll to position [1506, 0]
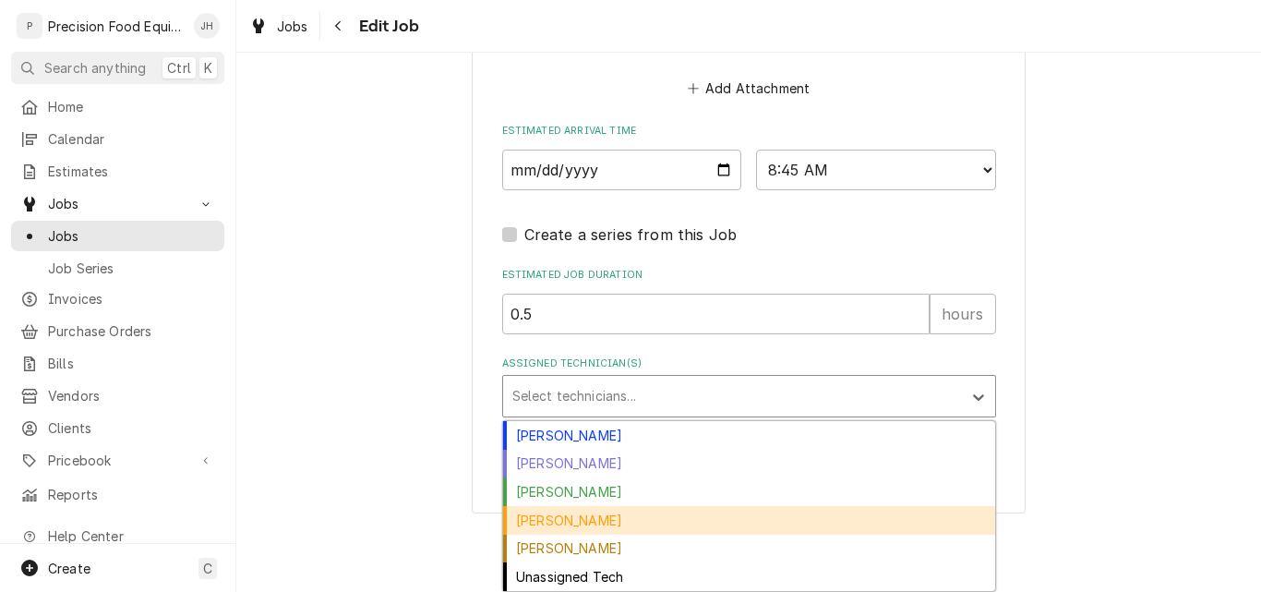
drag, startPoint x: 584, startPoint y: 520, endPoint x: 606, endPoint y: 488, distance: 38.4
click at [584, 520] on div "[PERSON_NAME]" at bounding box center [749, 520] width 492 height 29
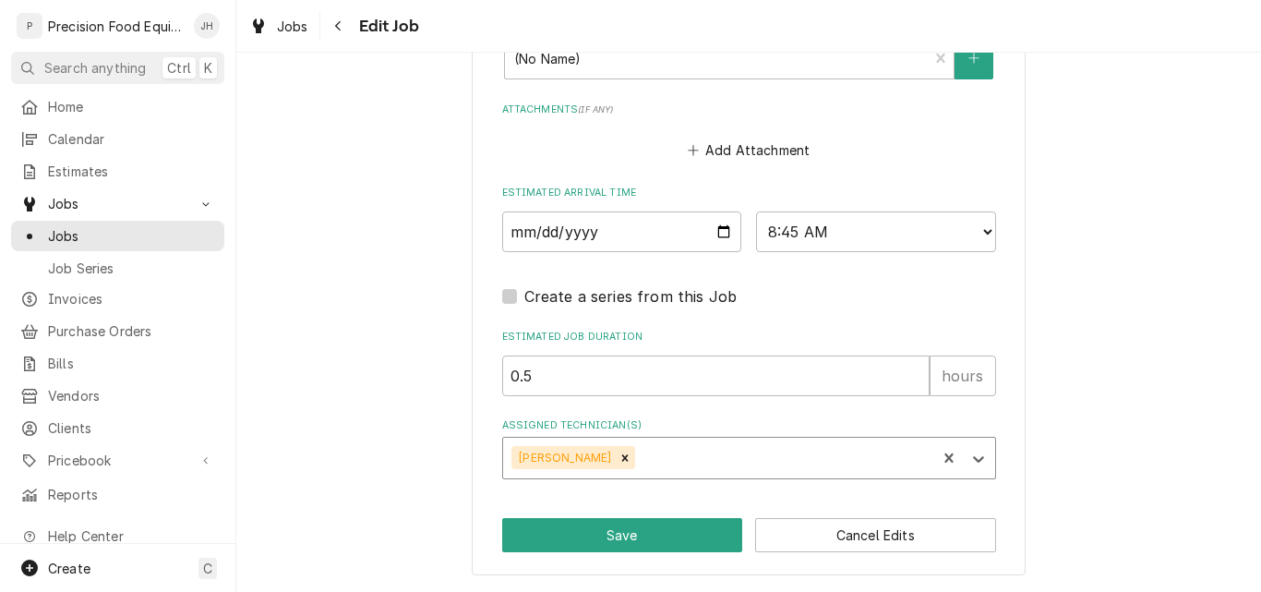
scroll to position [1476, 0]
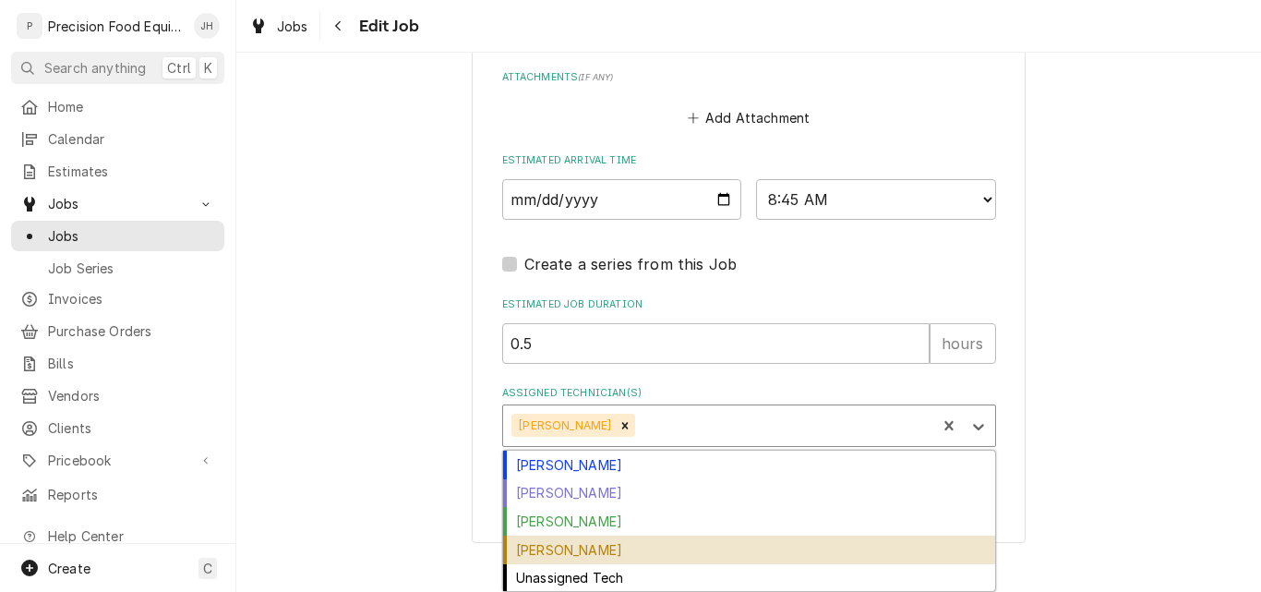
click at [592, 548] on div "[PERSON_NAME]" at bounding box center [749, 550] width 492 height 29
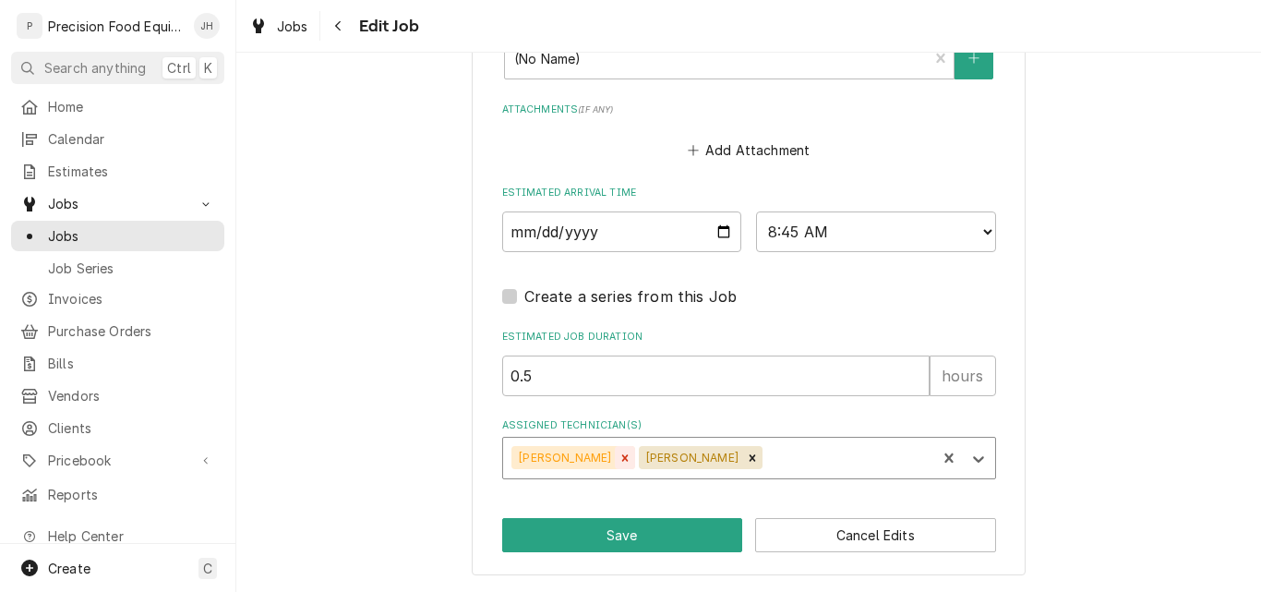
click at [619, 459] on icon "Remove Mike Caster" at bounding box center [625, 458] width 13 height 13
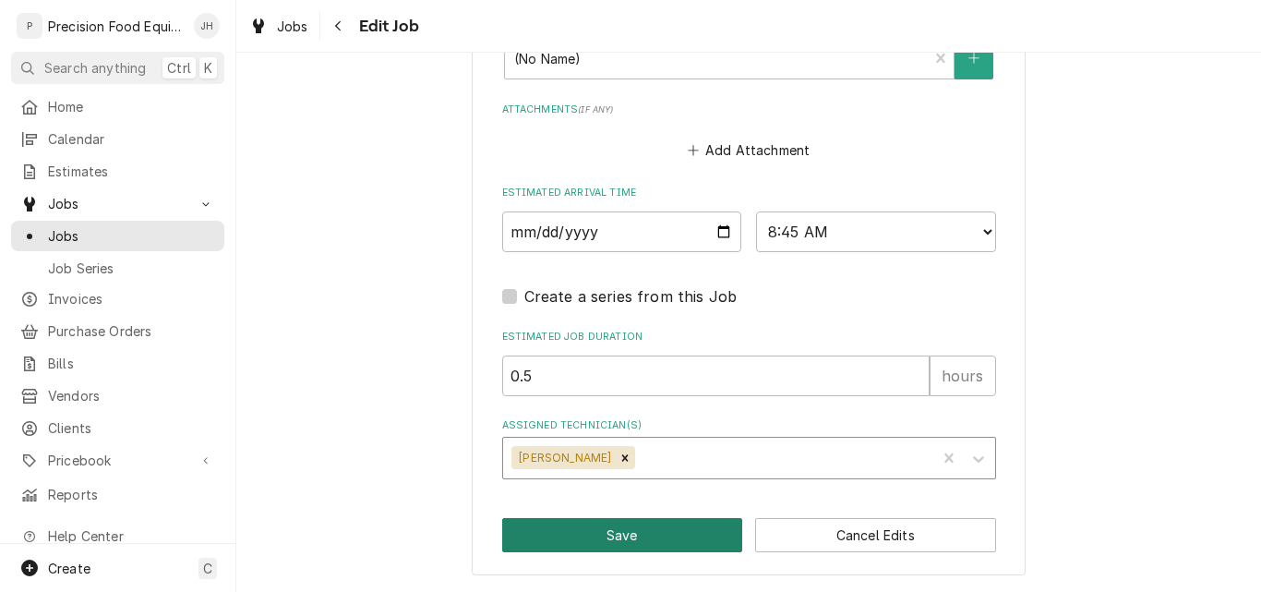
click at [596, 530] on button "Save" at bounding box center [622, 535] width 241 height 34
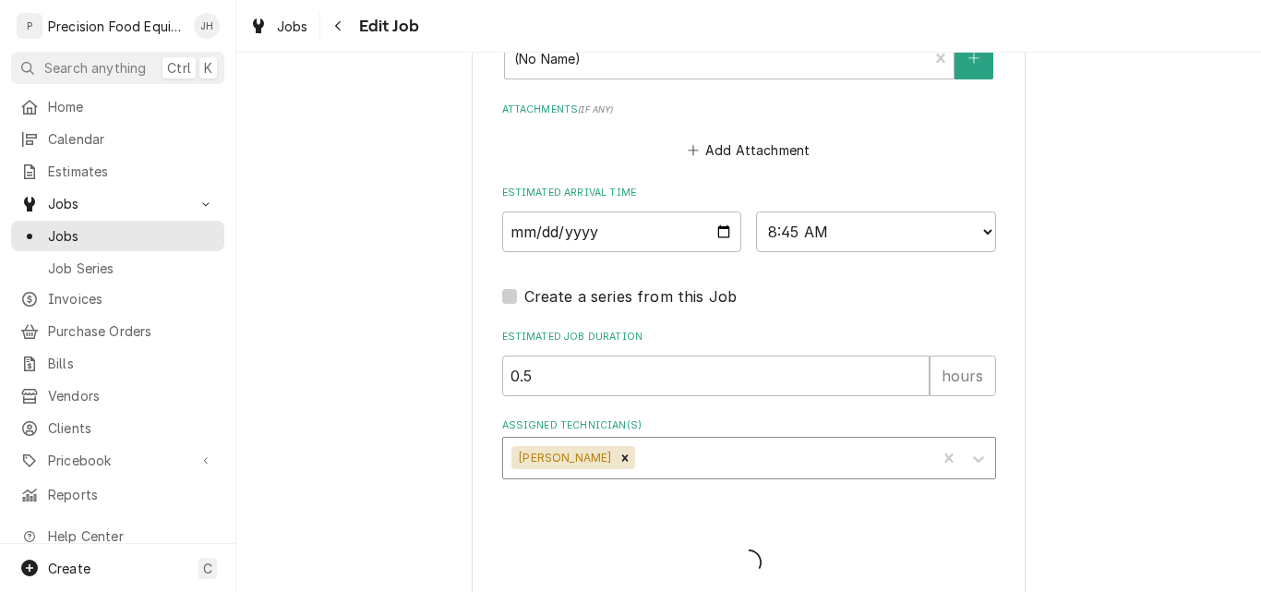
type textarea "x"
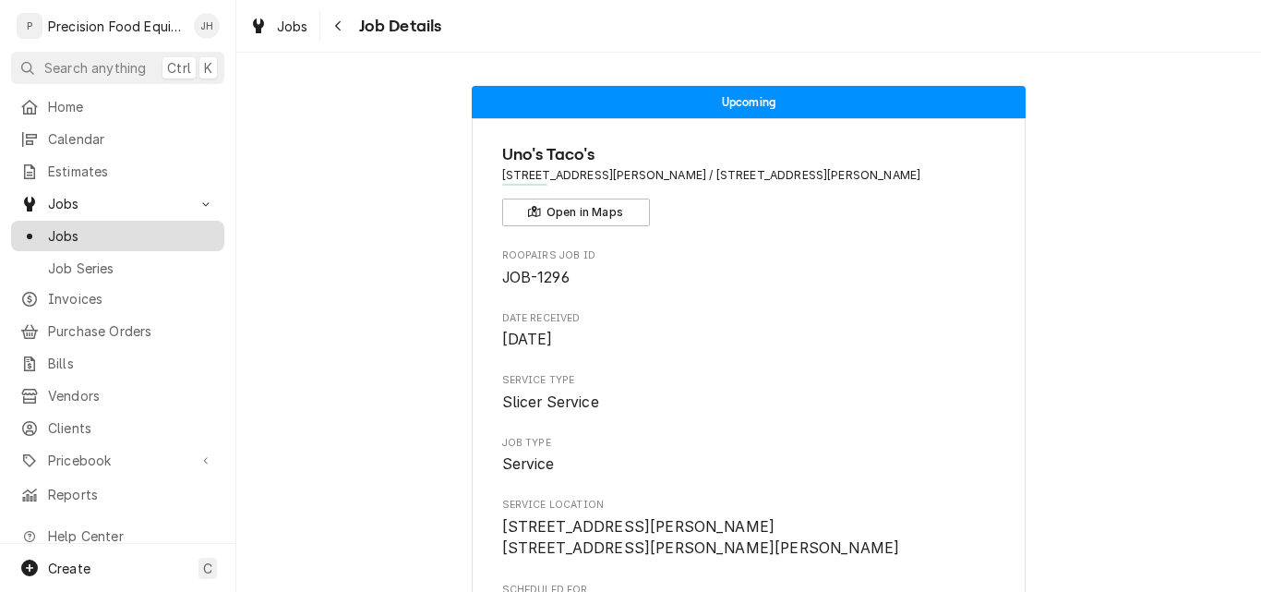
click at [74, 229] on span "Jobs" at bounding box center [131, 235] width 167 height 19
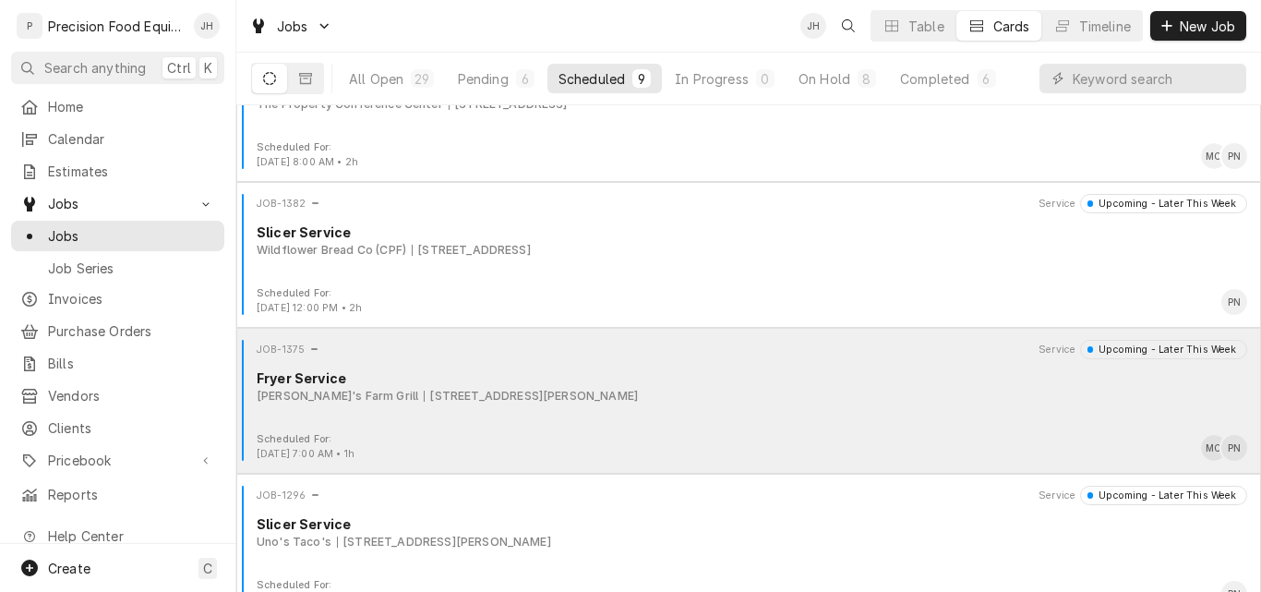
scroll to position [826, 0]
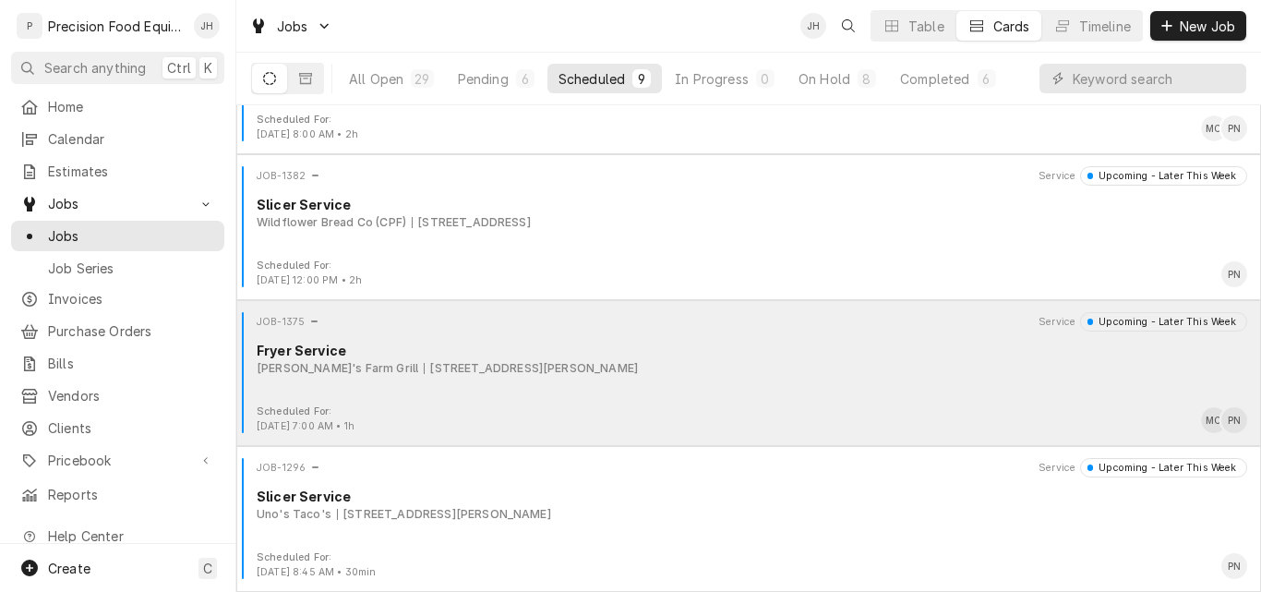
click at [656, 355] on div "Fryer Service" at bounding box center [752, 350] width 991 height 19
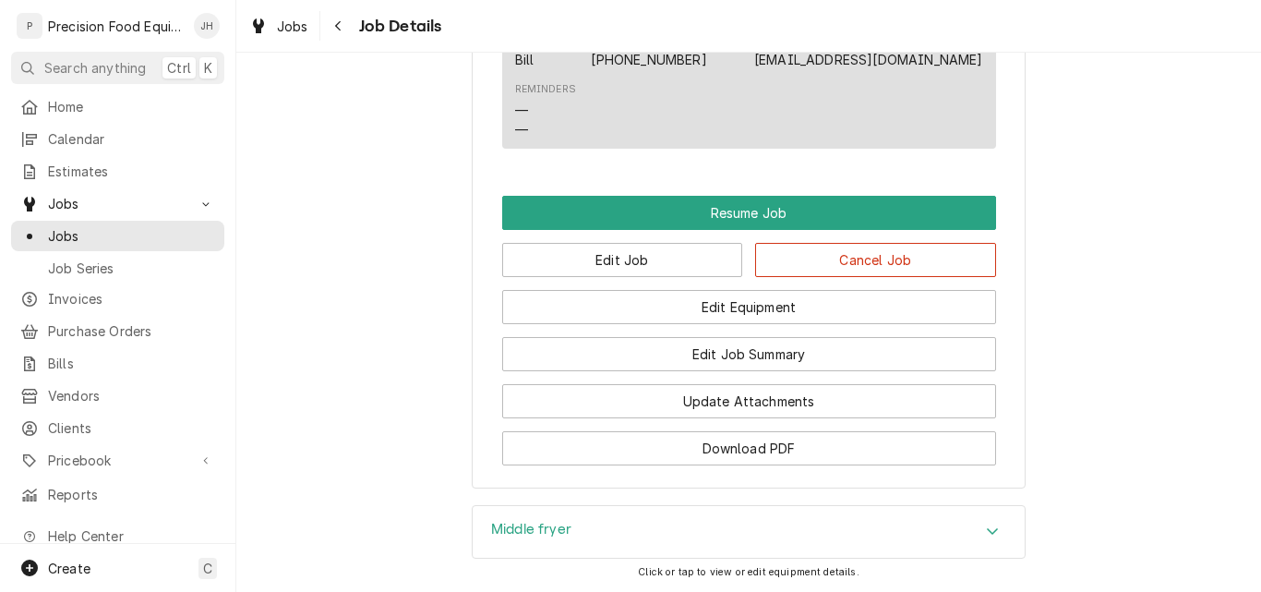
scroll to position [1570, 0]
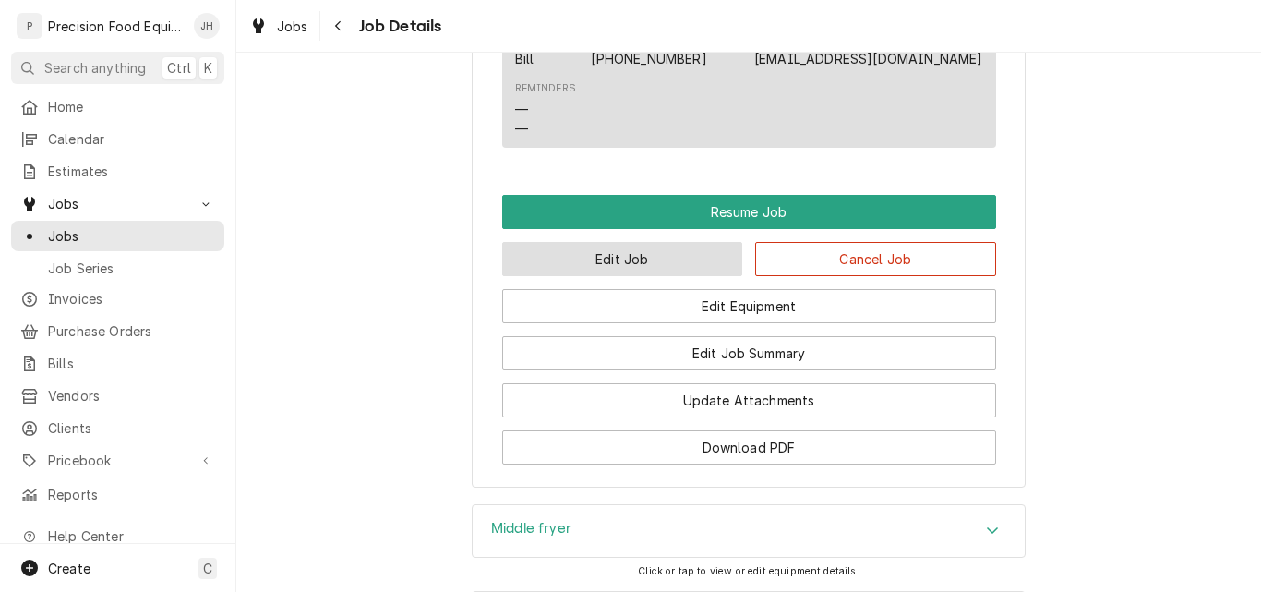
click at [633, 242] on button "Edit Job" at bounding box center [622, 259] width 241 height 34
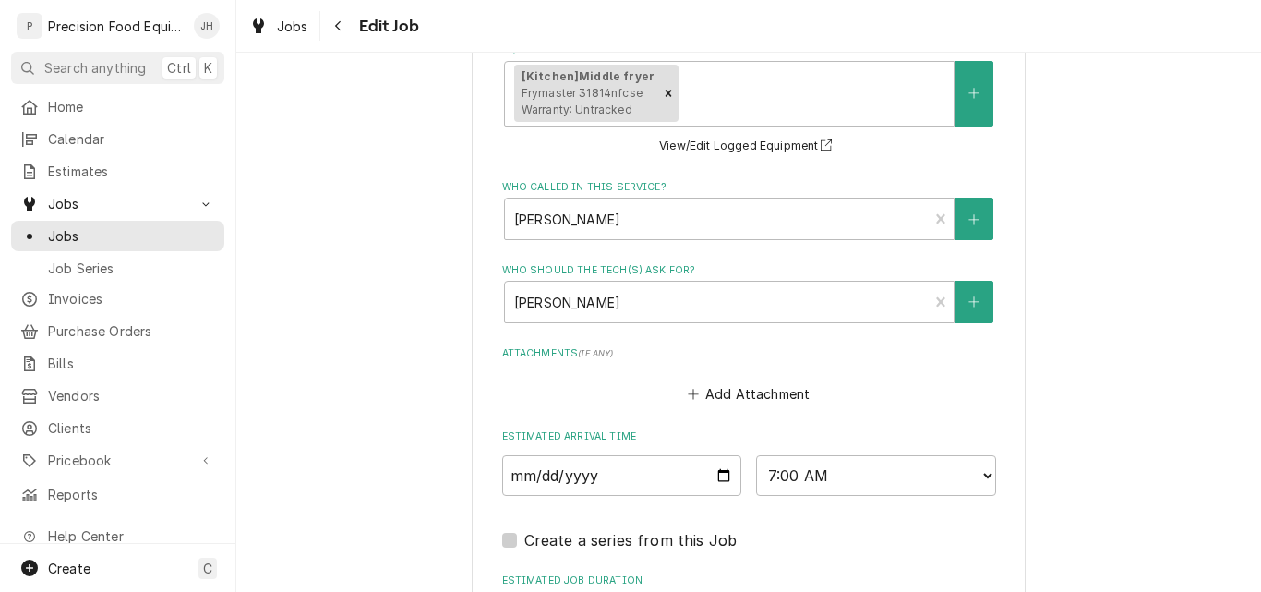
scroll to position [1444, 0]
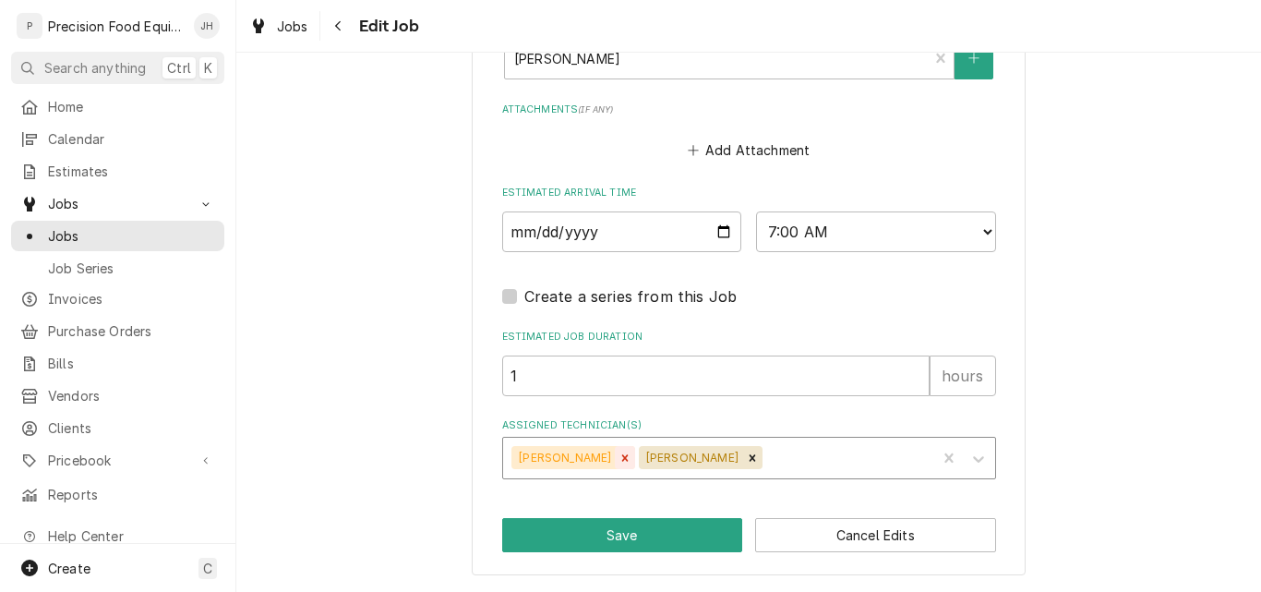
click at [622, 458] on icon "Remove Mike Caster" at bounding box center [625, 457] width 6 height 6
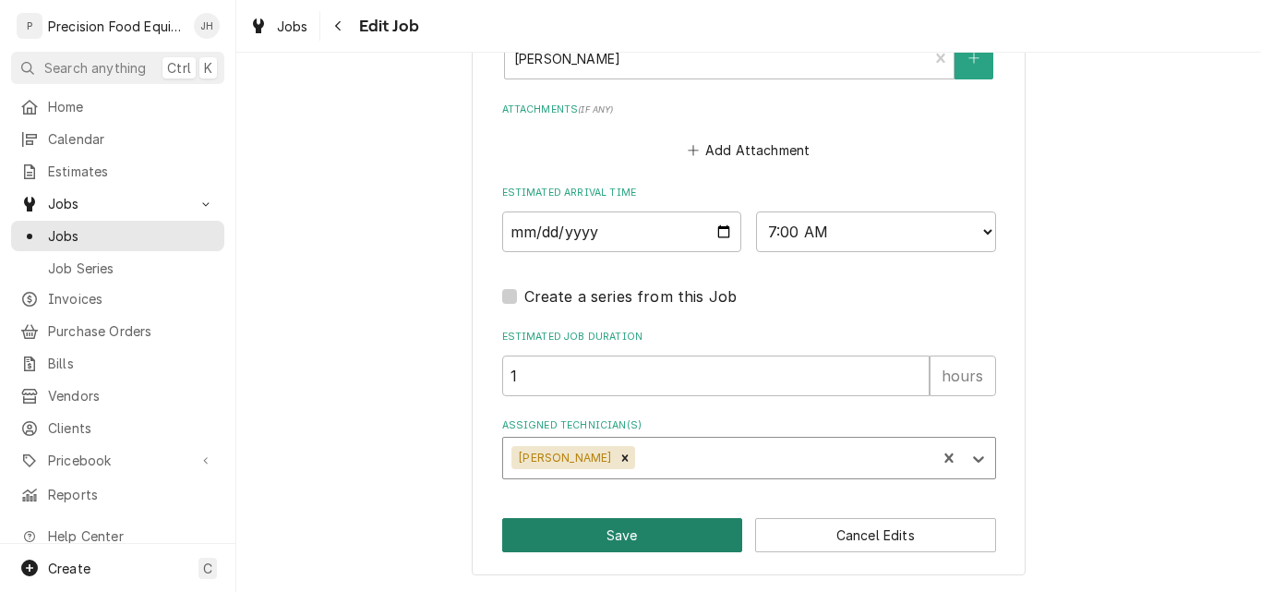
click at [605, 540] on button "Save" at bounding box center [622, 535] width 241 height 34
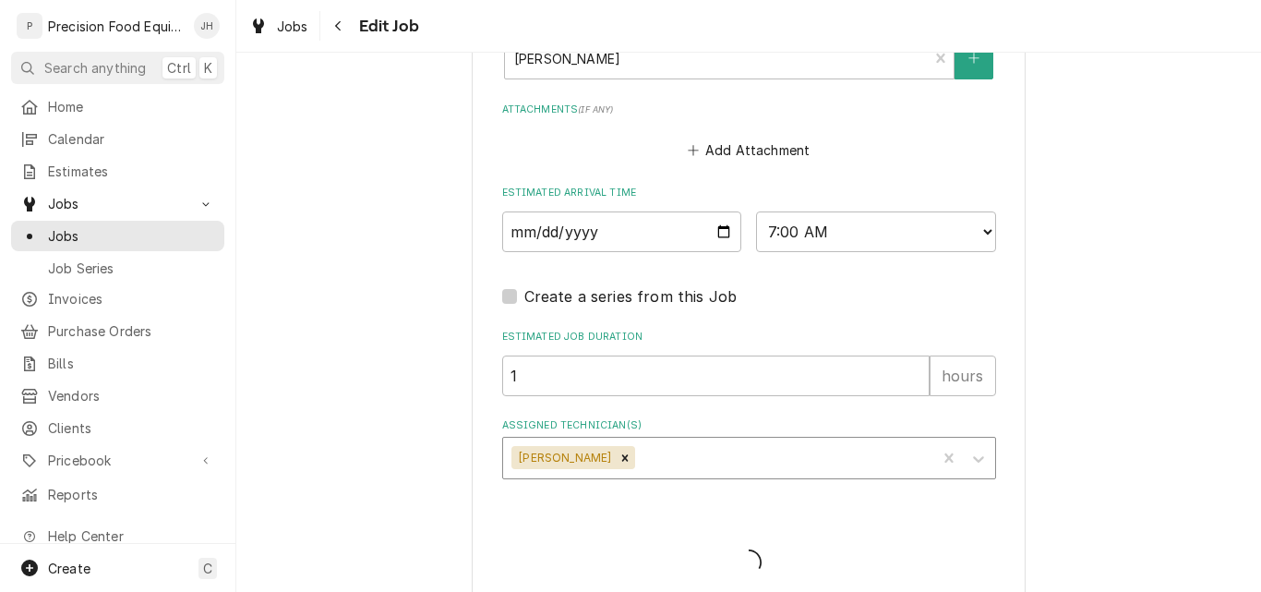
type textarea "x"
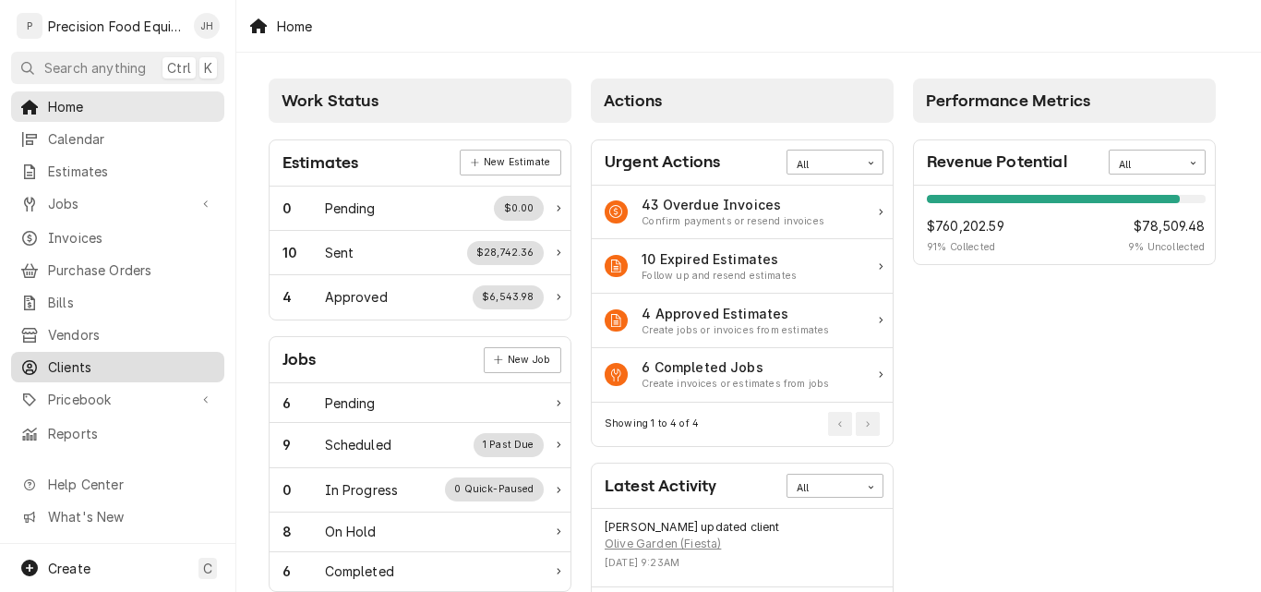
click at [90, 362] on span "Clients" at bounding box center [131, 366] width 167 height 19
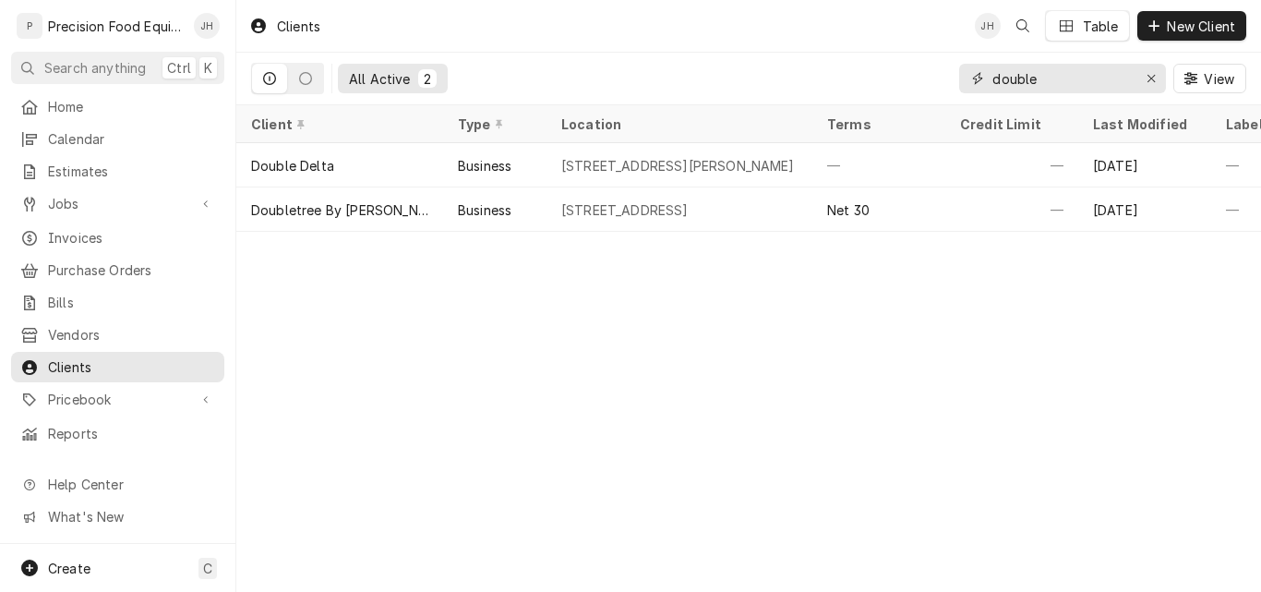
drag, startPoint x: 1068, startPoint y: 90, endPoint x: 819, endPoint y: 90, distance: 249.3
click at [819, 90] on div "All Active 2 double View" at bounding box center [748, 79] width 995 height 52
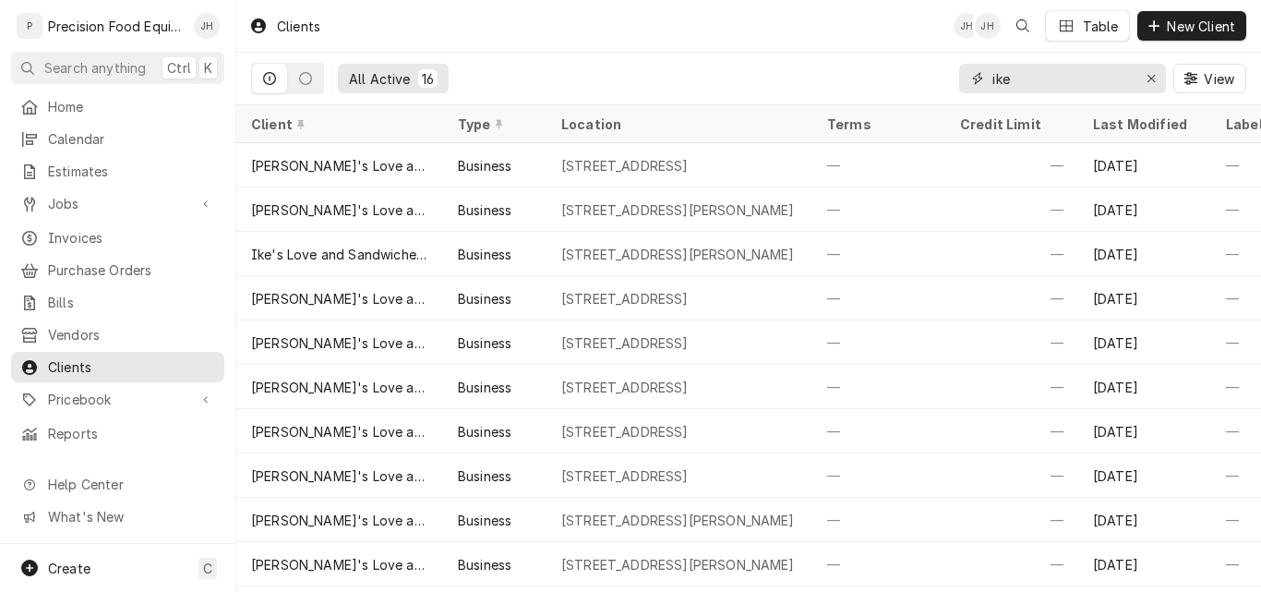
drag, startPoint x: 1041, startPoint y: 77, endPoint x: 790, endPoint y: 82, distance: 250.3
click at [808, 81] on div "All Active 16 ike View" at bounding box center [748, 79] width 995 height 52
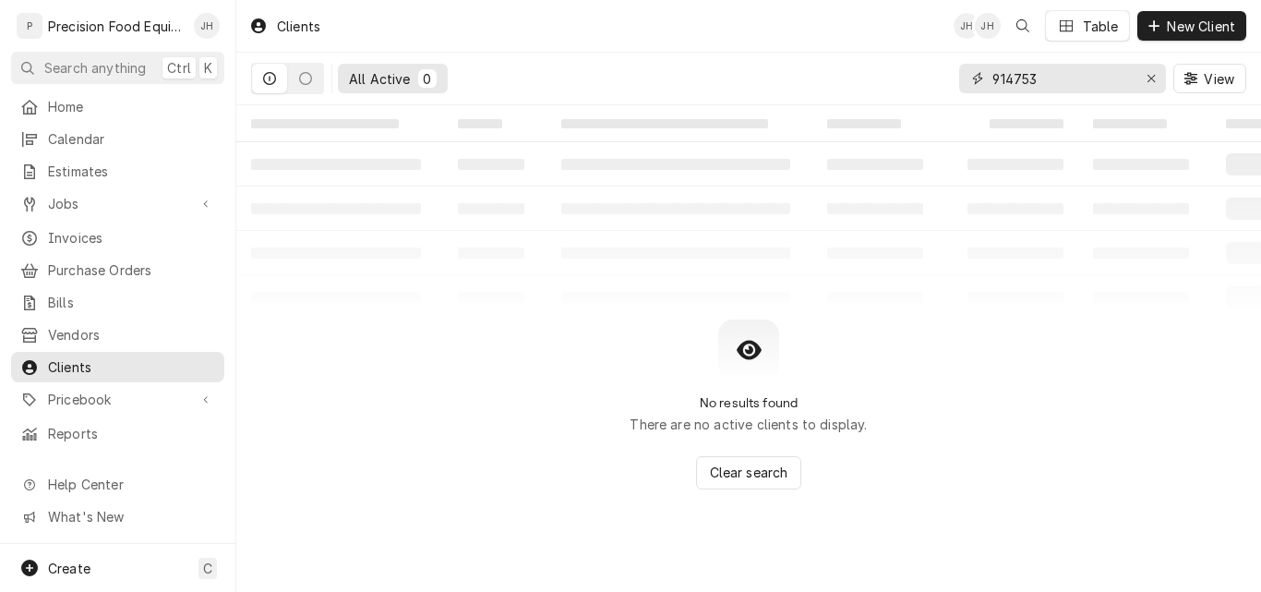
drag, startPoint x: 1064, startPoint y: 82, endPoint x: 804, endPoint y: 55, distance: 260.8
click at [823, 61] on div "All Active 0 914753 View" at bounding box center [748, 79] width 995 height 52
type input "b"
type input "knife hobart"
click at [76, 390] on span "Pricebook" at bounding box center [117, 399] width 139 height 19
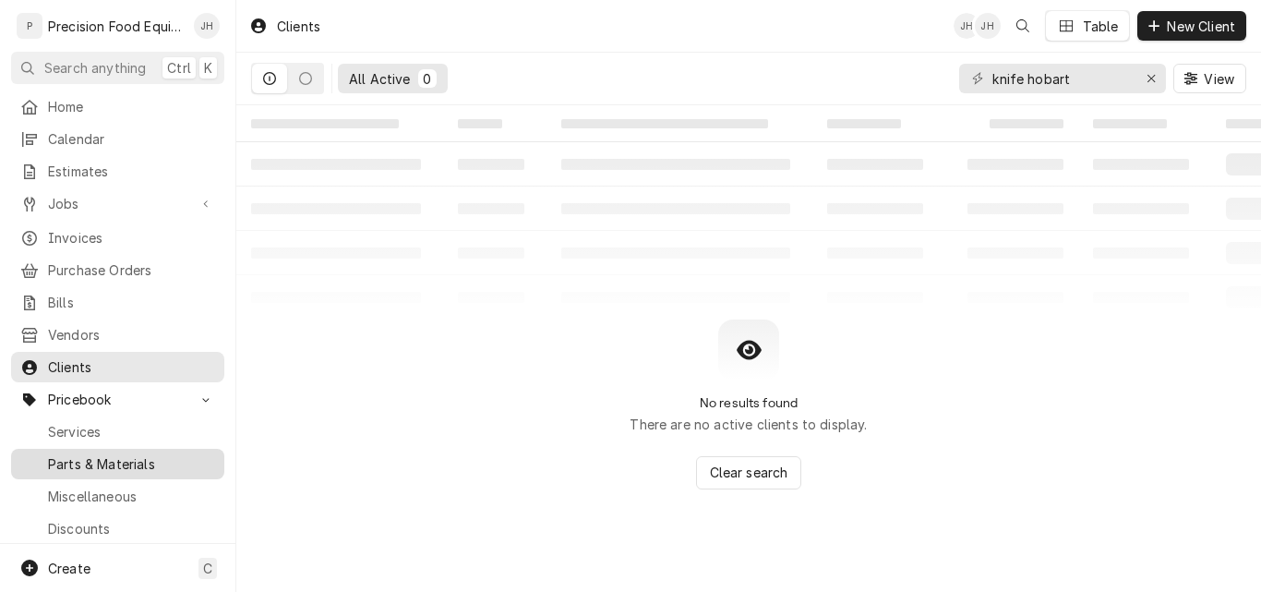
click at [104, 454] on span "Parts & Materials" at bounding box center [131, 463] width 167 height 19
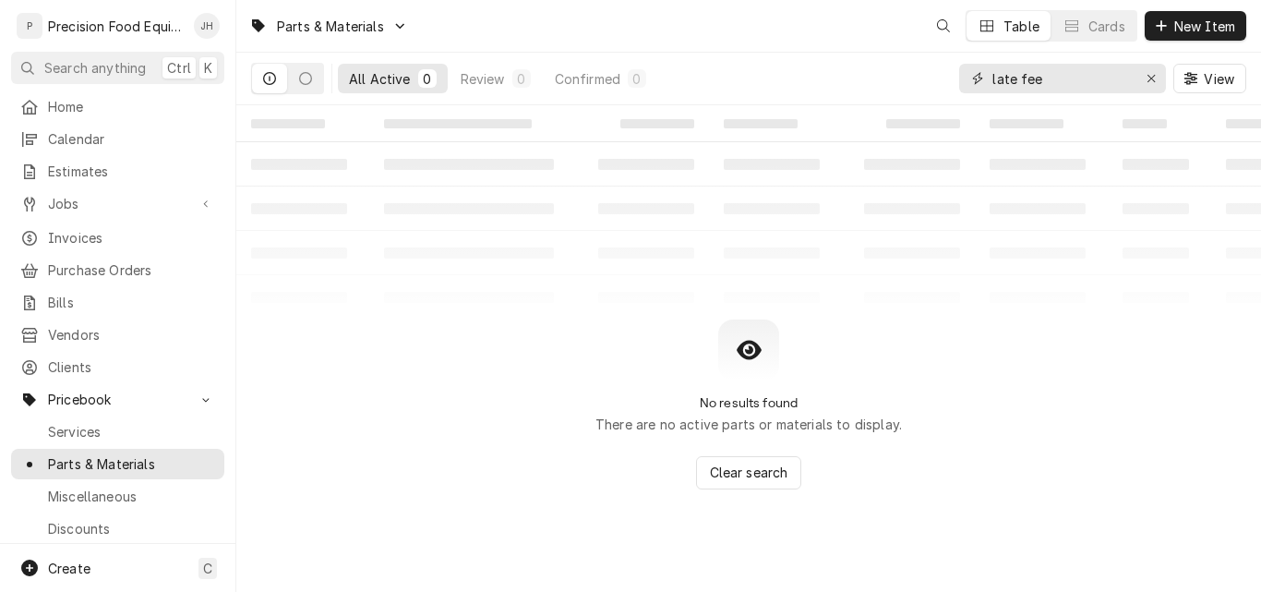
drag, startPoint x: 1056, startPoint y: 86, endPoint x: 823, endPoint y: 89, distance: 233.6
click at [823, 89] on div "All Active 0 Review 0 Confirmed 0 late fee View" at bounding box center [748, 79] width 995 height 52
type input "914753"
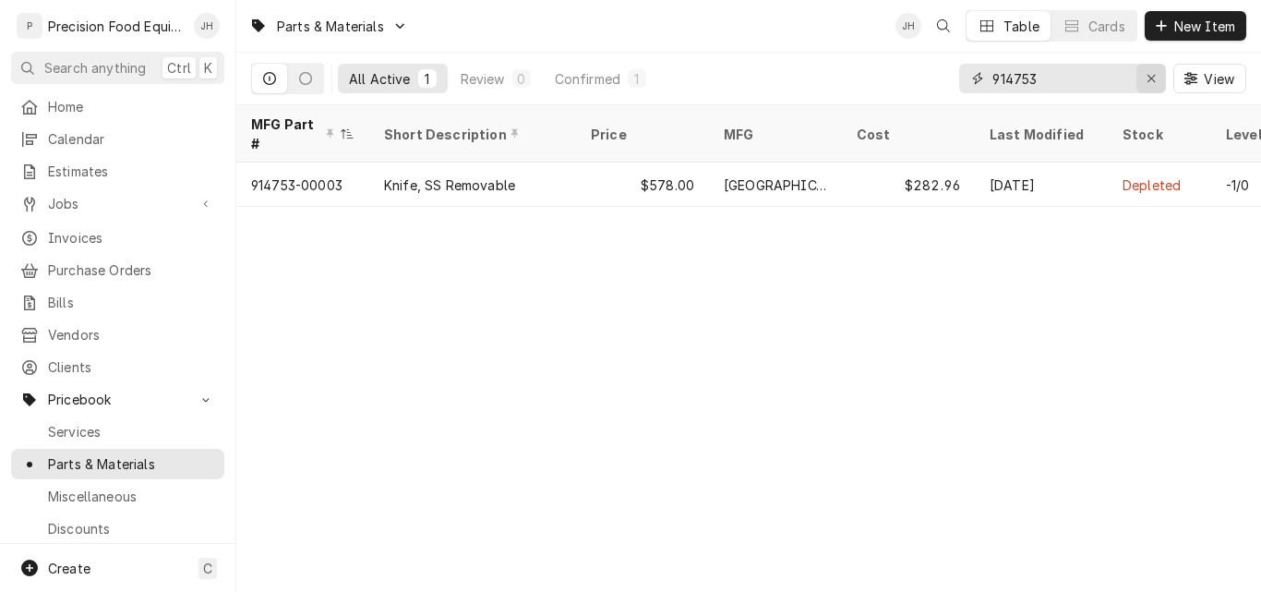
click at [1151, 80] on icon "Erase input" at bounding box center [1152, 78] width 10 height 13
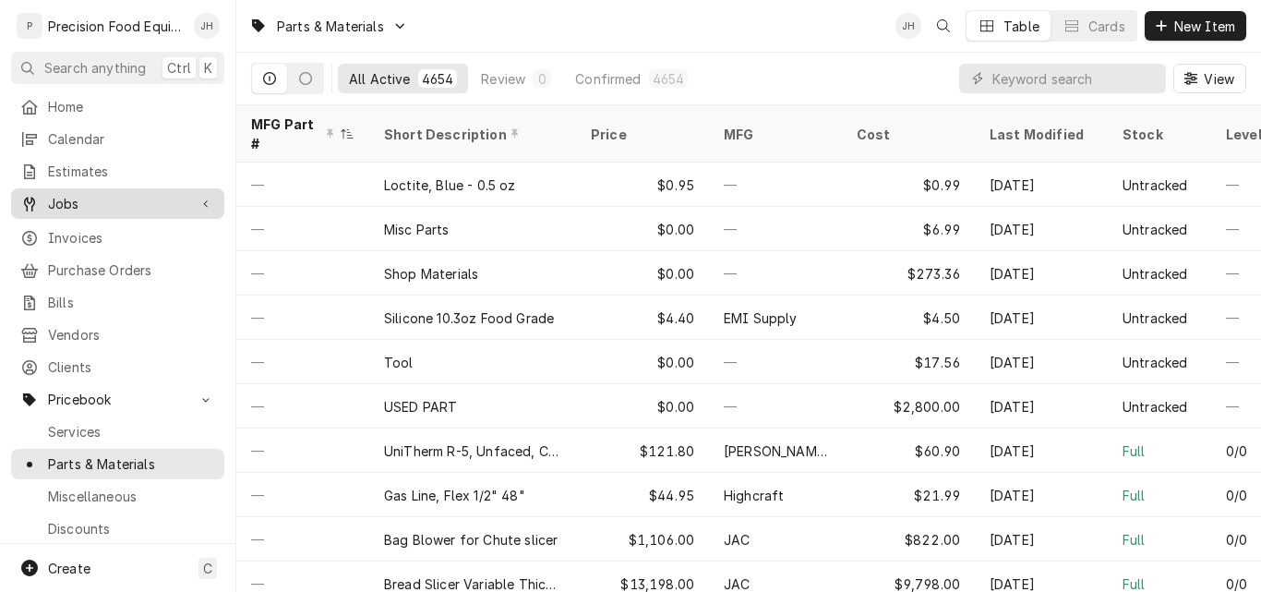
click at [73, 197] on span "Jobs" at bounding box center [117, 203] width 139 height 19
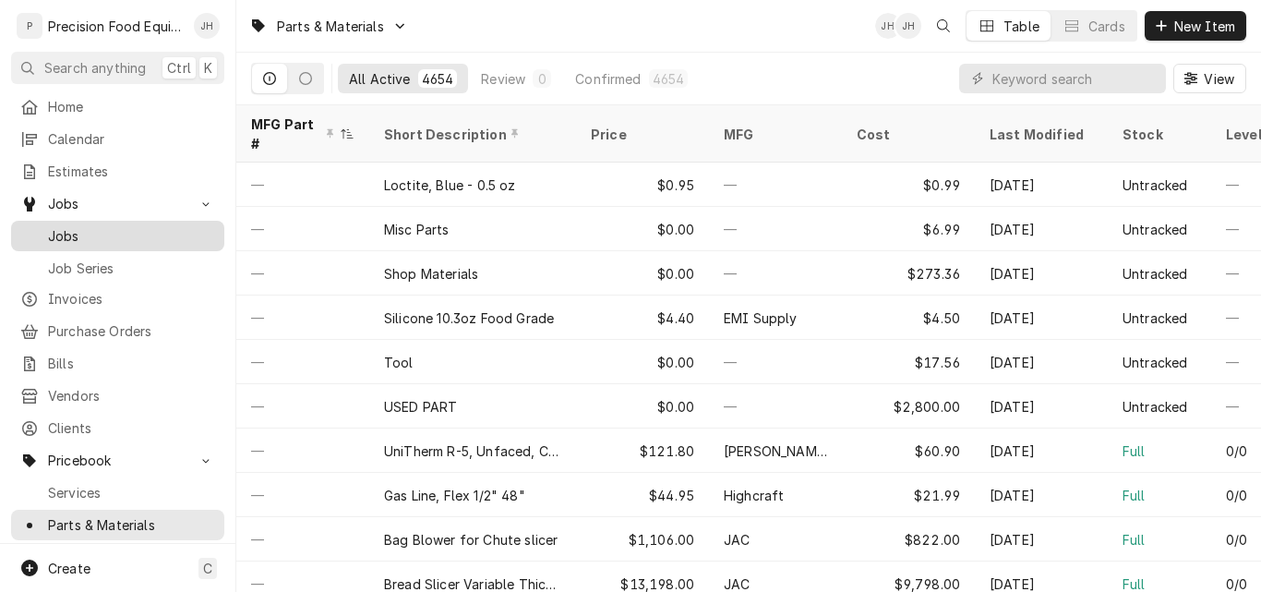
click at [75, 232] on span "Jobs" at bounding box center [131, 235] width 167 height 19
